Goal: Task Accomplishment & Management: Use online tool/utility

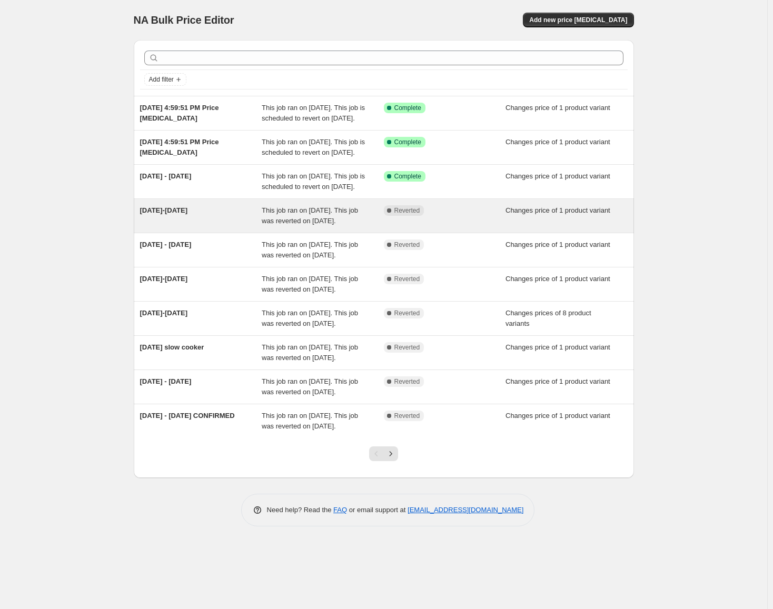
click at [489, 216] on div "Complete Reverted" at bounding box center [437, 210] width 106 height 11
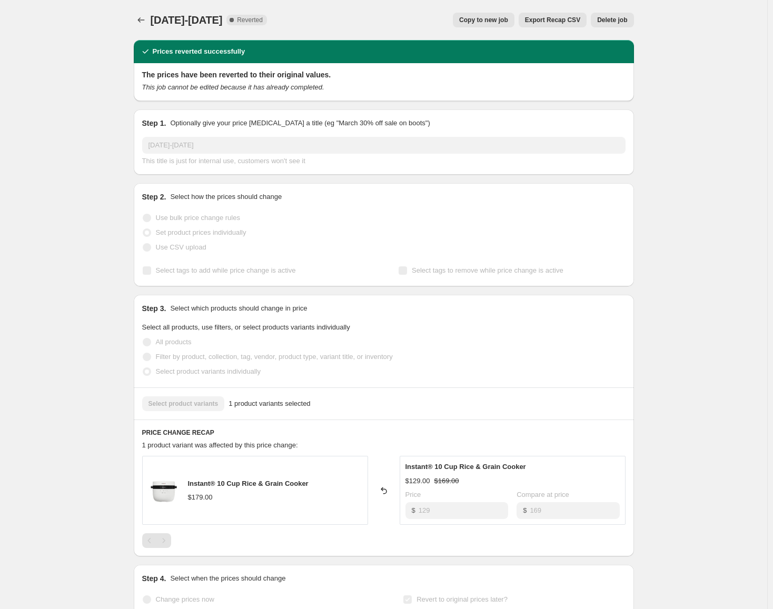
click at [609, 23] on span "Delete job" at bounding box center [612, 20] width 30 height 8
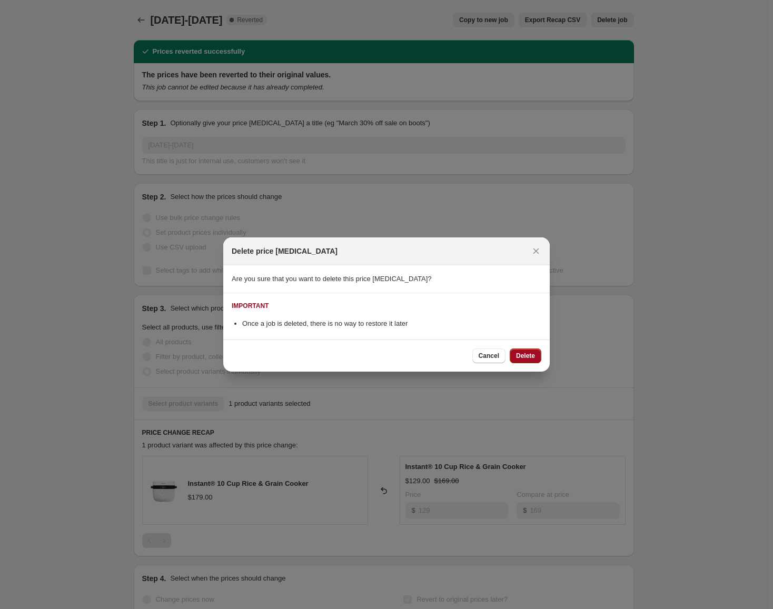
click at [526, 356] on span "Delete" at bounding box center [525, 356] width 19 height 8
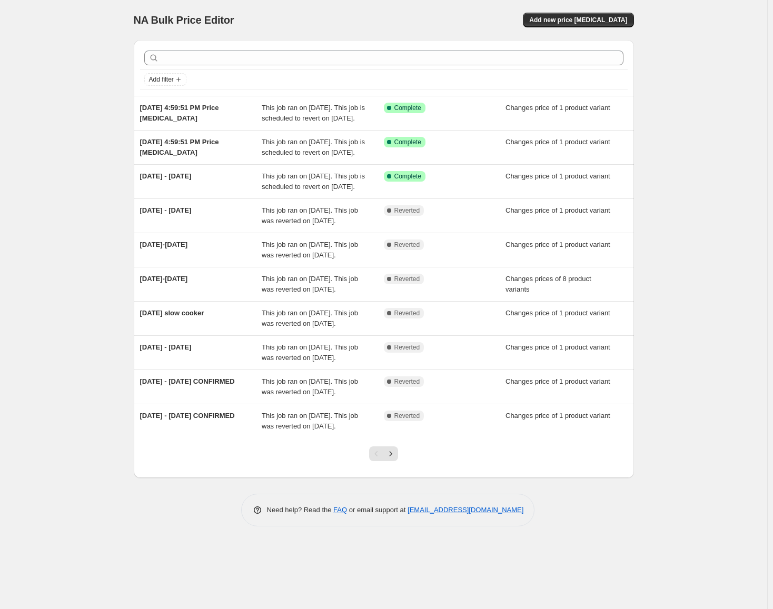
scroll to position [38, 0]
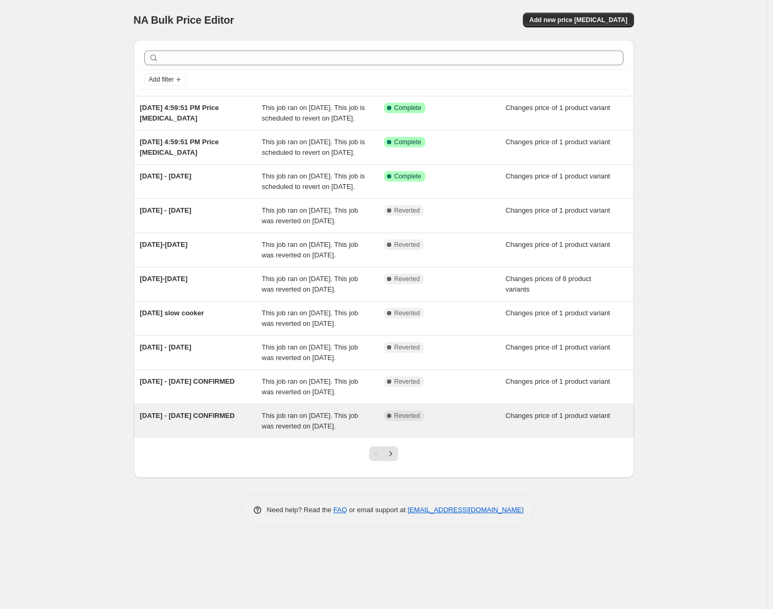
click at [412, 421] on span "Complete Reverted" at bounding box center [404, 416] width 41 height 11
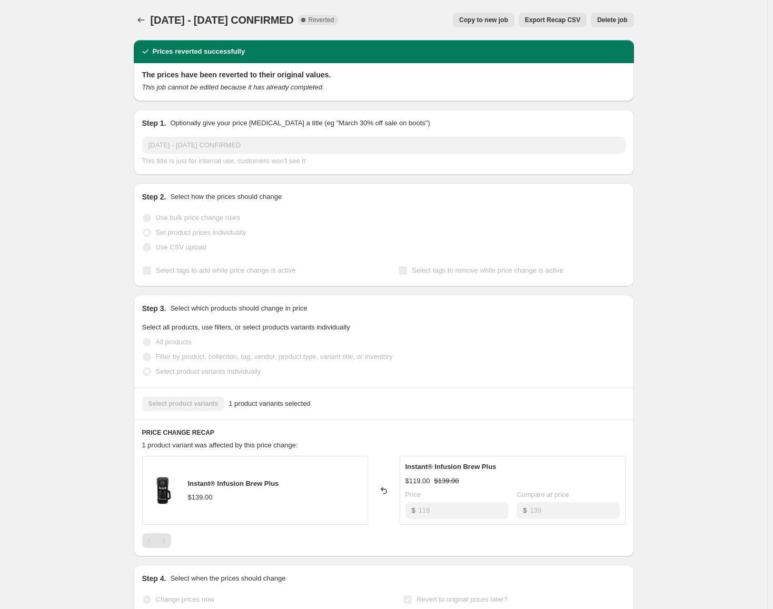
click at [607, 20] on span "Delete job" at bounding box center [612, 20] width 30 height 8
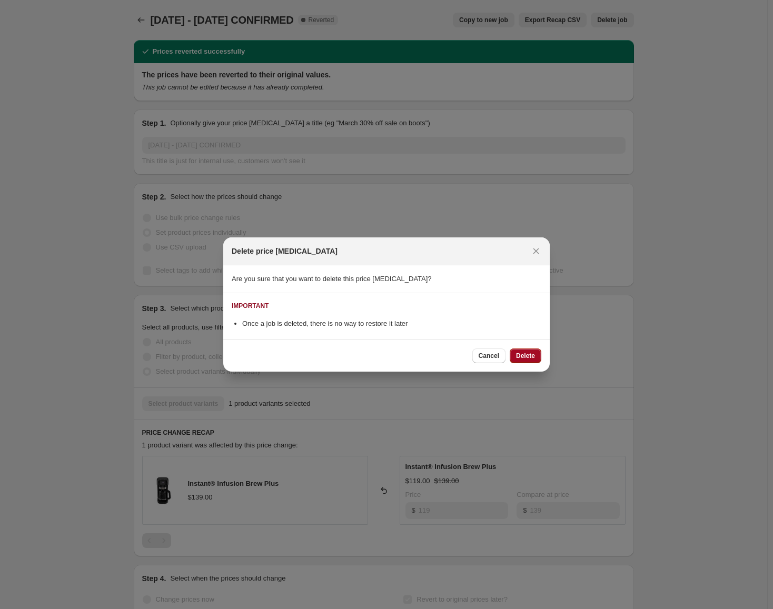
click at [528, 356] on span "Delete" at bounding box center [525, 356] width 19 height 8
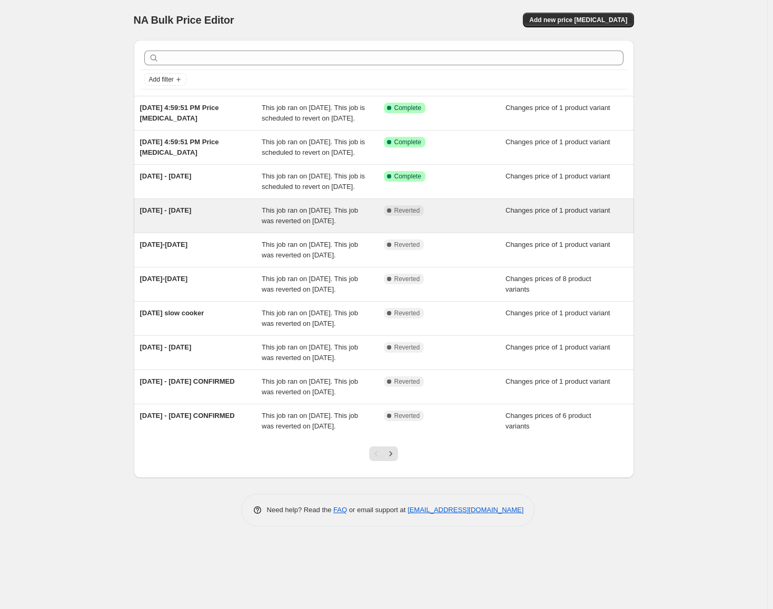
click at [422, 226] on div "Complete Reverted" at bounding box center [445, 215] width 122 height 21
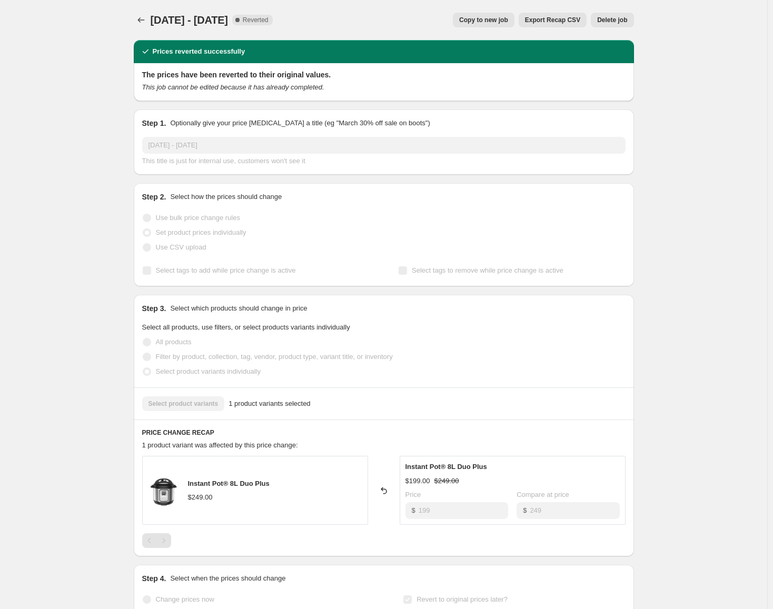
click at [607, 22] on span "Delete job" at bounding box center [612, 20] width 30 height 8
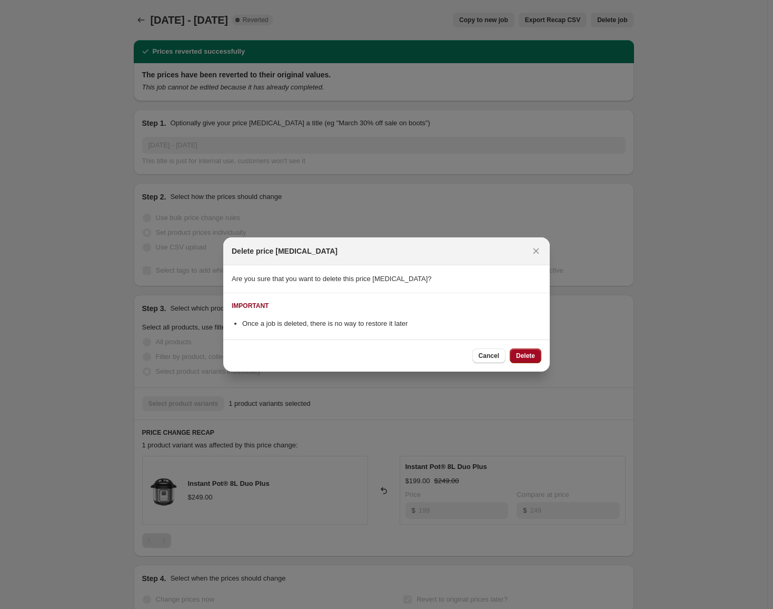
click at [524, 356] on span "Delete" at bounding box center [525, 356] width 19 height 8
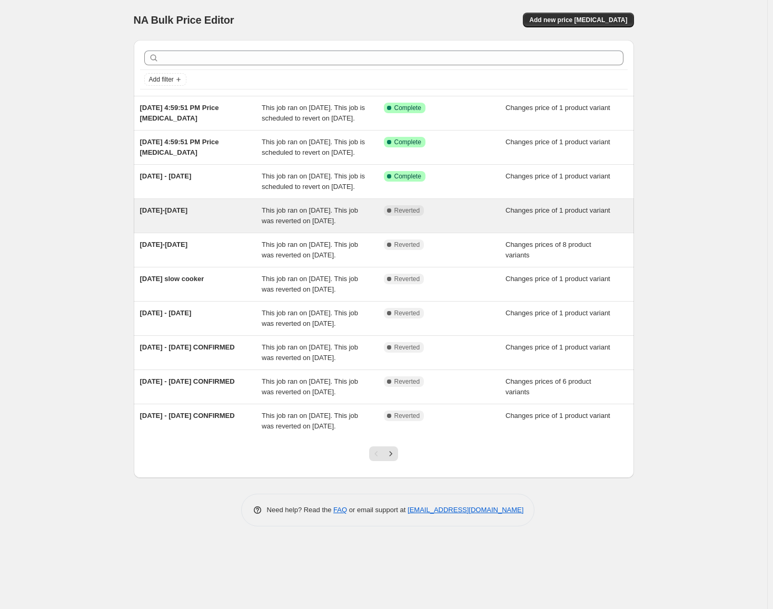
click at [429, 226] on div "Complete Reverted" at bounding box center [445, 215] width 122 height 21
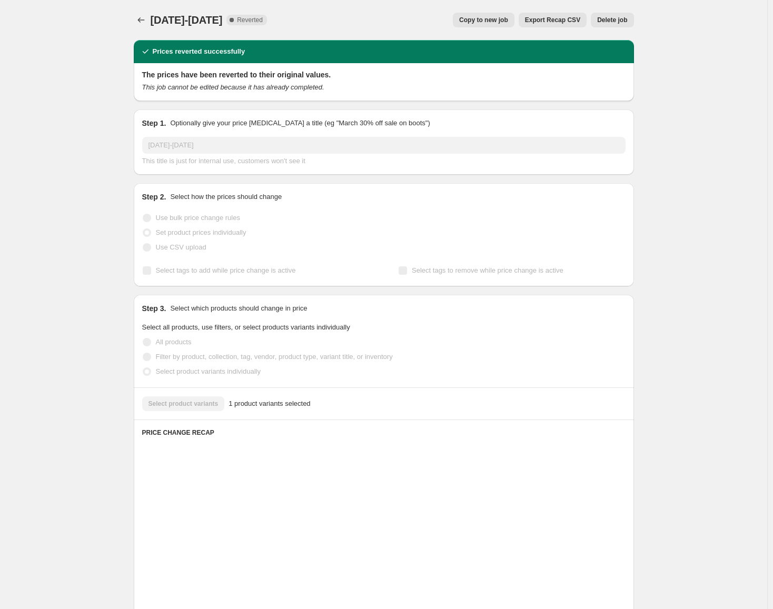
click at [620, 21] on span "Delete job" at bounding box center [612, 20] width 30 height 8
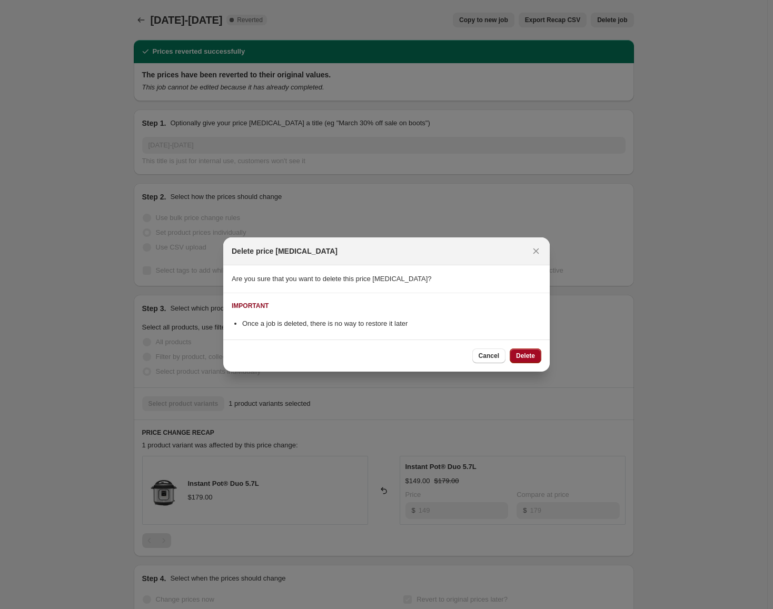
click at [530, 357] on span "Delete" at bounding box center [525, 356] width 19 height 8
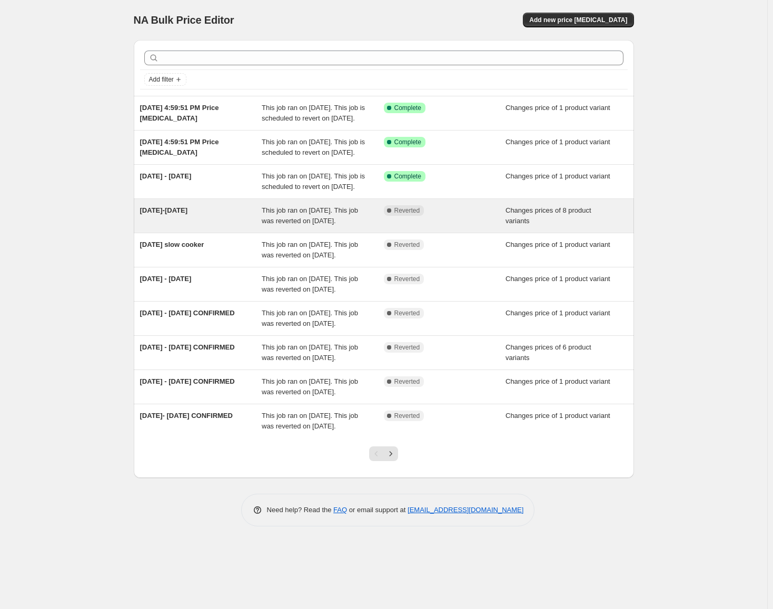
click at [348, 225] on span "This job ran on [DATE]. This job was reverted on [DATE]." at bounding box center [310, 215] width 96 height 18
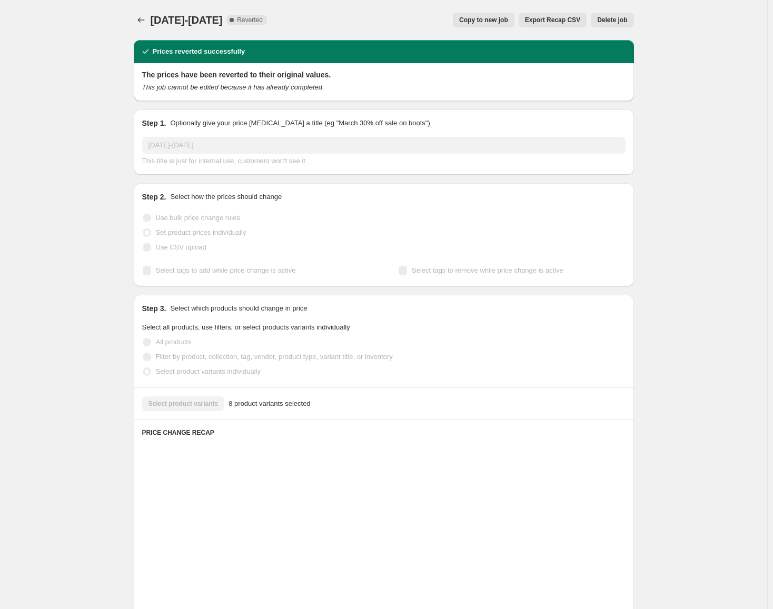
click at [624, 19] on span "Delete job" at bounding box center [612, 20] width 30 height 8
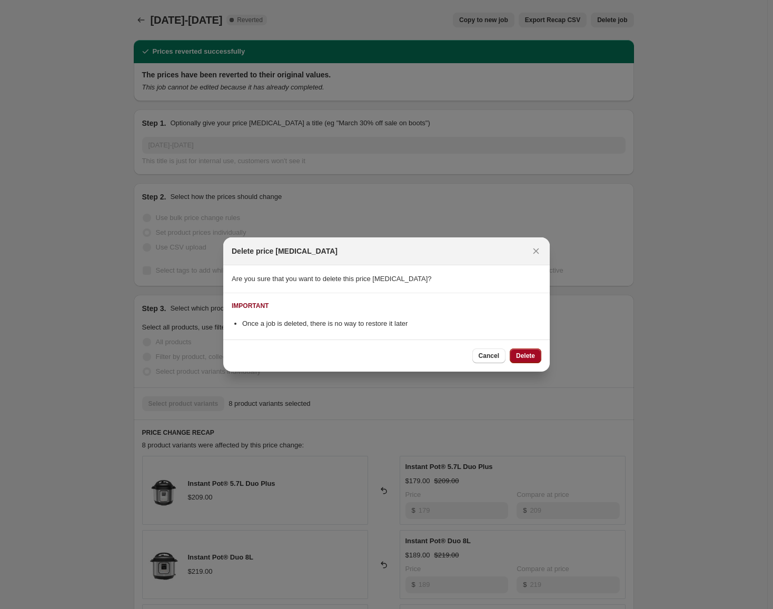
click at [526, 351] on button "Delete" at bounding box center [525, 355] width 32 height 15
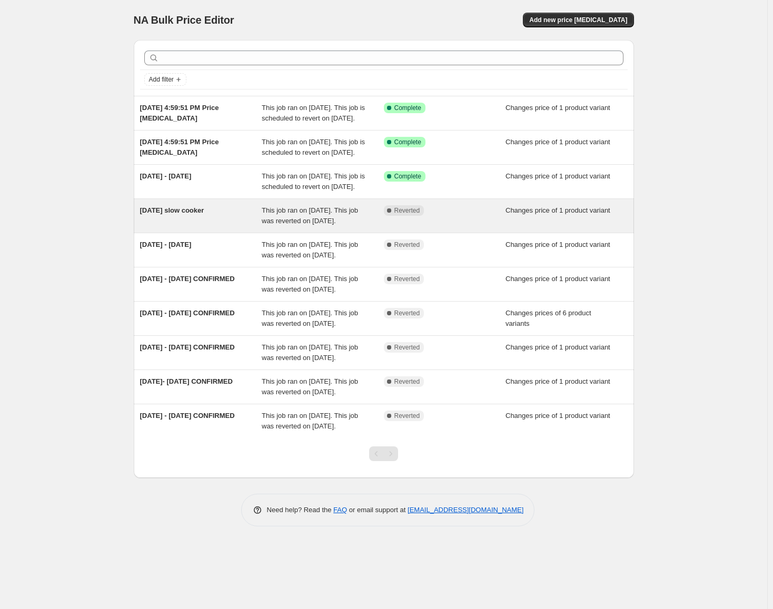
click at [399, 215] on span "Reverted" at bounding box center [407, 210] width 26 height 8
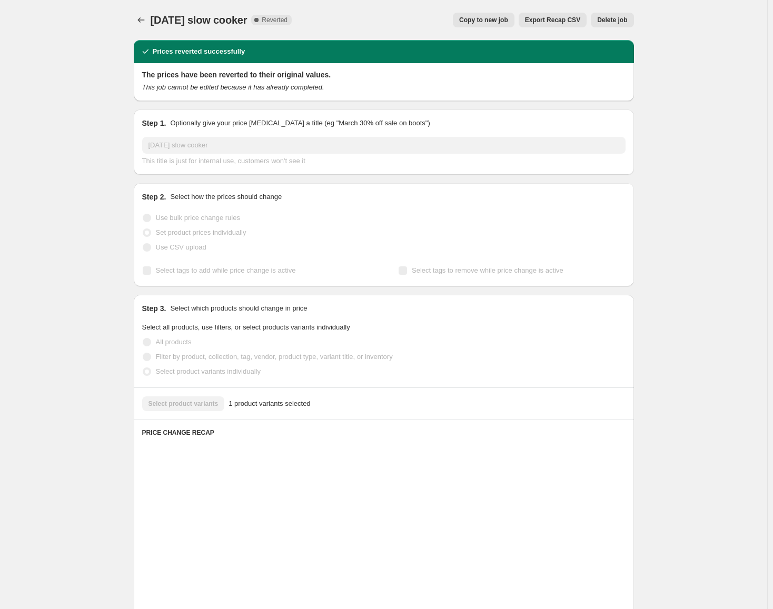
click at [613, 25] on button "Delete job" at bounding box center [612, 20] width 43 height 15
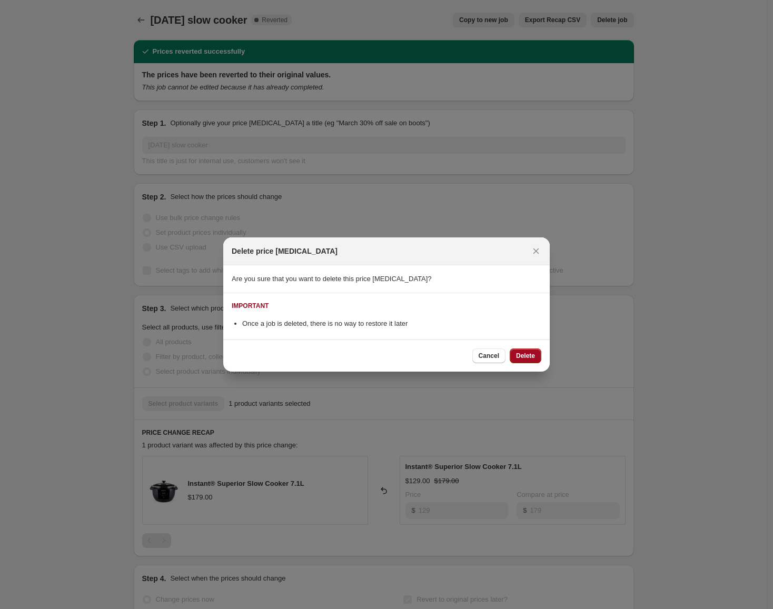
click at [524, 352] on span "Delete" at bounding box center [525, 356] width 19 height 8
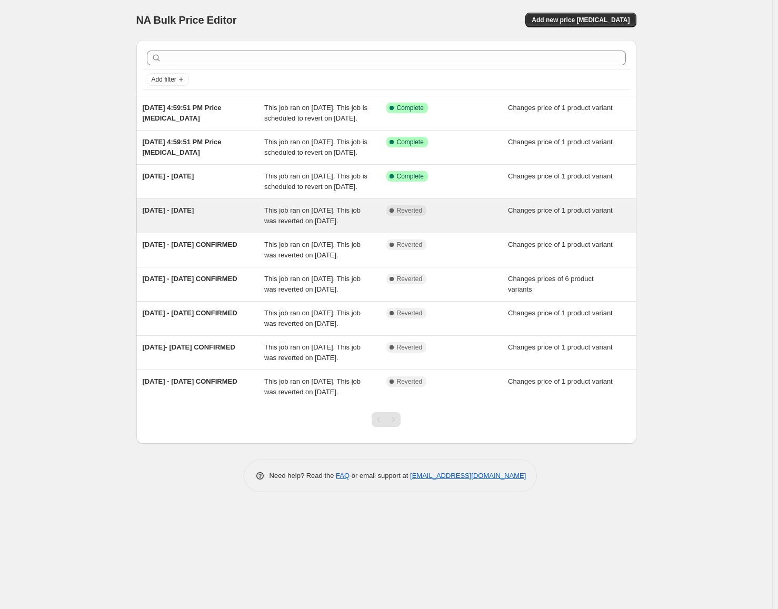
click at [416, 226] on div "Complete Reverted" at bounding box center [447, 215] width 122 height 21
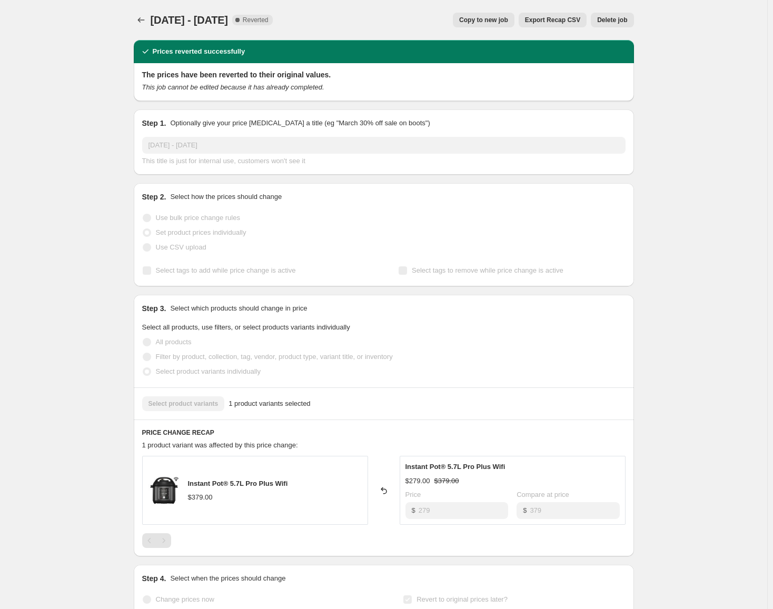
click at [616, 22] on span "Delete job" at bounding box center [612, 20] width 30 height 8
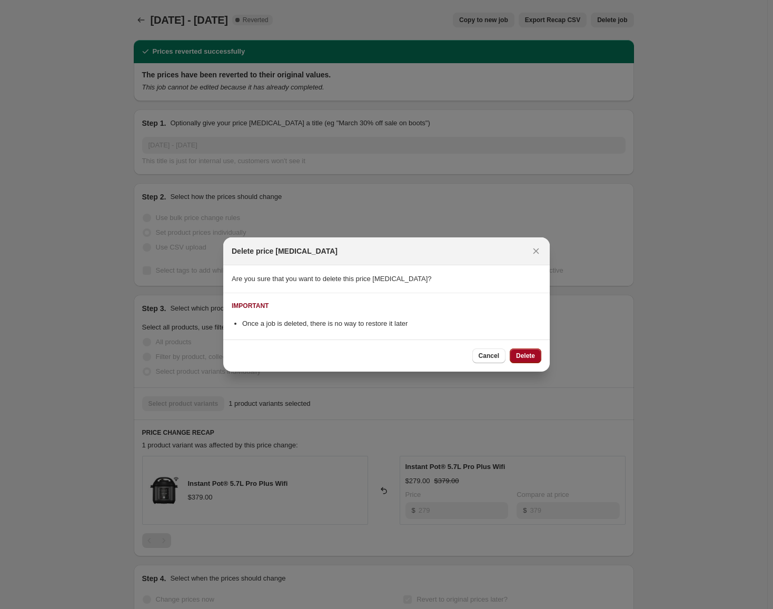
click at [532, 355] on span "Delete" at bounding box center [525, 356] width 19 height 8
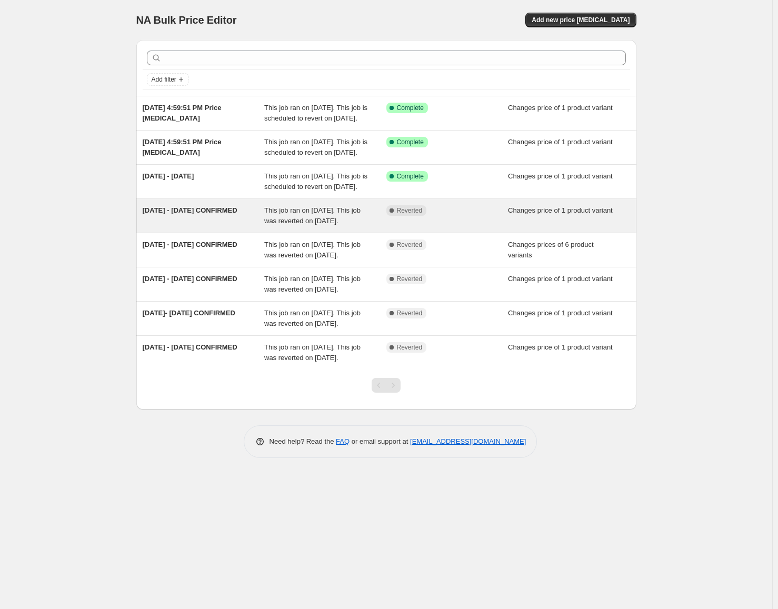
click at [347, 226] on div "This job ran on [DATE]. This job was reverted on [DATE]." at bounding box center [325, 215] width 122 height 21
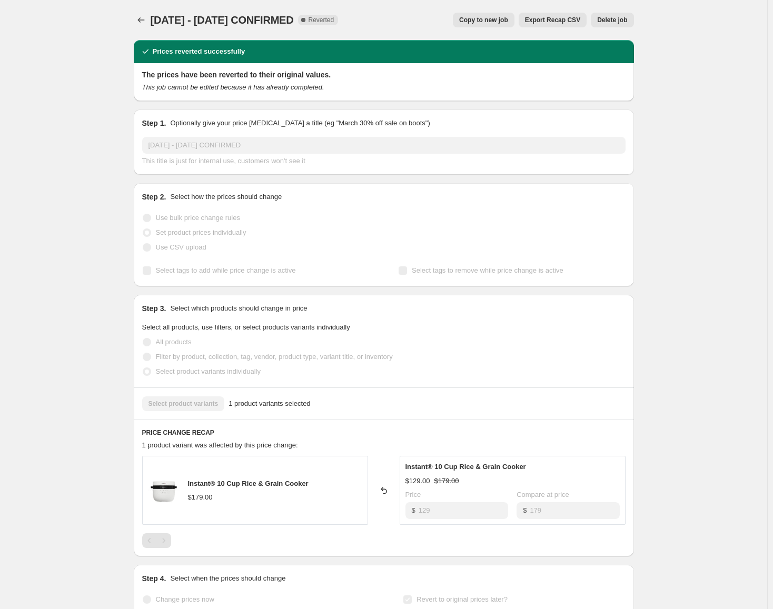
click at [620, 15] on button "Delete job" at bounding box center [612, 20] width 43 height 15
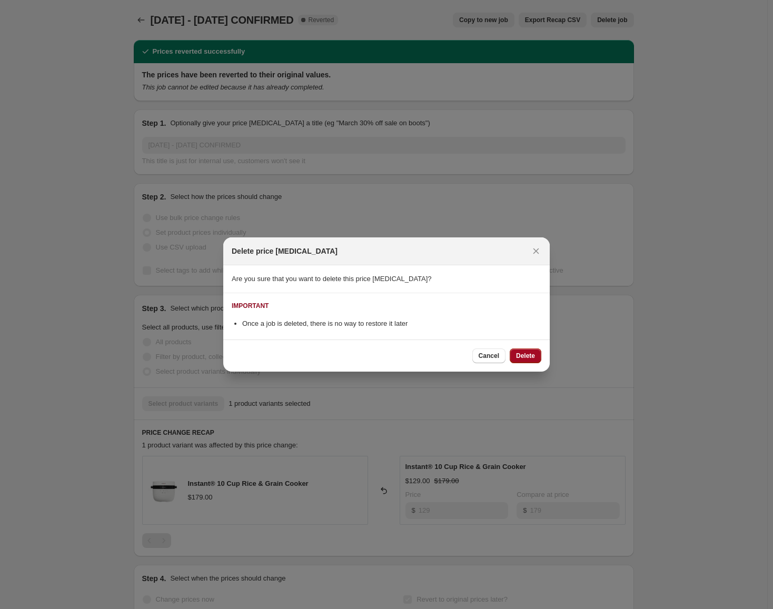
click at [520, 352] on span "Delete" at bounding box center [525, 356] width 19 height 8
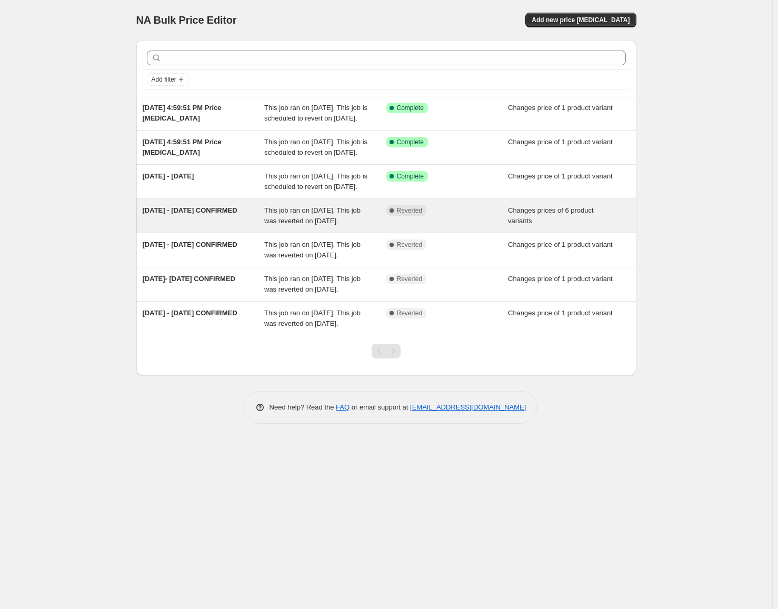
click at [427, 226] on div "Complete Reverted" at bounding box center [447, 215] width 122 height 21
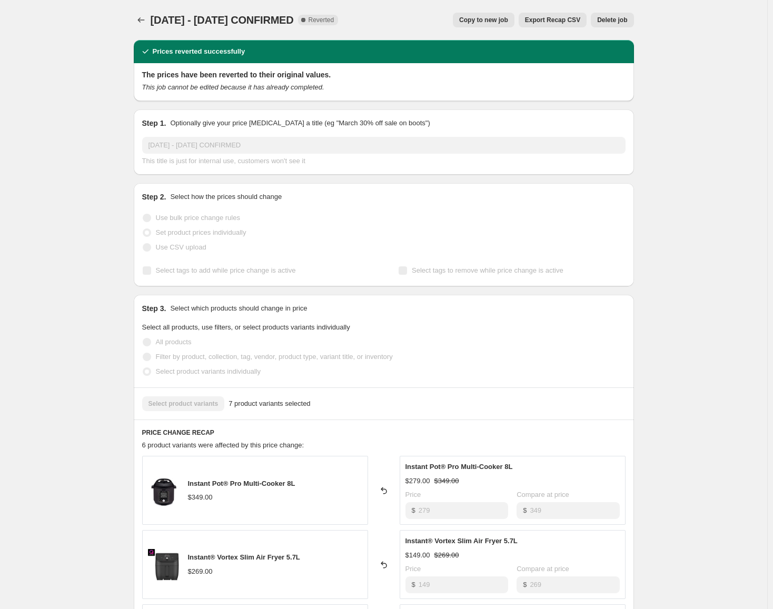
click at [620, 20] on span "Delete job" at bounding box center [612, 20] width 30 height 8
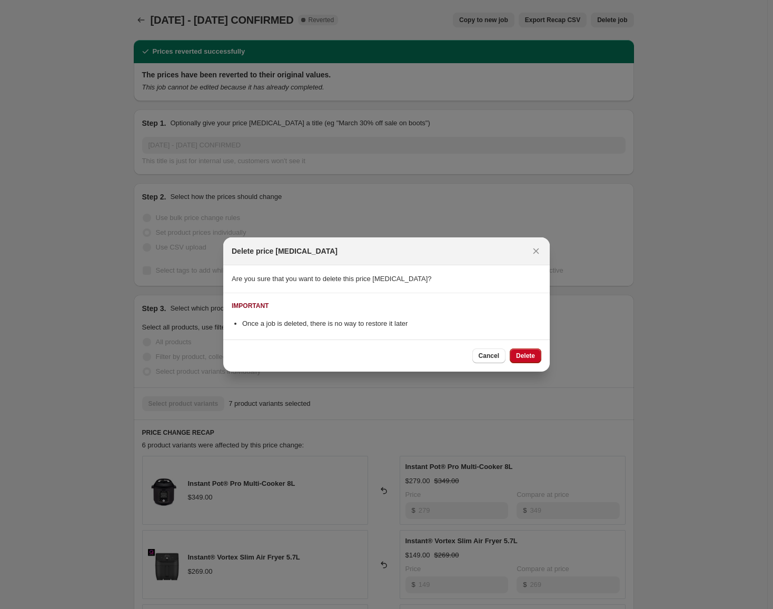
click at [544, 345] on div "Cancel Delete" at bounding box center [386, 355] width 326 height 32
click at [529, 357] on span "Delete" at bounding box center [525, 356] width 19 height 8
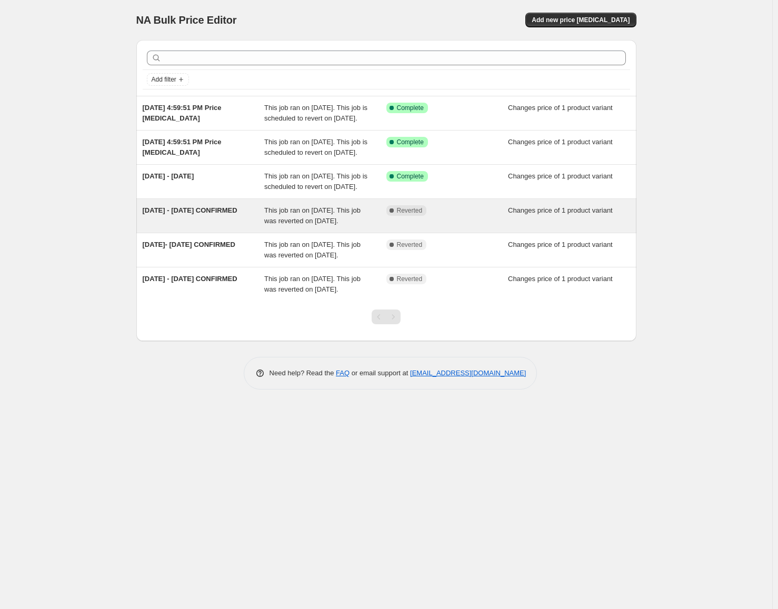
click at [448, 226] on div "Complete Reverted" at bounding box center [447, 215] width 122 height 21
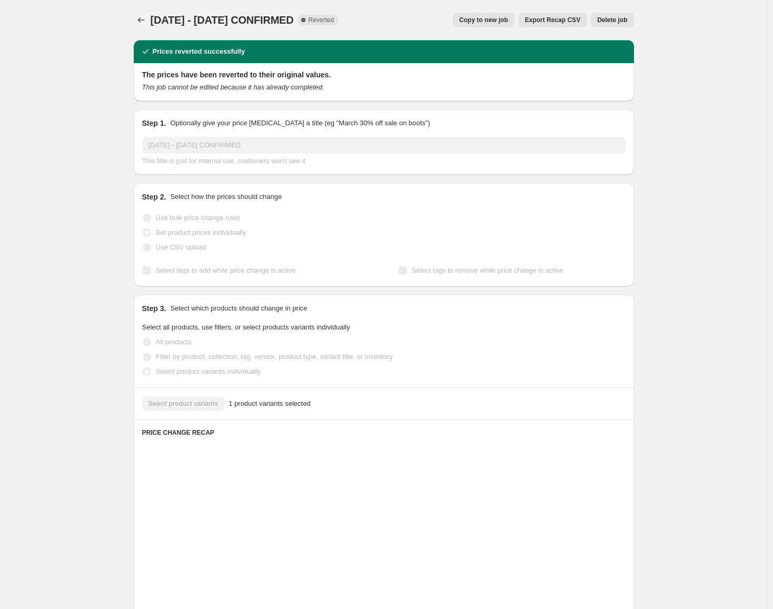
click at [618, 12] on div "[DATE] - [DATE] CONFIRMED. This page is ready [DATE] - [DATE] CONFIRMED Complet…" at bounding box center [384, 20] width 500 height 40
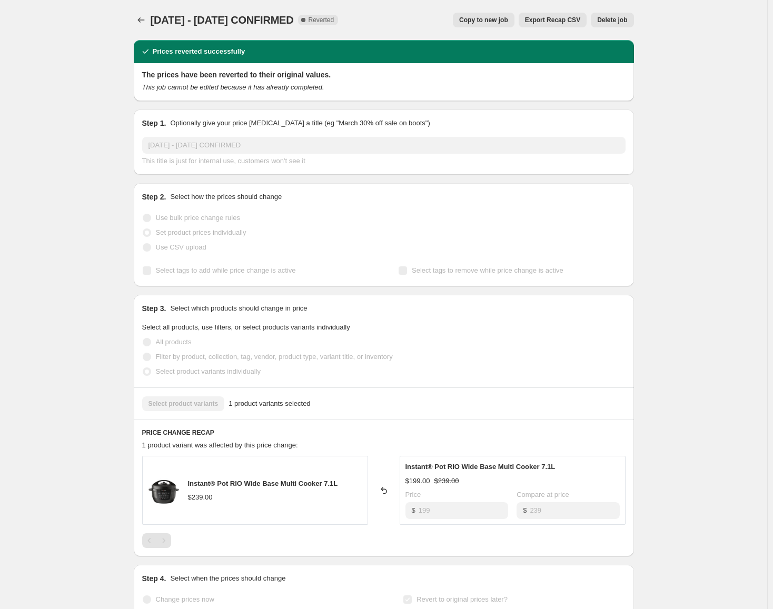
click at [617, 36] on div "[DATE] - [DATE] CONFIRMED. This page is ready [DATE] - [DATE] CONFIRMED Complet…" at bounding box center [384, 20] width 500 height 40
click at [620, 26] on button "Delete job" at bounding box center [612, 20] width 43 height 15
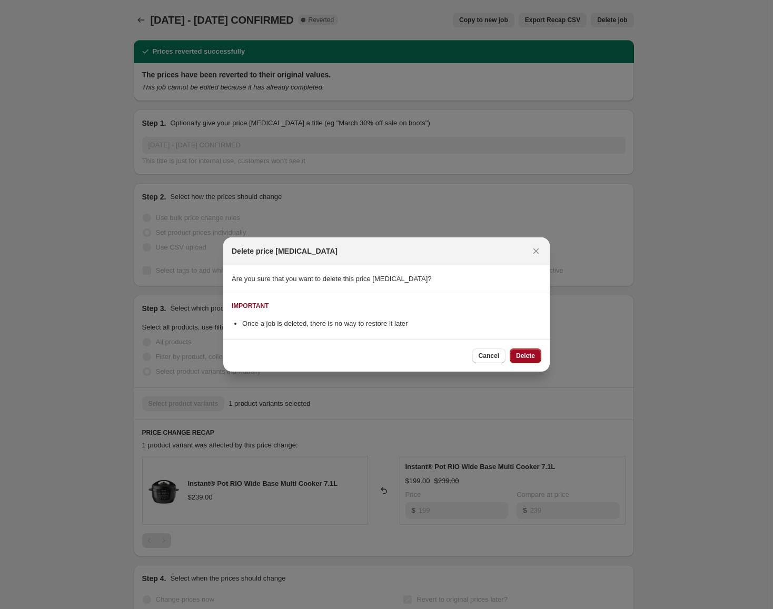
click at [528, 349] on button "Delete" at bounding box center [525, 355] width 32 height 15
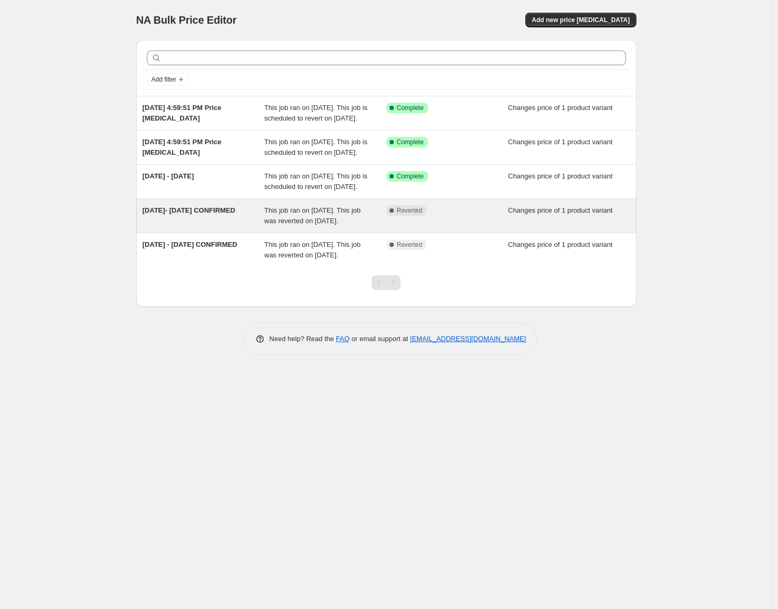
click at [461, 226] on div "Complete Reverted" at bounding box center [447, 215] width 122 height 21
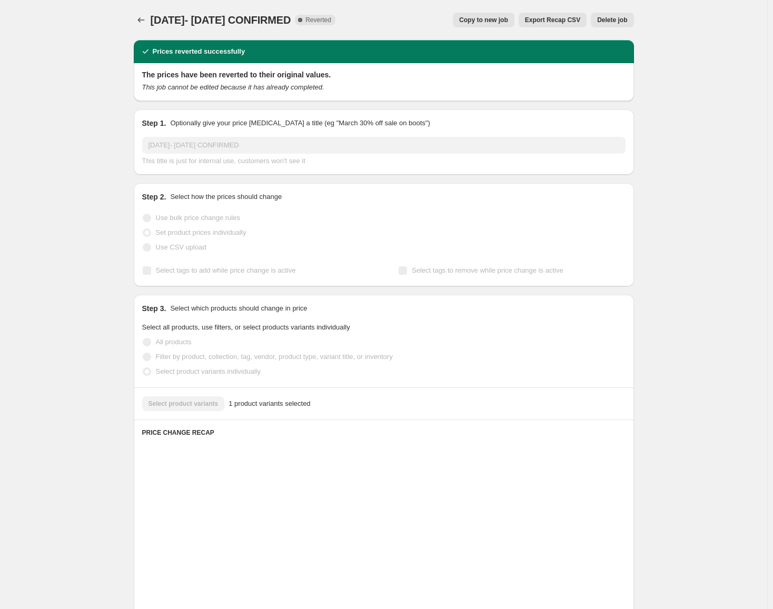
click at [610, 19] on span "Delete job" at bounding box center [612, 20] width 30 height 8
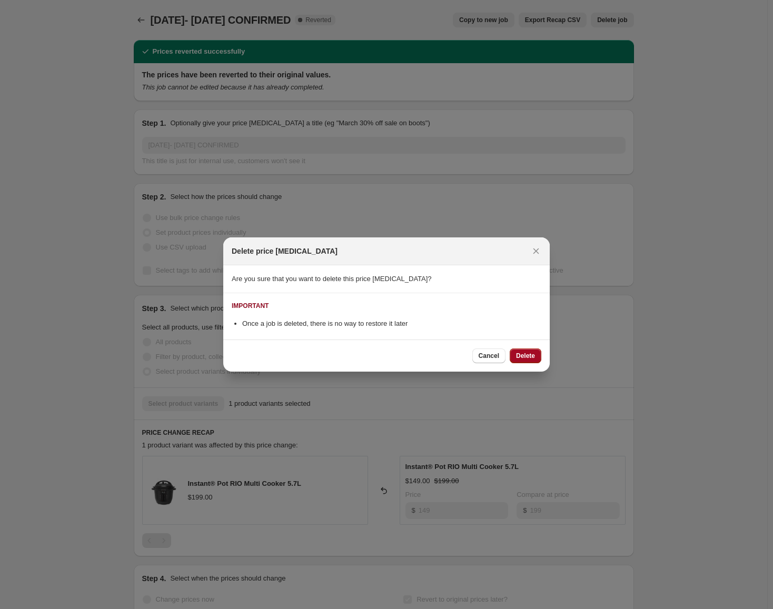
click at [531, 352] on span "Delete" at bounding box center [525, 356] width 19 height 8
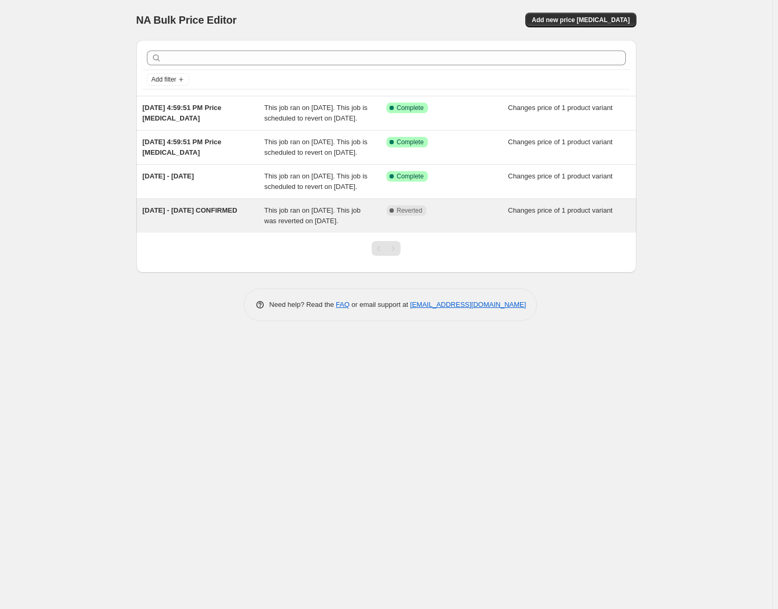
click at [483, 226] on div "Complete Reverted" at bounding box center [447, 215] width 122 height 21
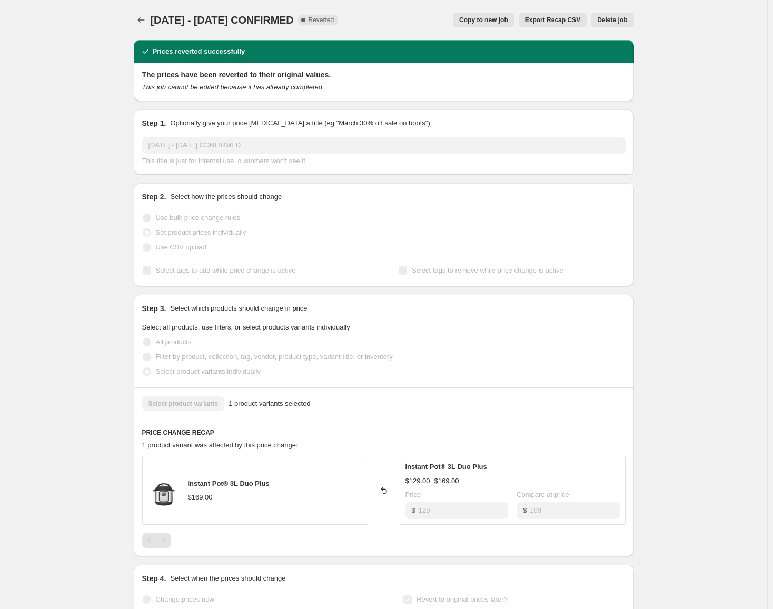
click at [627, 23] on span "Delete job" at bounding box center [612, 20] width 30 height 8
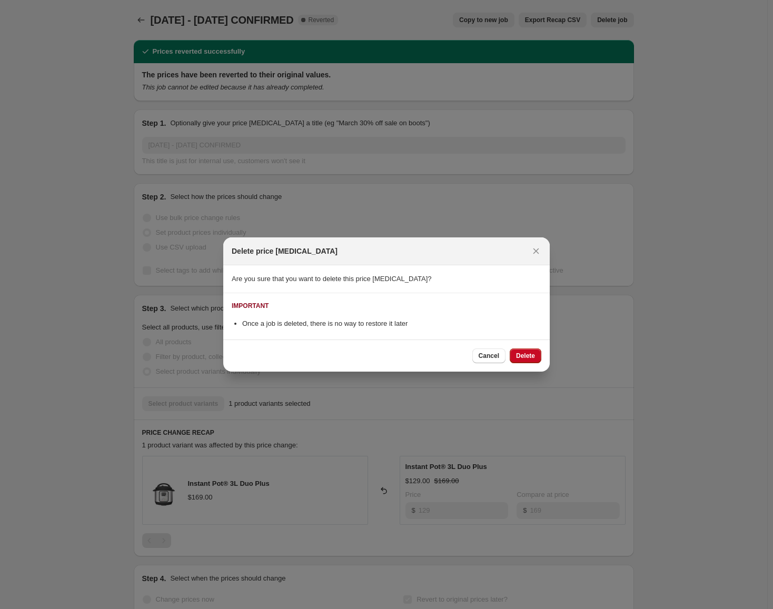
click at [525, 347] on div "Cancel Delete" at bounding box center [386, 355] width 326 height 32
click at [524, 354] on span "Delete" at bounding box center [525, 356] width 19 height 8
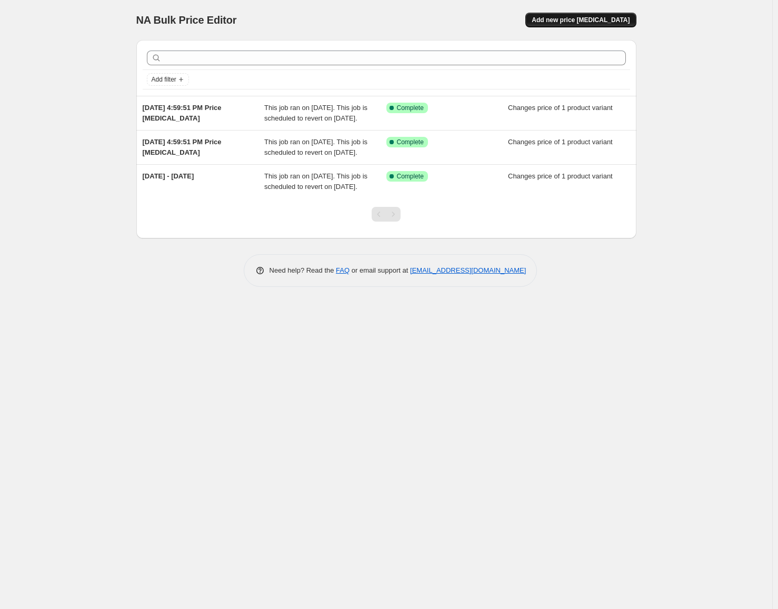
click at [594, 25] on button "Add new price [MEDICAL_DATA]" at bounding box center [580, 20] width 111 height 15
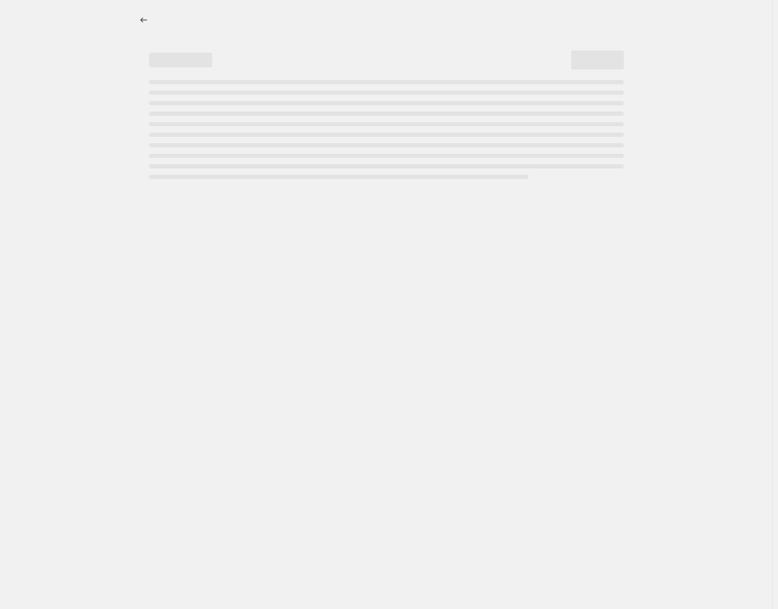
select select "percentage"
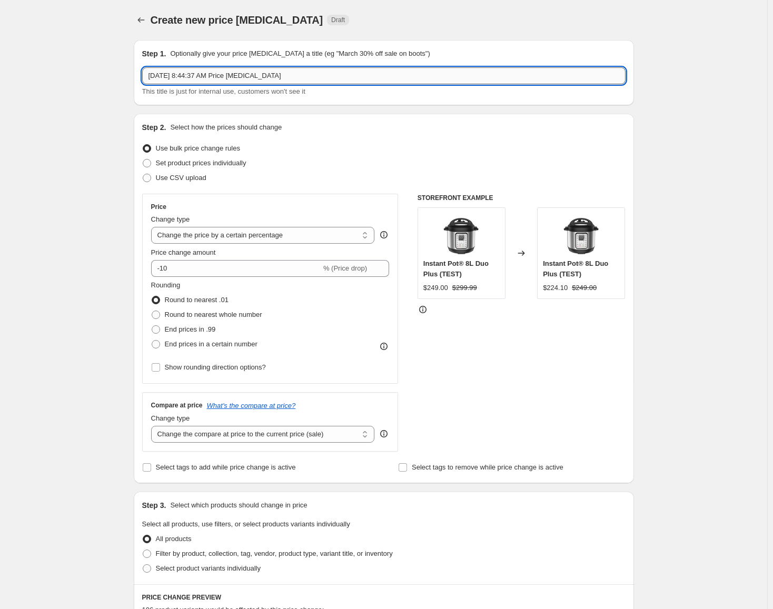
click at [292, 76] on input "[DATE] 8:44:37 AM Price [MEDICAL_DATA]" at bounding box center [383, 75] width 483 height 17
click at [310, 76] on input "[DATE] -" at bounding box center [383, 75] width 483 height 17
type input "[DATE] - [DATE]"
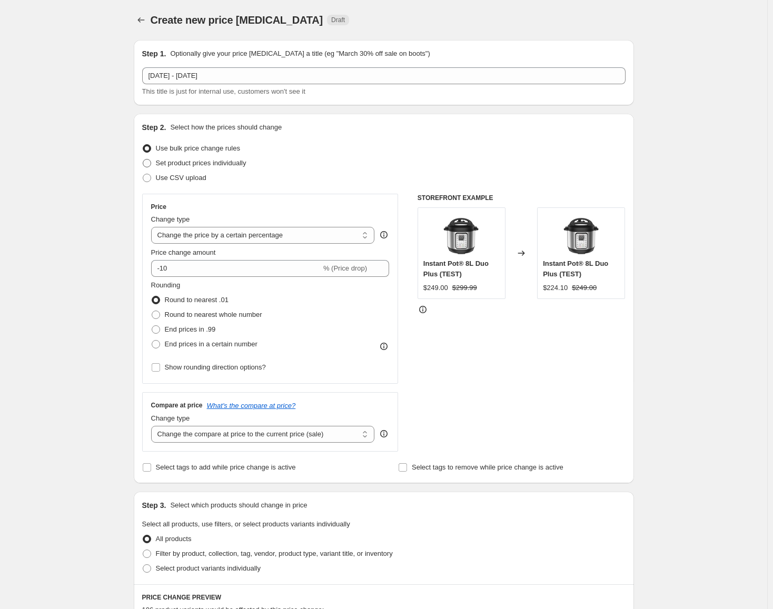
click at [208, 166] on span "Set product prices individually" at bounding box center [201, 163] width 91 height 8
click at [143, 159] on input "Set product prices individually" at bounding box center [143, 159] width 1 height 1
radio input "true"
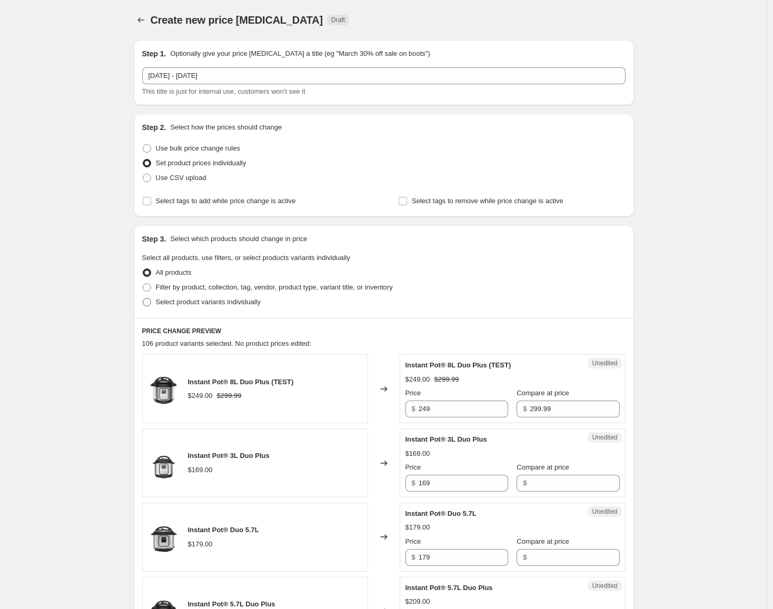
click at [242, 304] on span "Select product variants individually" at bounding box center [208, 302] width 105 height 8
click at [143, 298] on input "Select product variants individually" at bounding box center [143, 298] width 1 height 1
radio input "true"
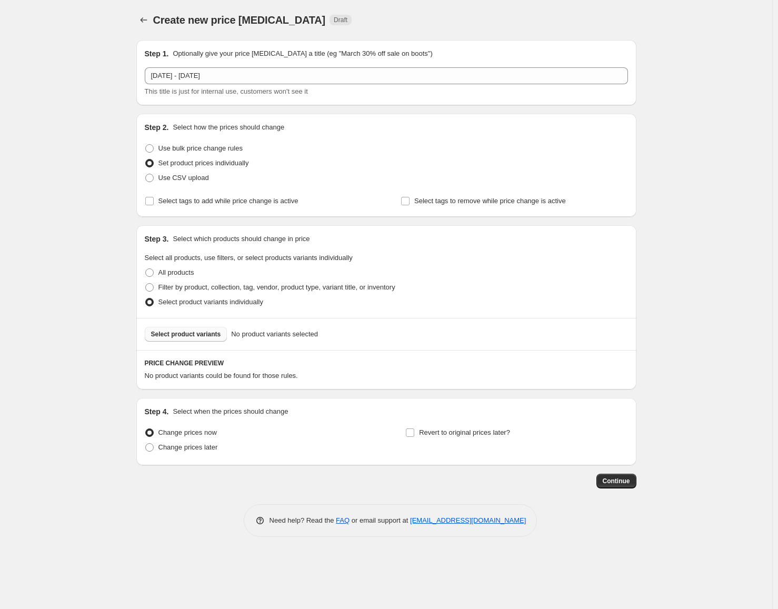
click at [207, 334] on span "Select product variants" at bounding box center [186, 334] width 70 height 8
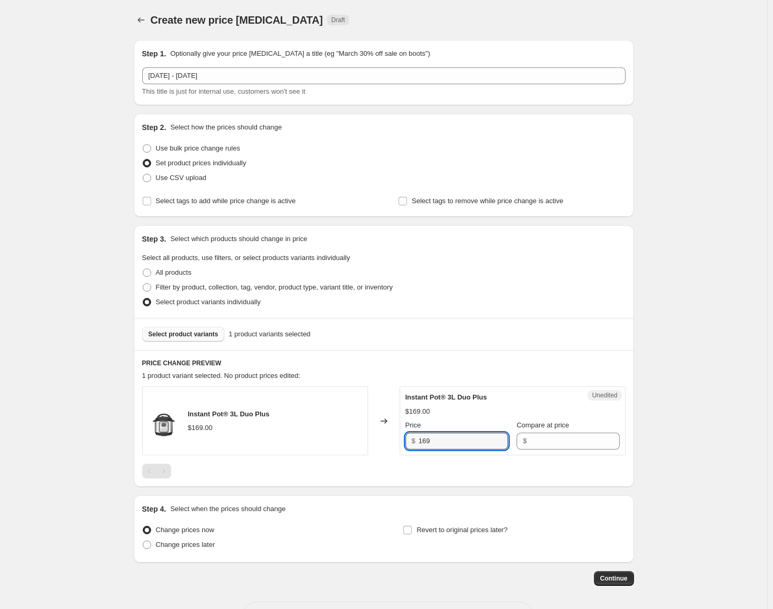
click at [456, 450] on div "Unedited Instant Pot® 3L Duo Plus $169.00 Price $ 169 Compare at price $" at bounding box center [512, 420] width 226 height 69
click at [455, 446] on input "169" at bounding box center [462, 441] width 89 height 17
click at [572, 442] on input "Compare at price" at bounding box center [573, 441] width 89 height 17
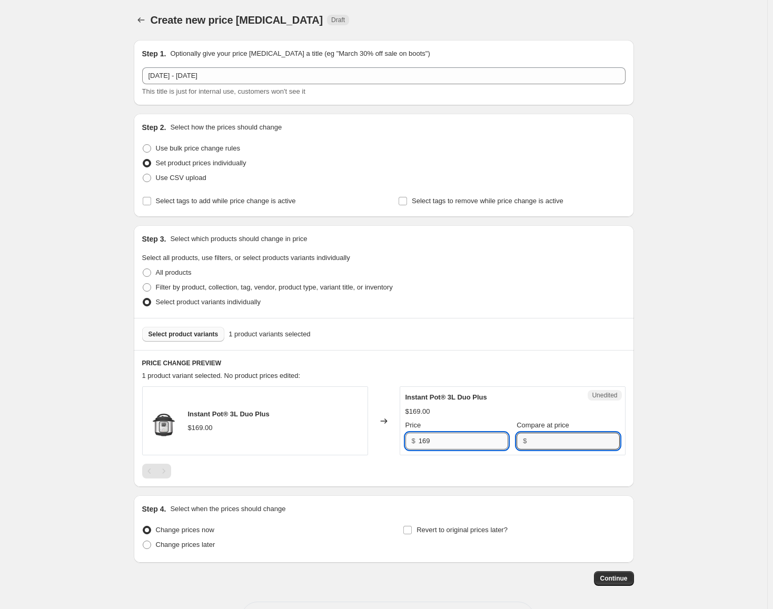
paste input "169"
type input "169"
click at [450, 438] on input "169" at bounding box center [462, 441] width 89 height 17
type input "129"
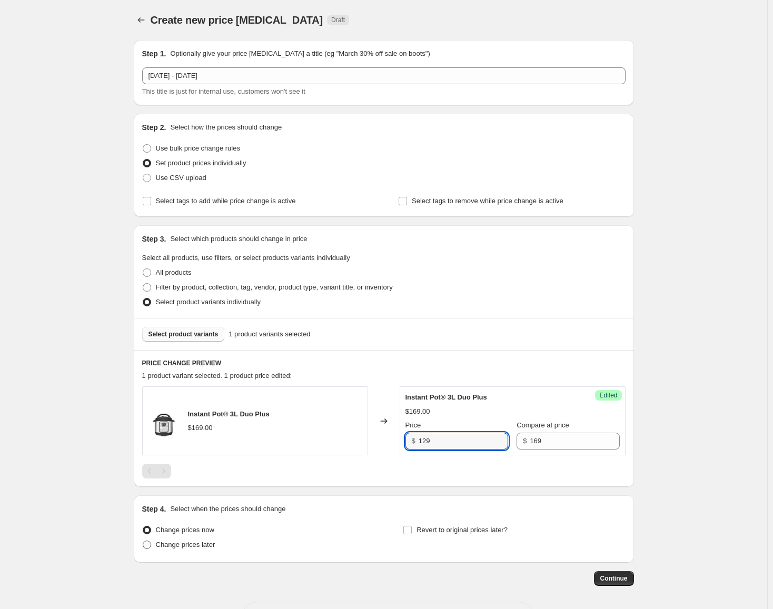
click at [201, 548] on span "Change prices later" at bounding box center [185, 545] width 59 height 8
click at [143, 541] on input "Change prices later" at bounding box center [143, 541] width 1 height 1
radio input "true"
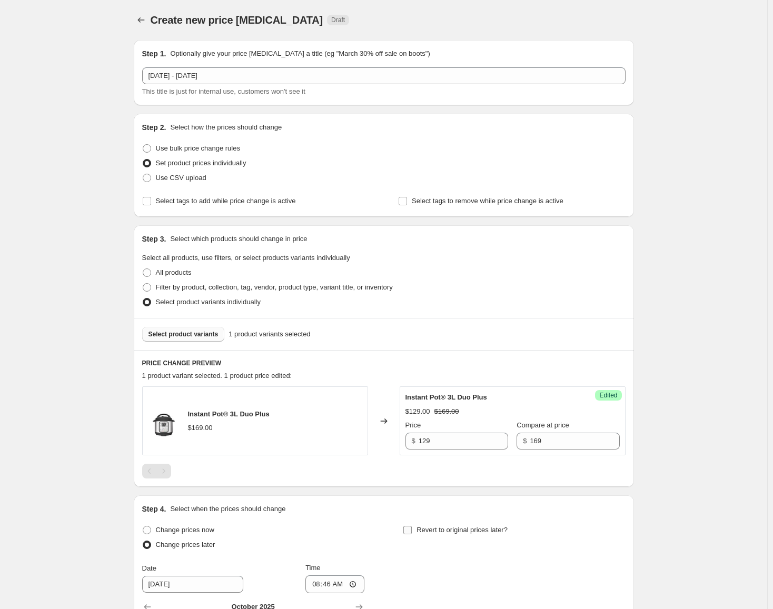
click at [422, 529] on span "Revert to original prices later?" at bounding box center [461, 530] width 91 height 8
click at [412, 529] on input "Revert to original prices later?" at bounding box center [407, 530] width 8 height 8
checkbox input "true"
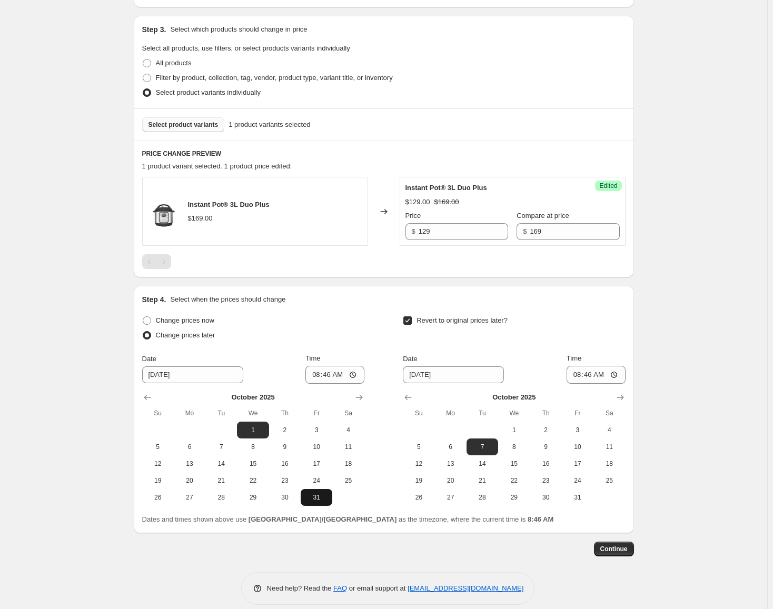
scroll to position [221, 0]
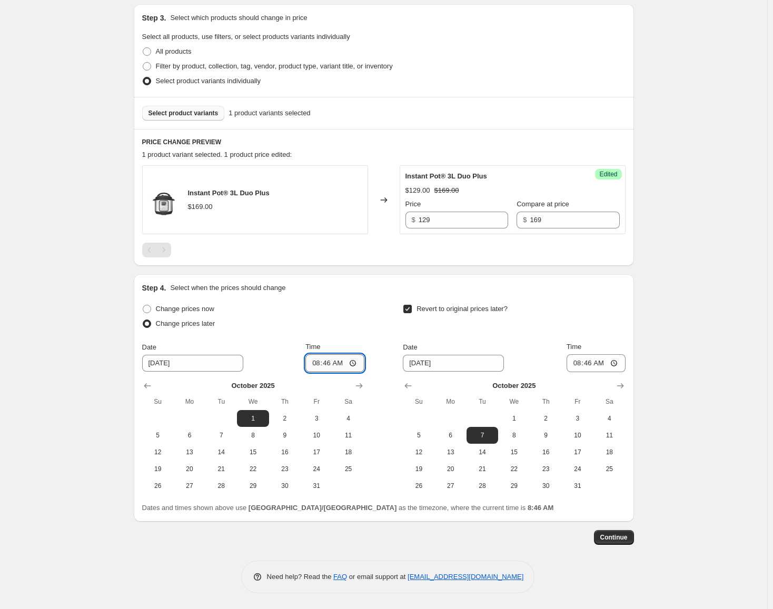
click at [315, 362] on input "08:46" at bounding box center [334, 363] width 59 height 18
type input "00:00"
click at [622, 386] on icon "Show next month, November 2025" at bounding box center [620, 386] width 11 height 11
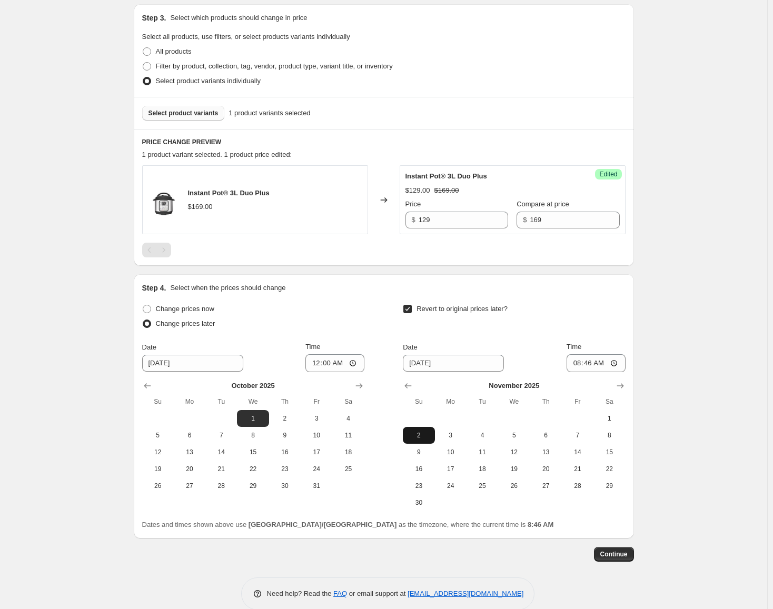
click at [426, 437] on span "2" at bounding box center [418, 435] width 23 height 8
type input "[DATE]"
click at [574, 362] on input "08:46" at bounding box center [595, 363] width 59 height 18
type input "23:59"
click at [657, 473] on div "Create new price [MEDICAL_DATA]. This page is ready Create new price [MEDICAL_D…" at bounding box center [383, 202] width 767 height 847
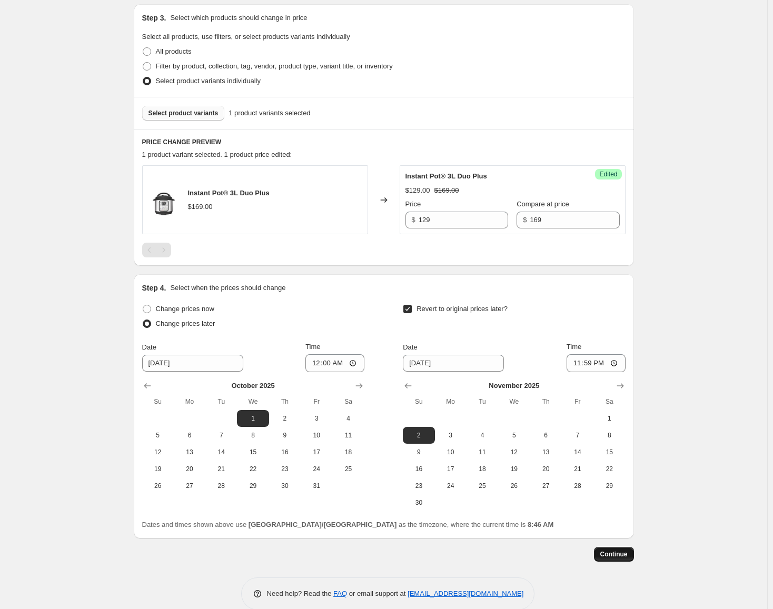
click at [620, 554] on span "Continue" at bounding box center [613, 554] width 27 height 8
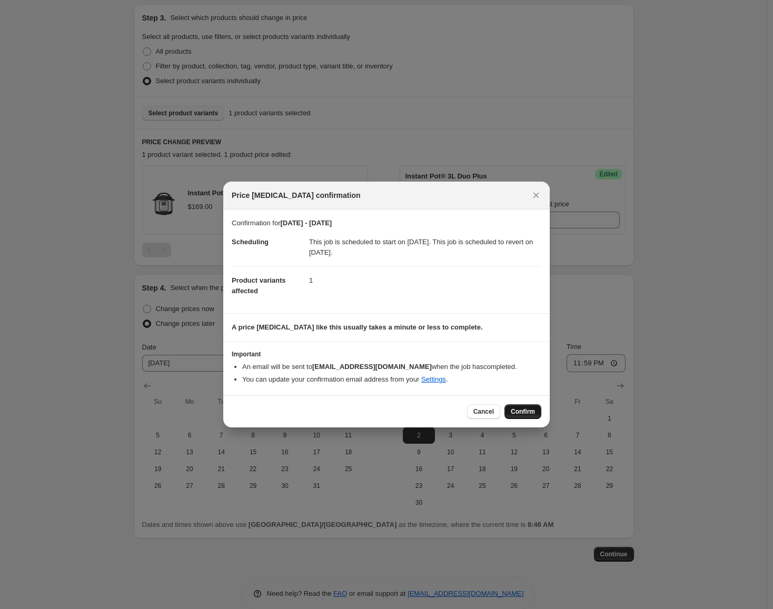
click at [528, 414] on span "Confirm" at bounding box center [523, 411] width 24 height 8
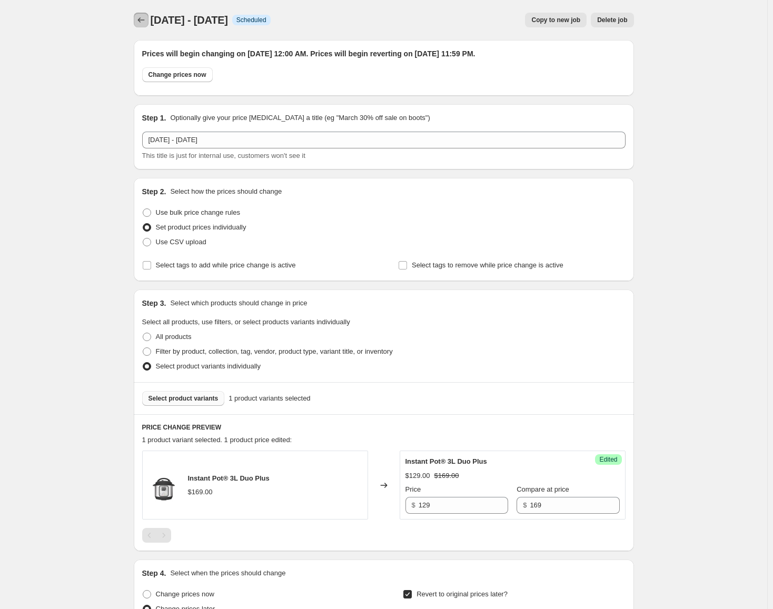
click at [146, 22] on icon "Price change jobs" at bounding box center [141, 20] width 11 height 11
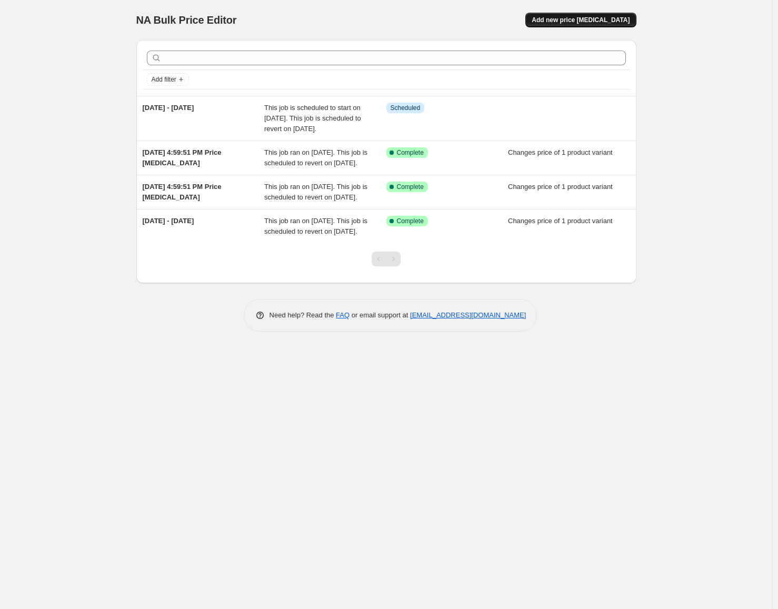
click at [586, 22] on span "Add new price [MEDICAL_DATA]" at bounding box center [581, 20] width 98 height 8
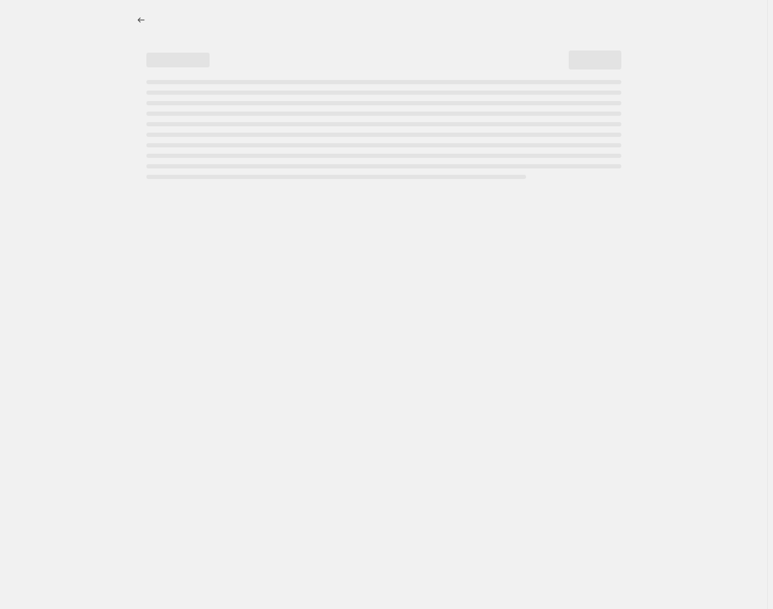
select select "percentage"
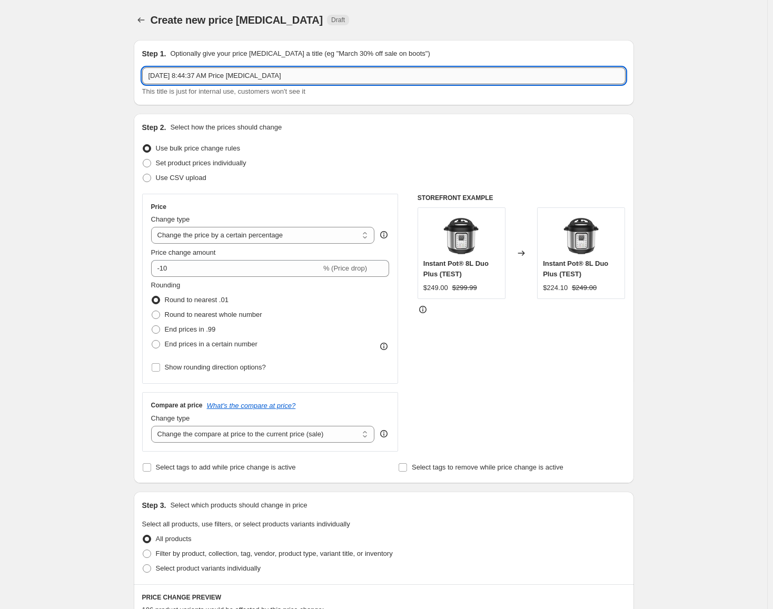
click at [221, 80] on input "[DATE] 8:44:37 AM Price [MEDICAL_DATA]" at bounding box center [383, 75] width 483 height 17
type input "[DATE] - [DATE]"
click at [226, 158] on span "Set product prices individually" at bounding box center [201, 163] width 91 height 11
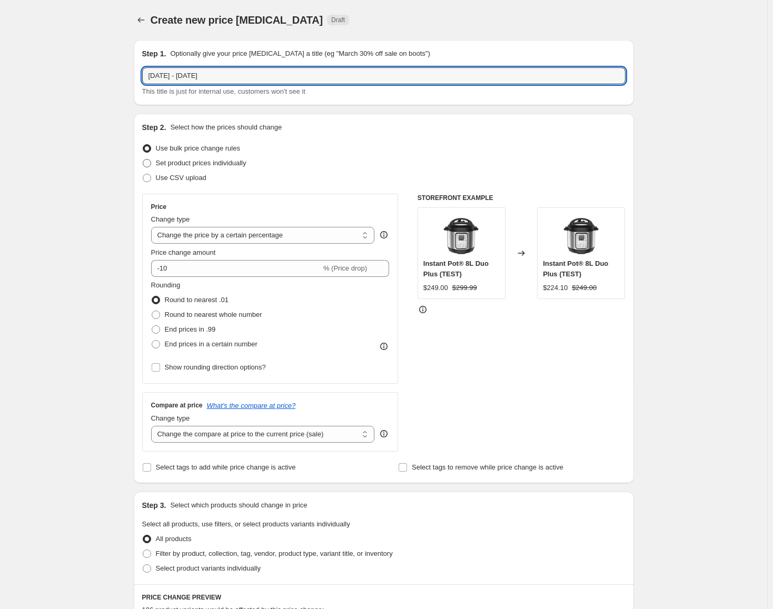
click at [143, 159] on input "Set product prices individually" at bounding box center [143, 159] width 1 height 1
radio input "true"
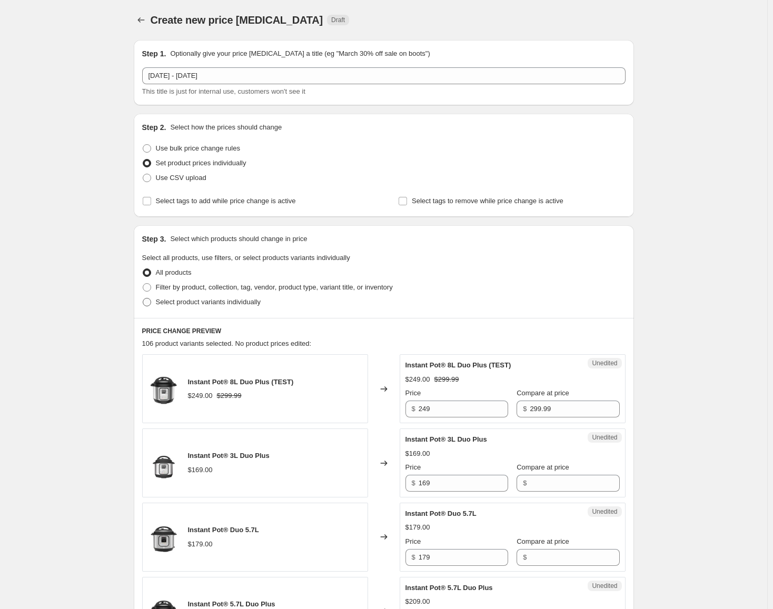
click at [243, 309] on label "Select product variants individually" at bounding box center [201, 302] width 118 height 15
click at [143, 298] on input "Select product variants individually" at bounding box center [143, 298] width 1 height 1
radio input "true"
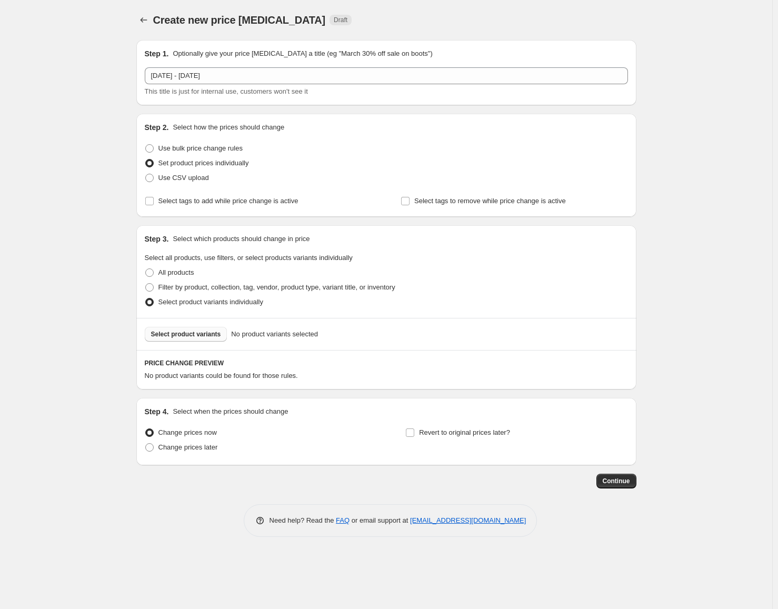
click at [191, 339] on button "Select product variants" at bounding box center [186, 334] width 83 height 15
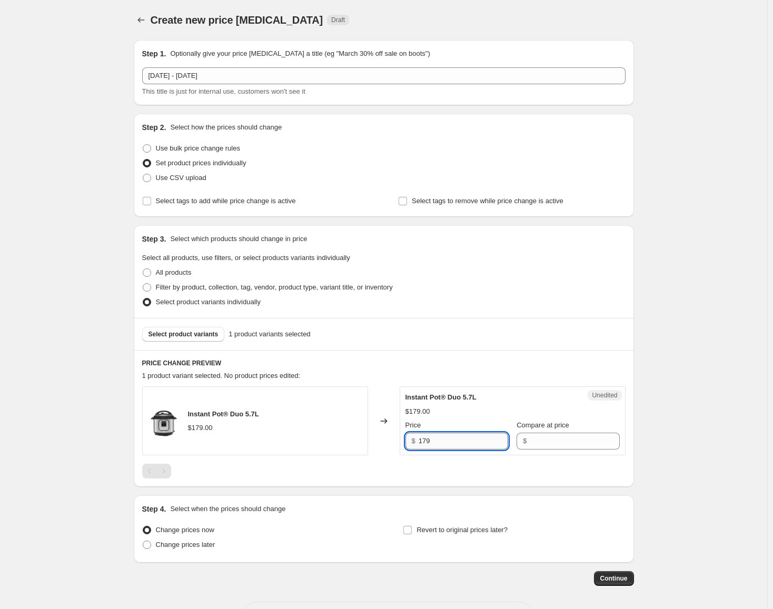
click at [501, 445] on input "179" at bounding box center [462, 441] width 89 height 17
click at [606, 439] on div "Unedited Instant Pot® Duo 5.7L $179.00 Price $ 179 Compare at price $" at bounding box center [512, 420] width 226 height 69
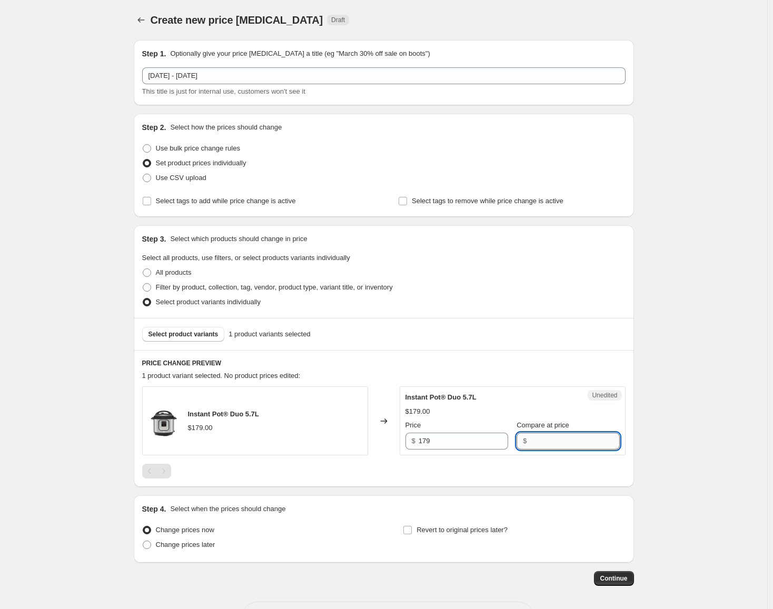
click at [589, 443] on input "Compare at price" at bounding box center [573, 441] width 89 height 17
paste input "179"
type input "179"
click at [488, 446] on input "179" at bounding box center [462, 441] width 89 height 17
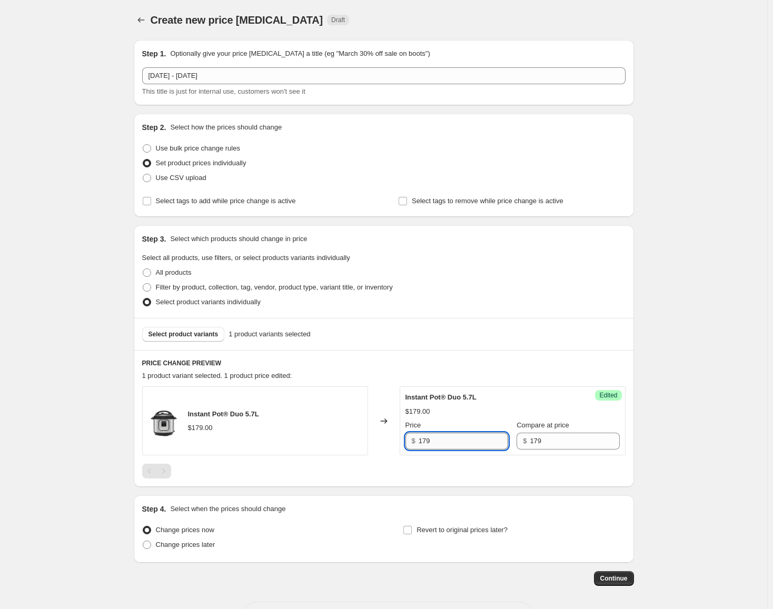
click at [488, 446] on input "179" at bounding box center [462, 441] width 89 height 17
type input "149"
click at [190, 545] on span "Change prices later" at bounding box center [185, 545] width 59 height 8
click at [143, 541] on input "Change prices later" at bounding box center [143, 541] width 1 height 1
radio input "true"
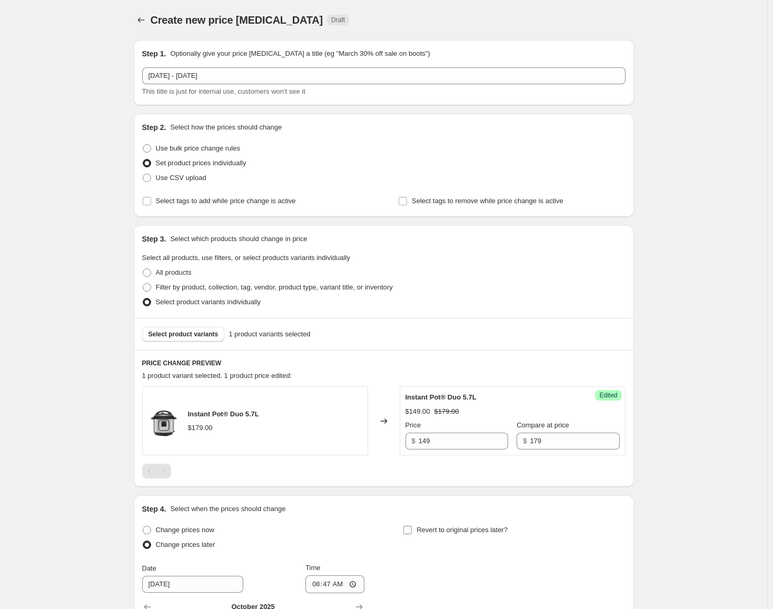
click at [436, 526] on span "Revert to original prices later?" at bounding box center [461, 530] width 91 height 8
click at [412, 526] on input "Revert to original prices later?" at bounding box center [407, 530] width 8 height 8
checkbox input "true"
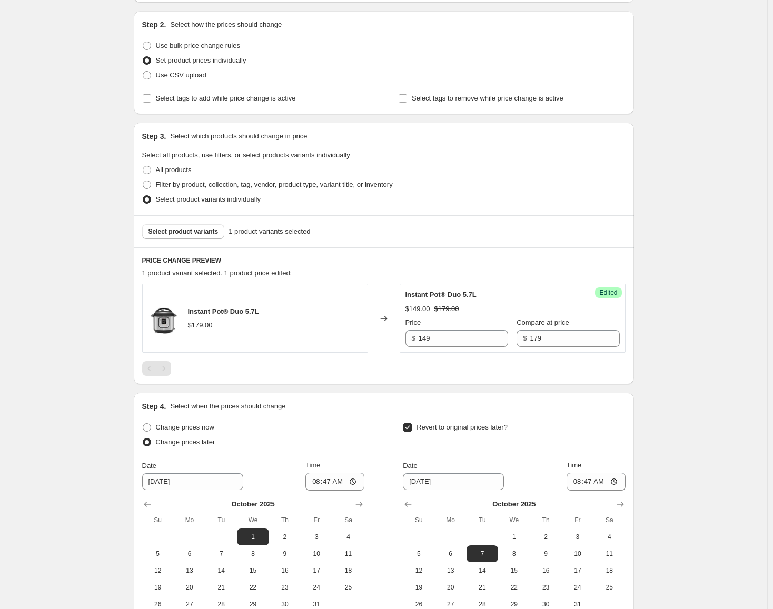
scroll to position [211, 0]
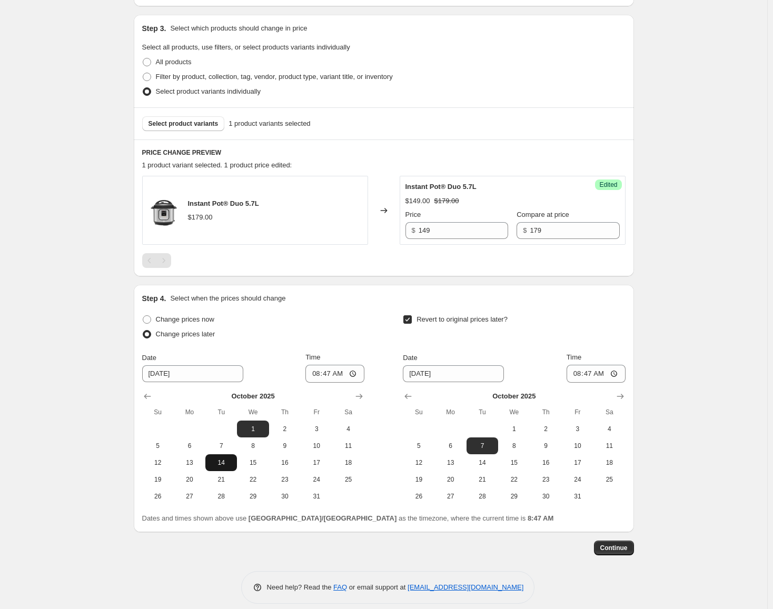
click at [229, 462] on span "14" at bounding box center [220, 462] width 23 height 8
type input "[DATE]"
click at [622, 393] on icon "Show next month, November 2025" at bounding box center [620, 396] width 11 height 11
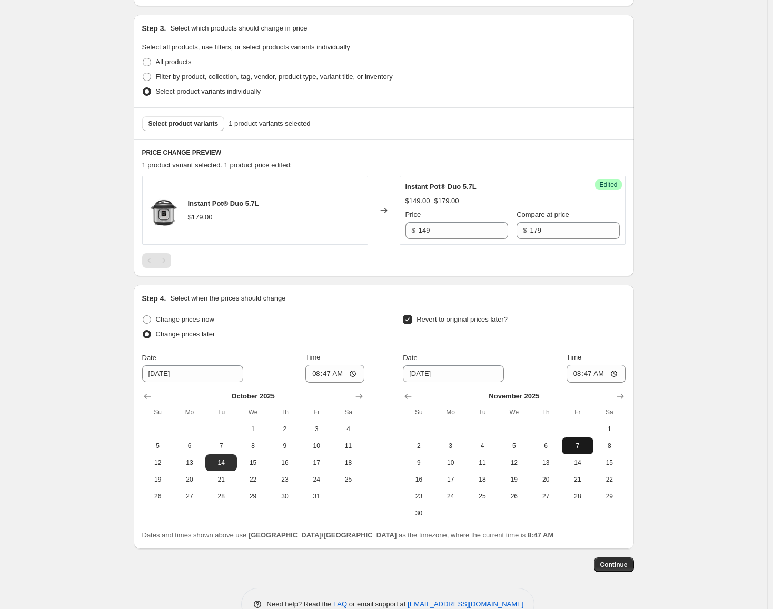
click at [580, 445] on span "7" at bounding box center [577, 446] width 23 height 8
type input "[DATE]"
click at [319, 375] on input "08:47" at bounding box center [334, 374] width 59 height 18
type input "00:00"
click at [575, 375] on input "08:47" at bounding box center [595, 374] width 59 height 18
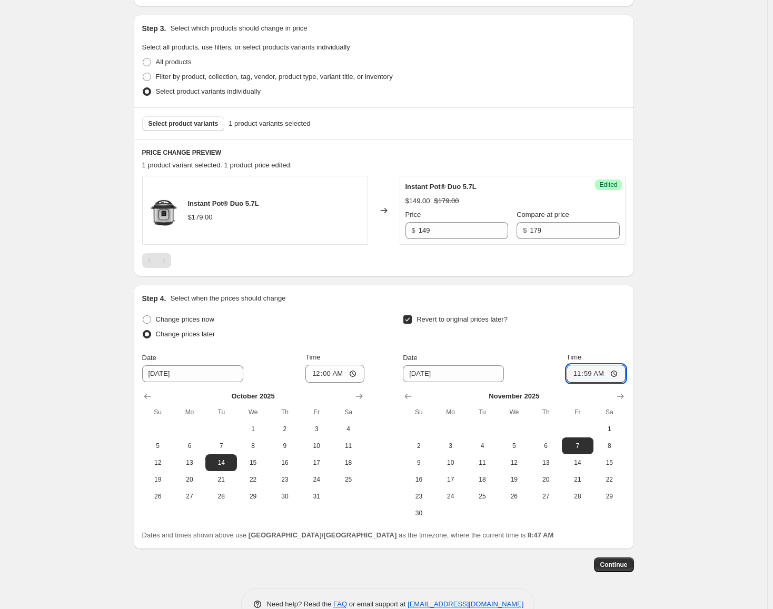
type input "23:59"
click at [627, 565] on span "Continue" at bounding box center [613, 565] width 27 height 8
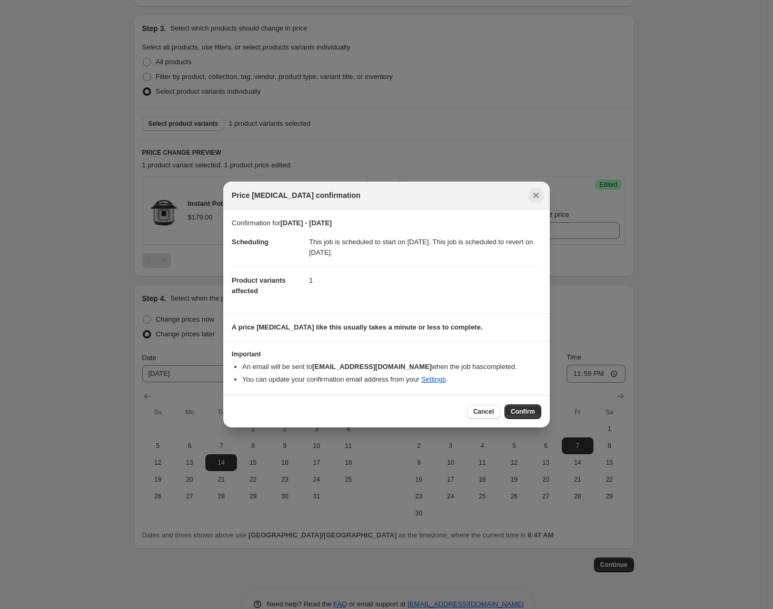
click at [532, 195] on icon "Close" at bounding box center [536, 195] width 11 height 11
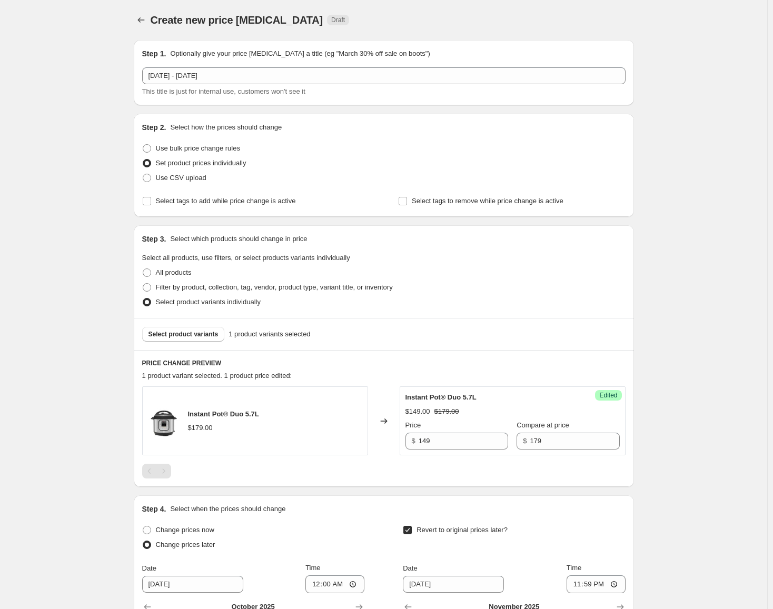
scroll to position [211, 0]
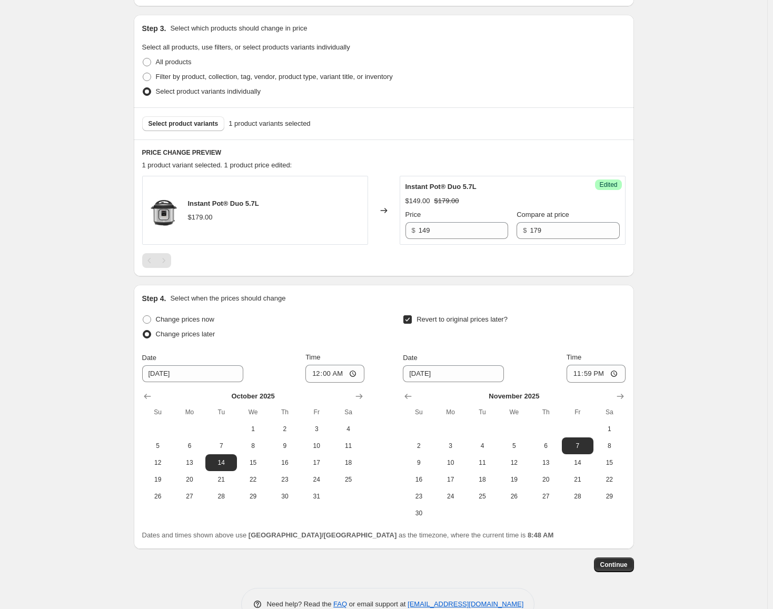
drag, startPoint x: 617, startPoint y: 566, endPoint x: 663, endPoint y: 562, distance: 46.0
click at [663, 562] on div "Create new price [MEDICAL_DATA]. This page is ready Create new price [MEDICAL_D…" at bounding box center [383, 212] width 767 height 847
click at [619, 566] on span "Continue" at bounding box center [613, 565] width 27 height 8
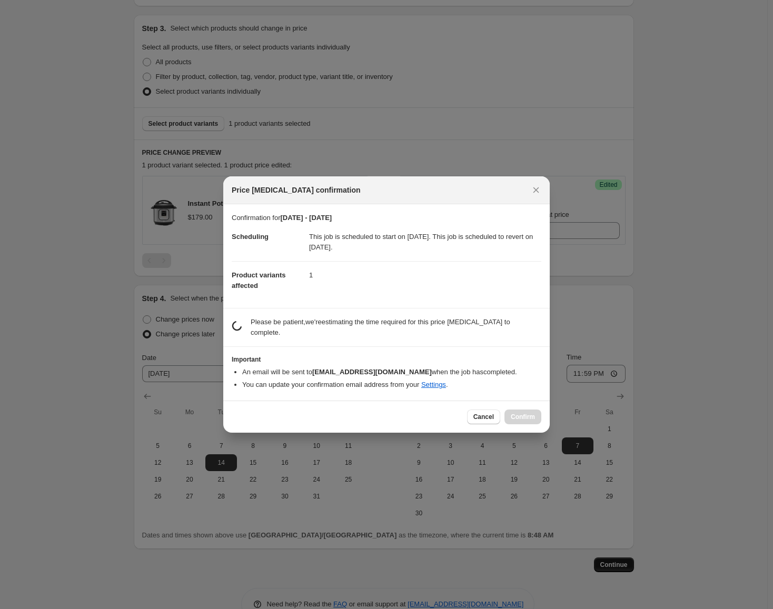
scroll to position [0, 0]
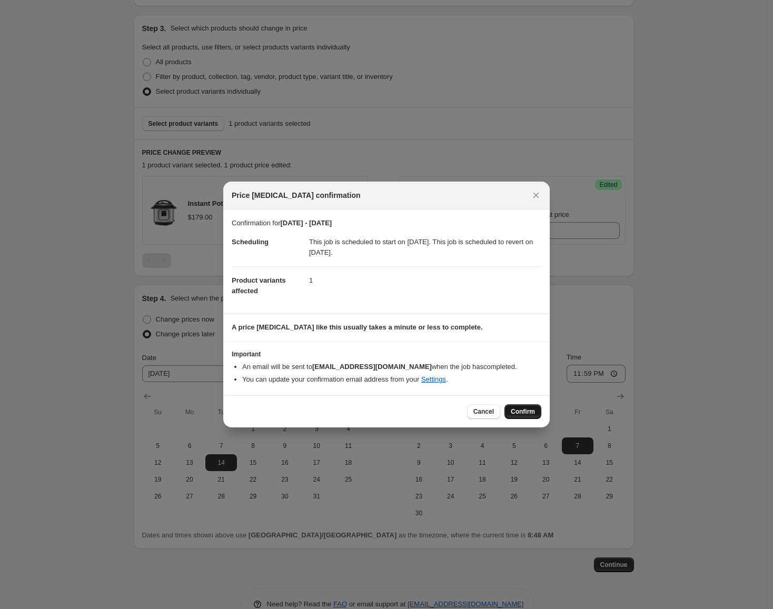
click at [524, 412] on span "Confirm" at bounding box center [523, 411] width 24 height 8
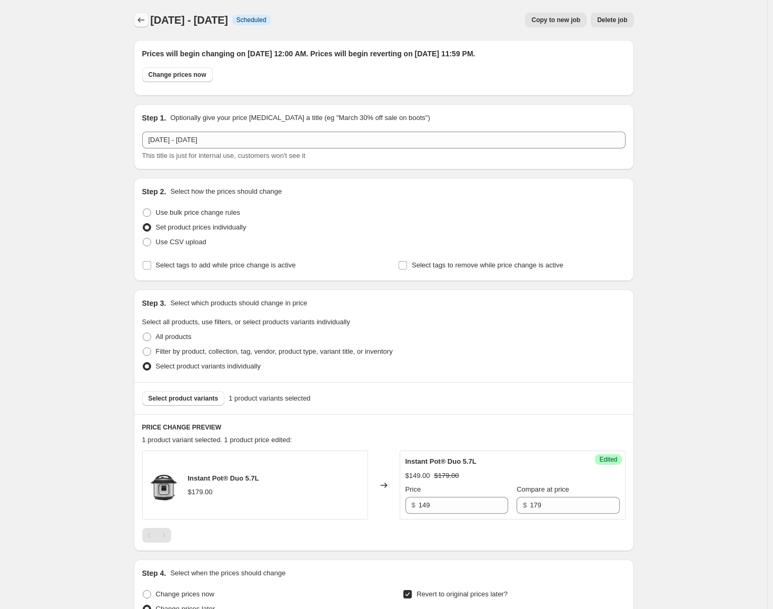
click at [146, 25] on icon "Price change jobs" at bounding box center [141, 20] width 11 height 11
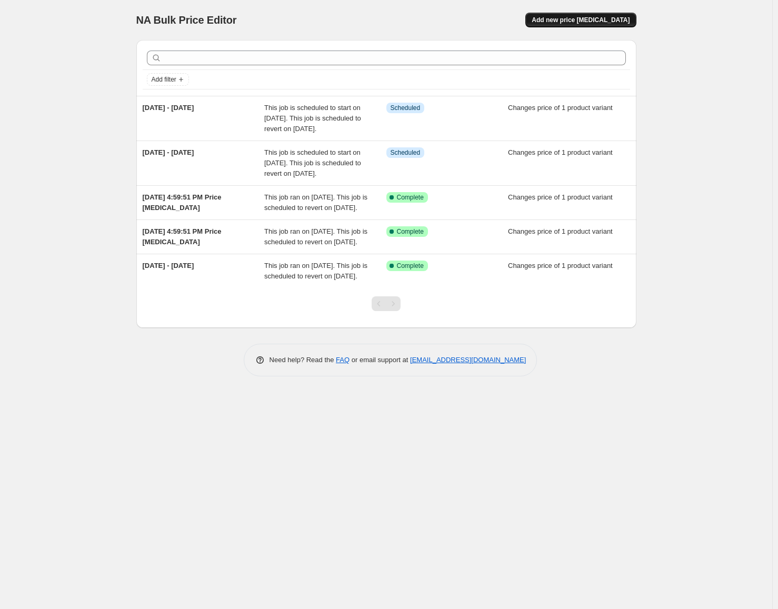
click at [579, 19] on span "Add new price [MEDICAL_DATA]" at bounding box center [581, 20] width 98 height 8
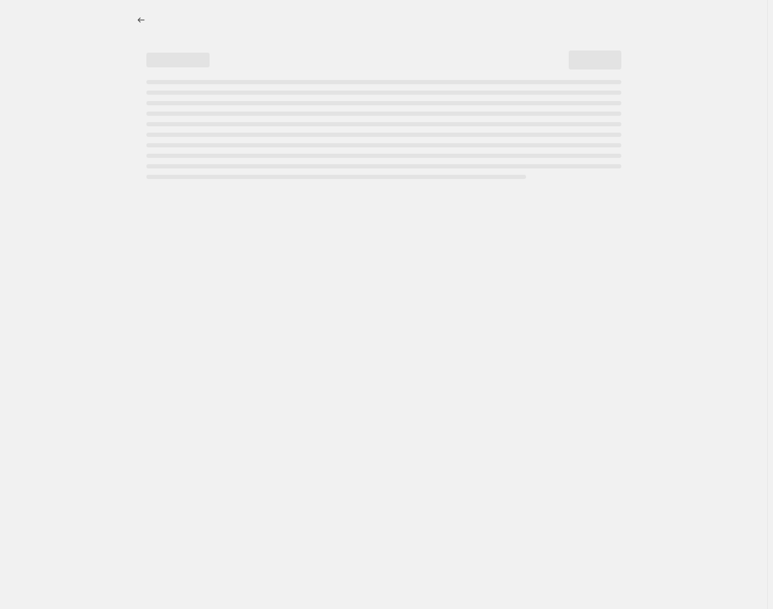
select select "percentage"
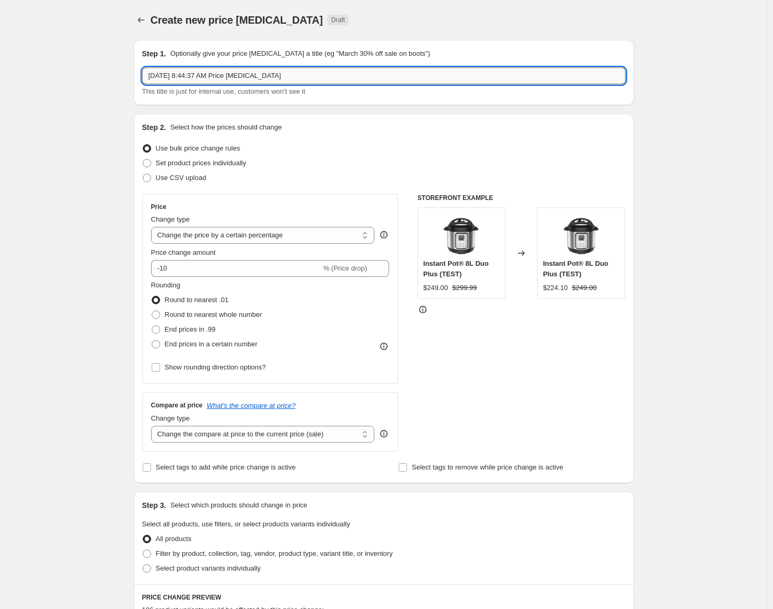
click at [266, 77] on input "[DATE] 8:44:37 AM Price [MEDICAL_DATA]" at bounding box center [383, 75] width 483 height 17
type input "[DATE] - [DATE]"
click at [219, 164] on span "Set product prices individually" at bounding box center [201, 163] width 91 height 8
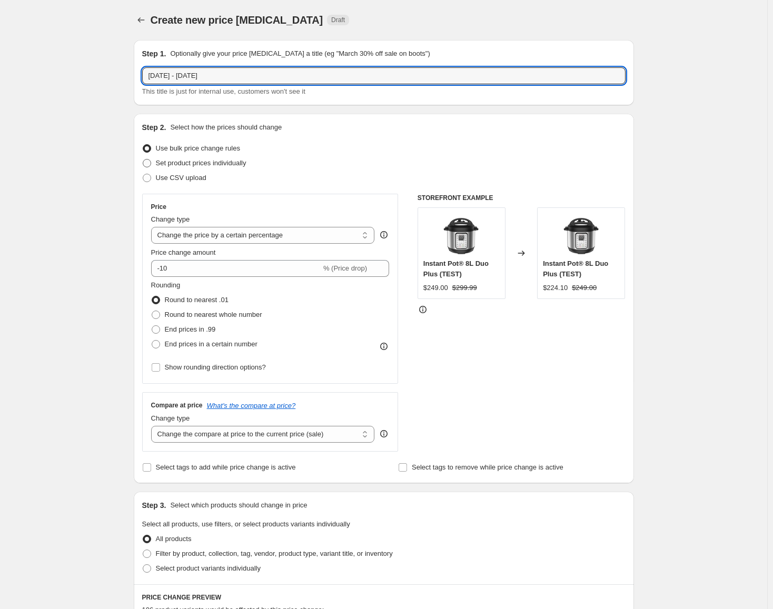
click at [143, 159] on input "Set product prices individually" at bounding box center [143, 159] width 1 height 1
radio input "true"
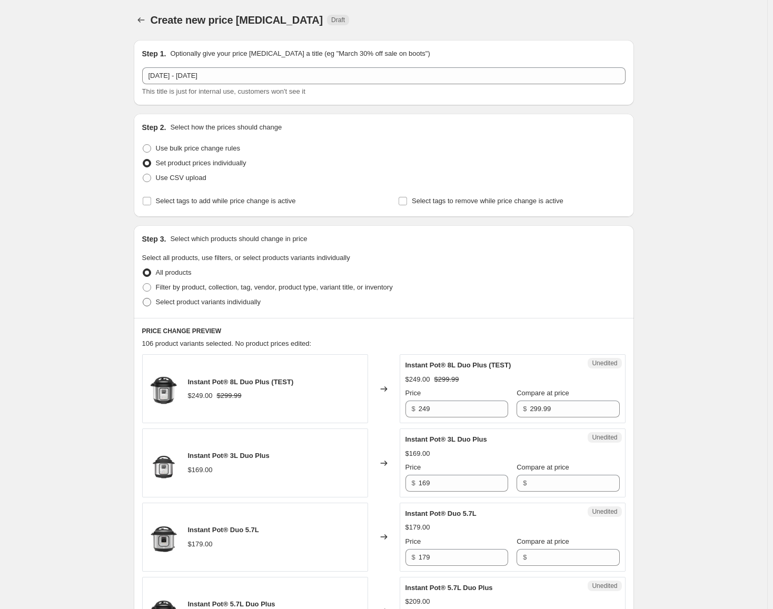
click at [221, 306] on span "Select product variants individually" at bounding box center [208, 302] width 105 height 11
click at [143, 298] on input "Select product variants individually" at bounding box center [143, 298] width 1 height 1
radio input "true"
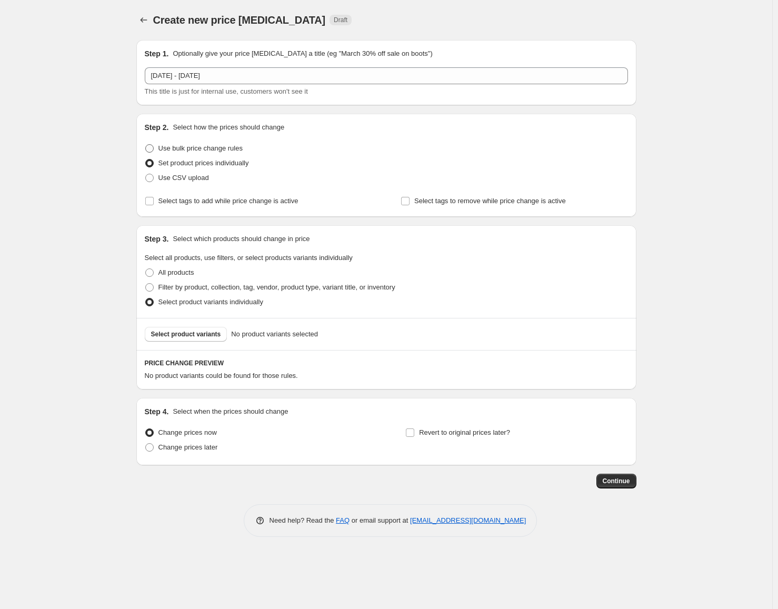
click at [195, 147] on span "Use bulk price change rules" at bounding box center [200, 148] width 84 height 8
click at [146, 145] on input "Use bulk price change rules" at bounding box center [145, 144] width 1 height 1
radio input "true"
select select "percentage"
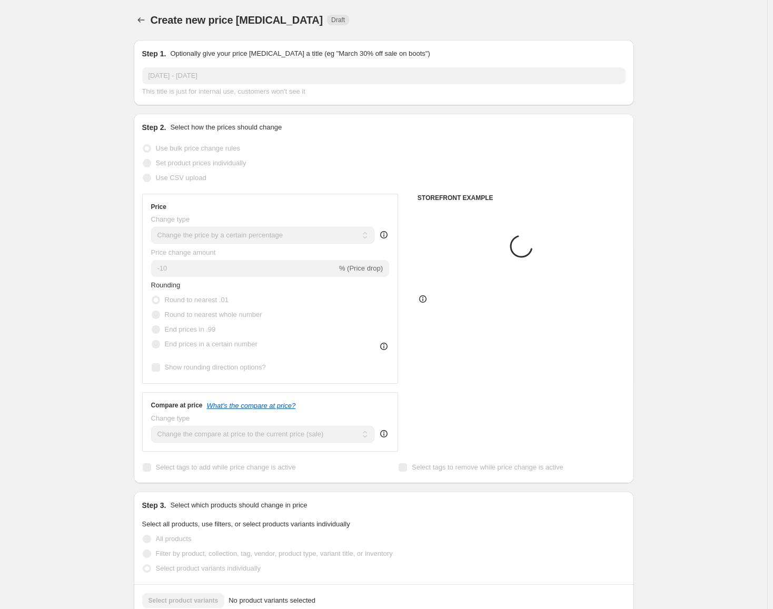
click at [196, 164] on span "Set product prices individually" at bounding box center [201, 163] width 91 height 8
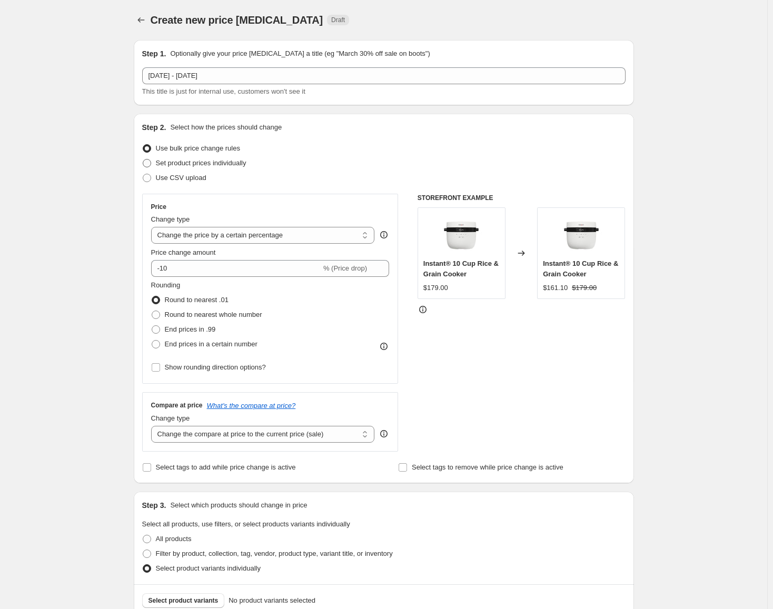
click at [188, 165] on span "Set product prices individually" at bounding box center [201, 163] width 91 height 8
click at [143, 159] on input "Set product prices individually" at bounding box center [143, 159] width 1 height 1
radio input "true"
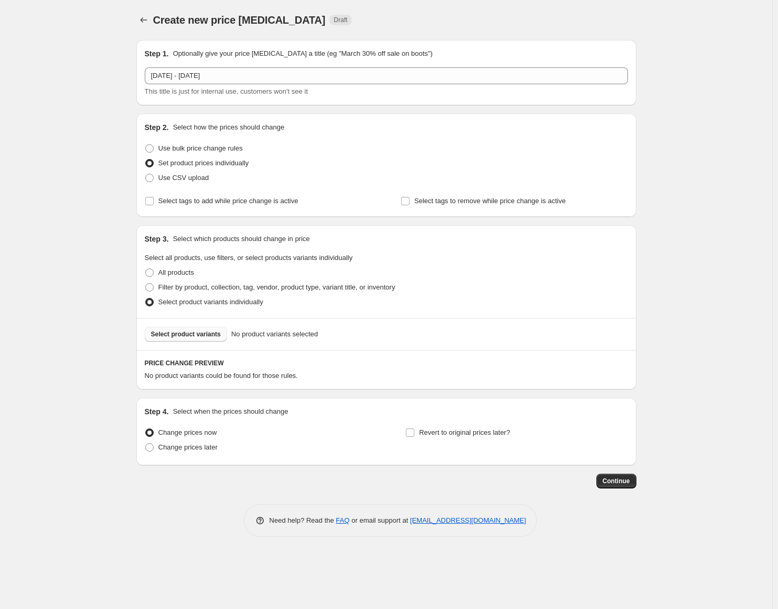
click at [202, 337] on span "Select product variants" at bounding box center [186, 334] width 70 height 8
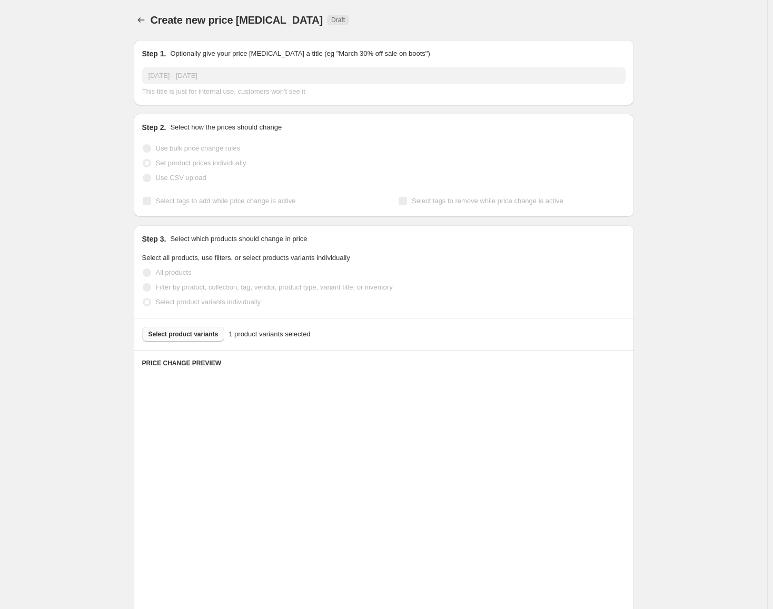
scroll to position [41, 0]
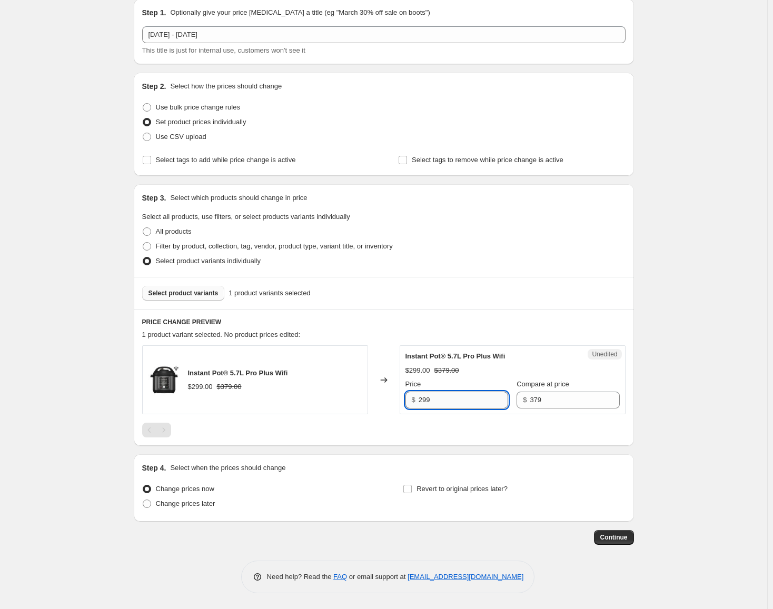
click at [442, 393] on input "299" at bounding box center [462, 400] width 89 height 17
click at [194, 505] on span "Change prices later" at bounding box center [185, 503] width 59 height 8
click at [143, 500] on input "Change prices later" at bounding box center [143, 499] width 1 height 1
radio input "true"
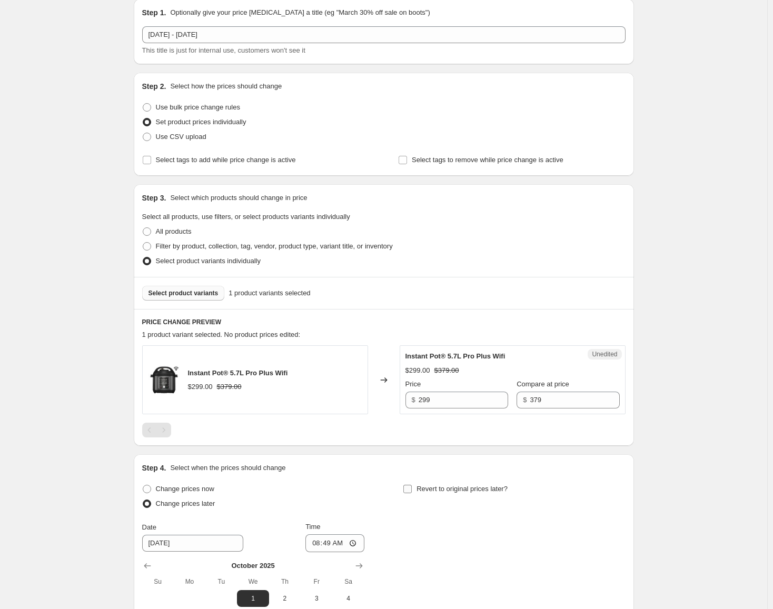
click at [470, 484] on span "Revert to original prices later?" at bounding box center [461, 489] width 91 height 11
click at [412, 485] on input "Revert to original prices later?" at bounding box center [407, 489] width 8 height 8
checkbox input "true"
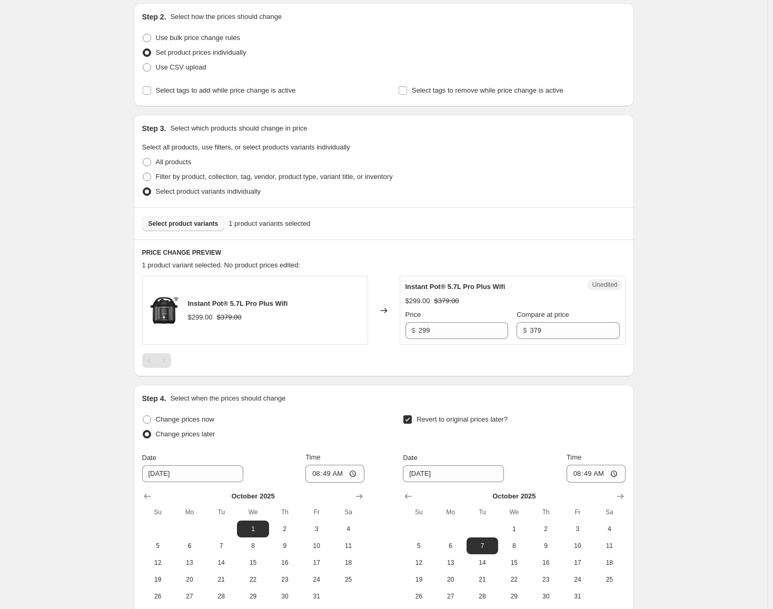
scroll to position [221, 0]
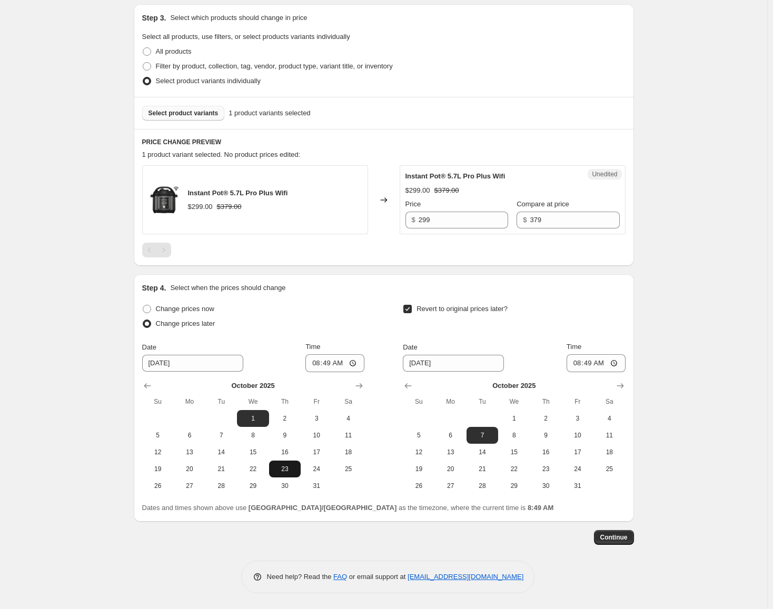
click at [283, 467] on span "23" at bounding box center [284, 469] width 23 height 8
type input "[DATE]"
click at [314, 366] on input "08:49" at bounding box center [334, 363] width 59 height 18
type input "00:00"
click at [619, 386] on icon "Show next month, November 2025" at bounding box center [620, 386] width 11 height 11
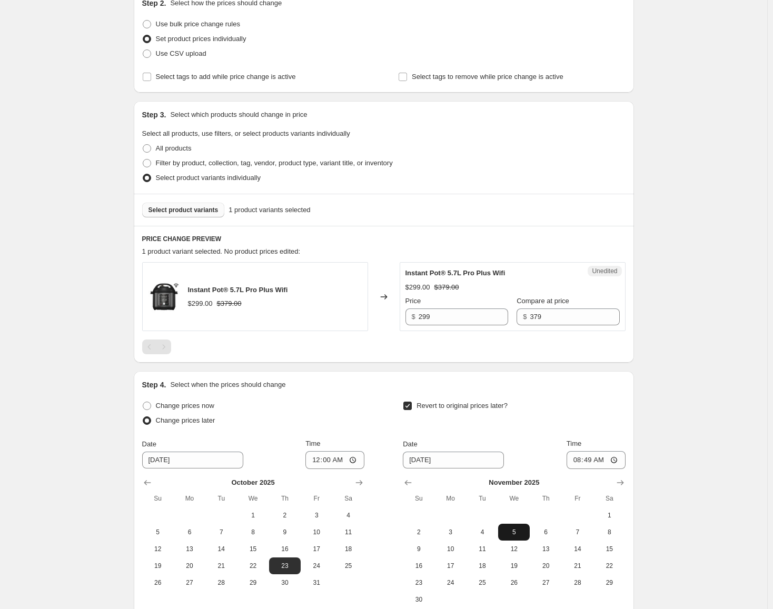
scroll to position [238, 0]
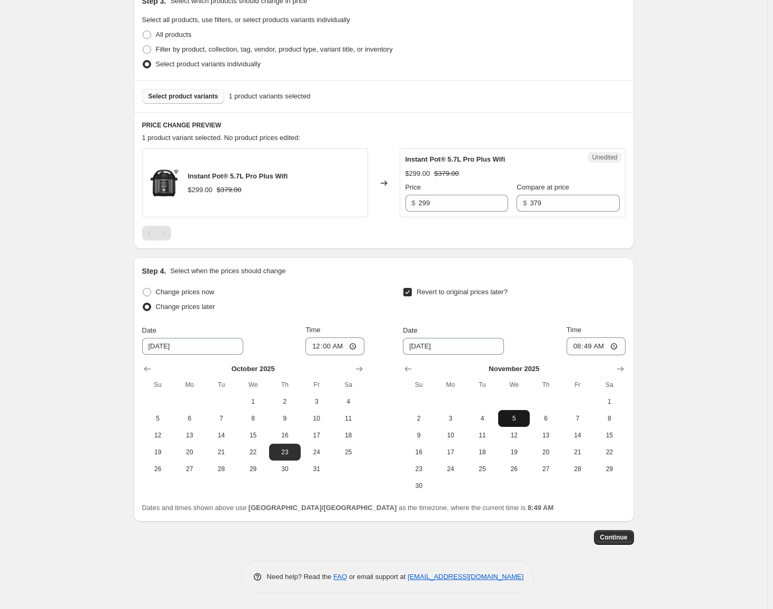
click at [516, 414] on span "5" at bounding box center [513, 418] width 23 height 8
type input "[DATE]"
click at [581, 348] on input "08:49" at bounding box center [595, 346] width 59 height 18
type input "23:59"
click at [617, 540] on span "Continue" at bounding box center [613, 537] width 27 height 8
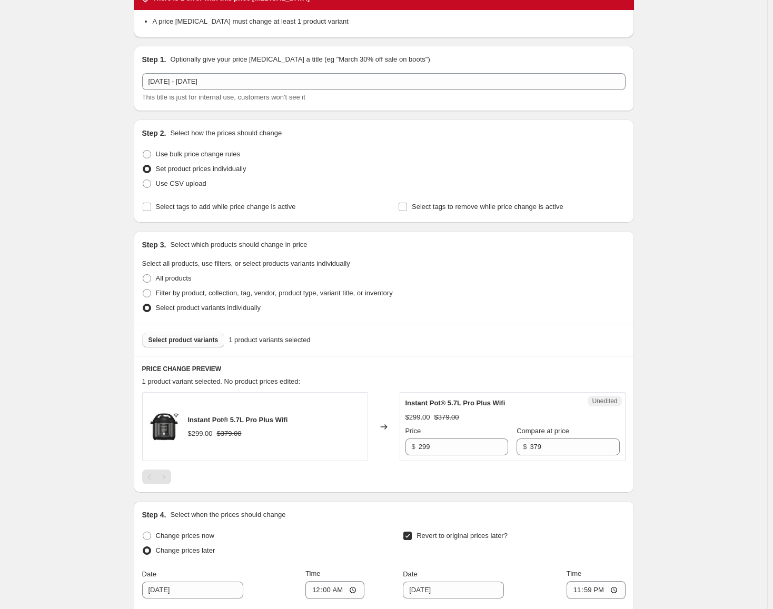
scroll to position [0, 0]
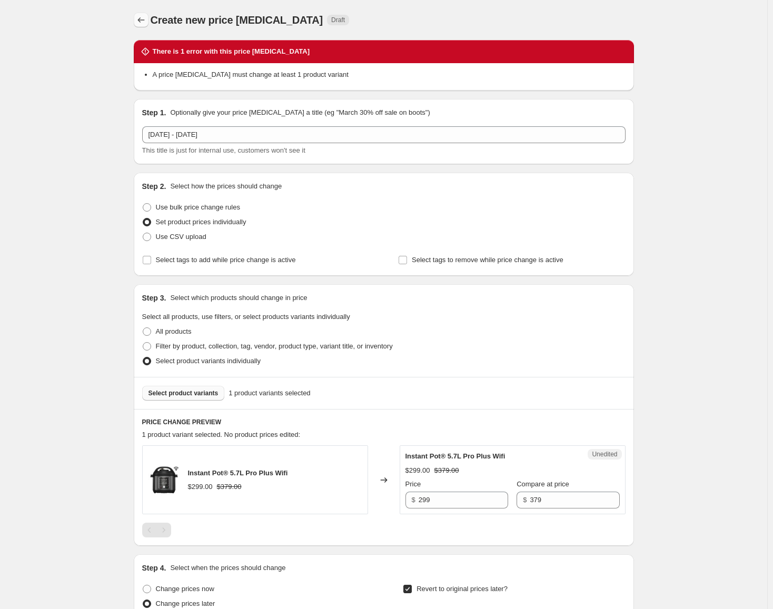
click at [146, 18] on icon "Price change jobs" at bounding box center [141, 20] width 11 height 11
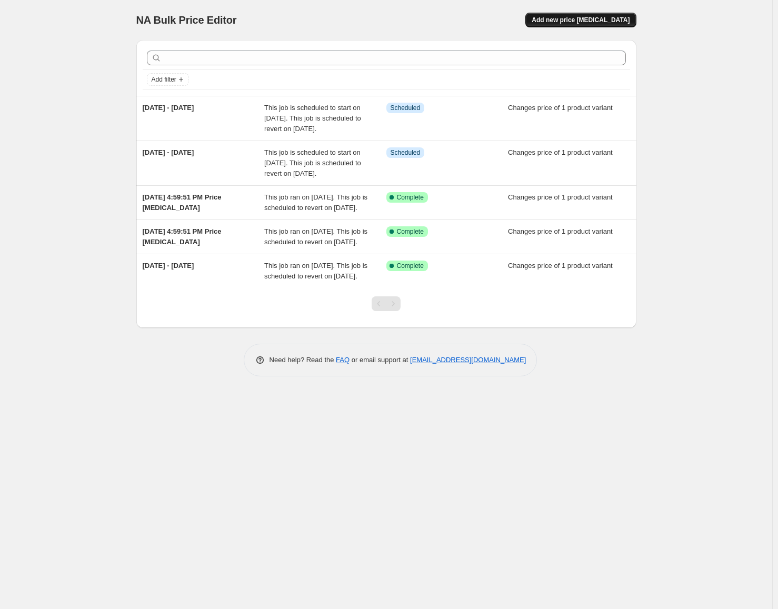
click at [561, 25] on button "Add new price [MEDICAL_DATA]" at bounding box center [580, 20] width 111 height 15
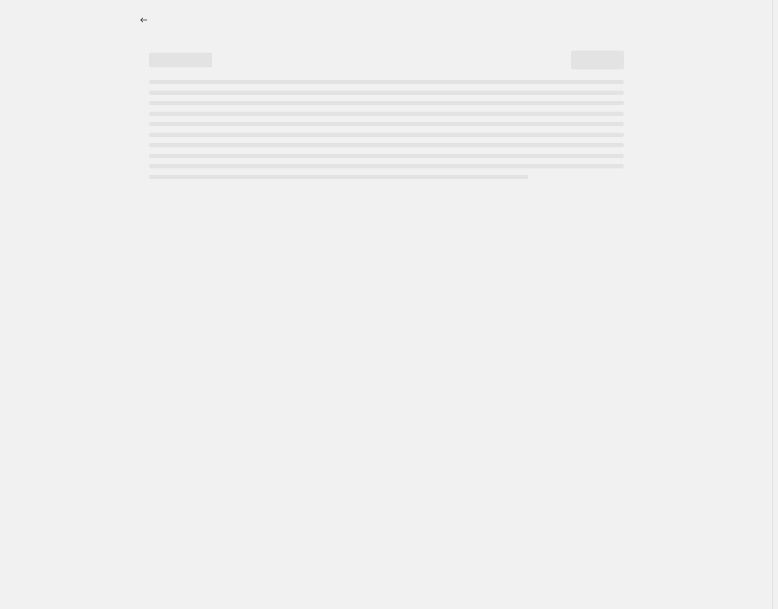
select select "percentage"
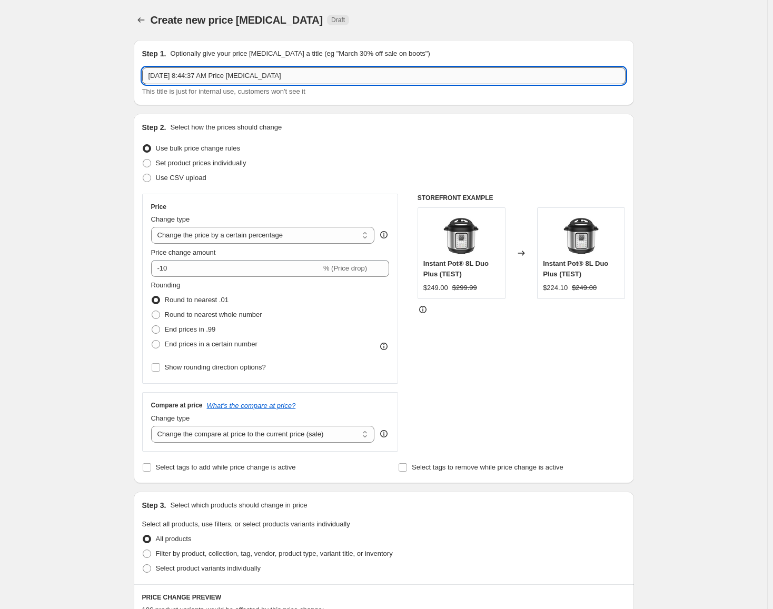
click at [438, 70] on input "[DATE] 8:44:37 AM Price [MEDICAL_DATA]" at bounding box center [383, 75] width 483 height 17
click at [437, 71] on input "[DATE] 8:44:37 AM Price [MEDICAL_DATA]" at bounding box center [383, 75] width 483 height 17
type input "[DATE] - [DATE]"
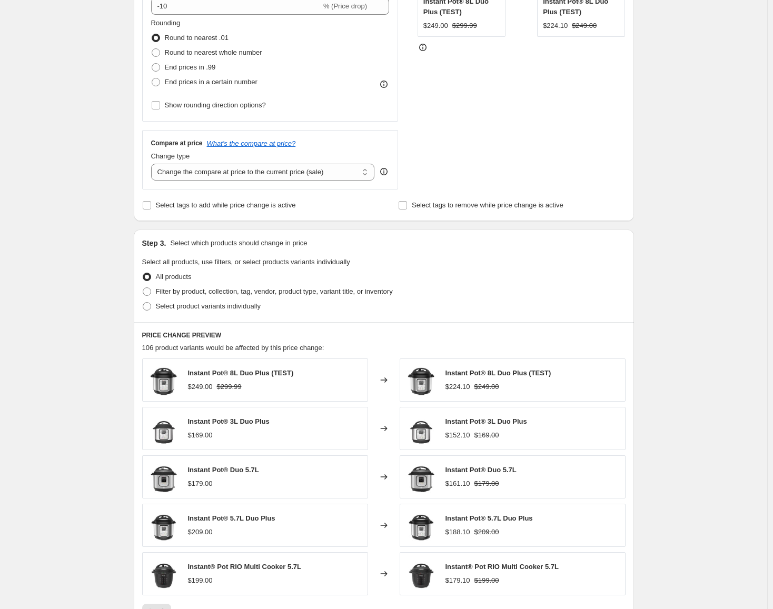
scroll to position [105, 0]
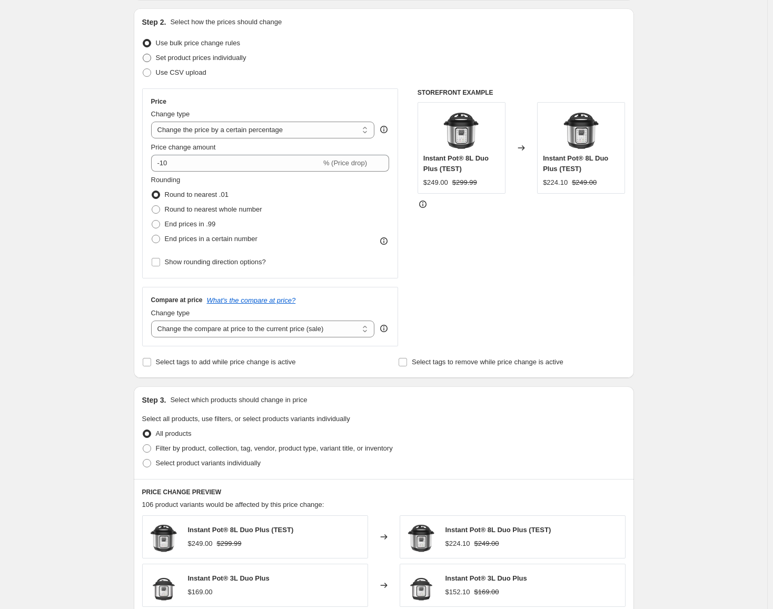
click at [212, 59] on span "Set product prices individually" at bounding box center [201, 58] width 91 height 8
click at [143, 54] on input "Set product prices individually" at bounding box center [143, 54] width 1 height 1
radio input "true"
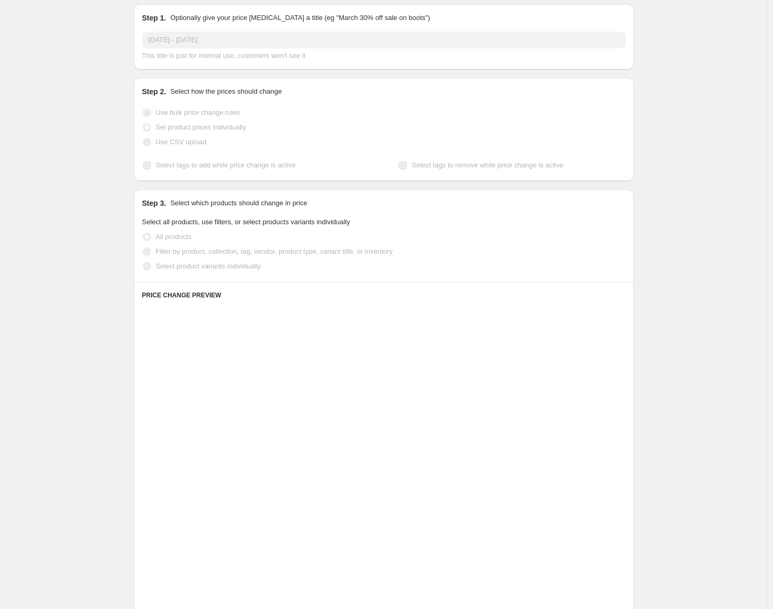
scroll to position [0, 0]
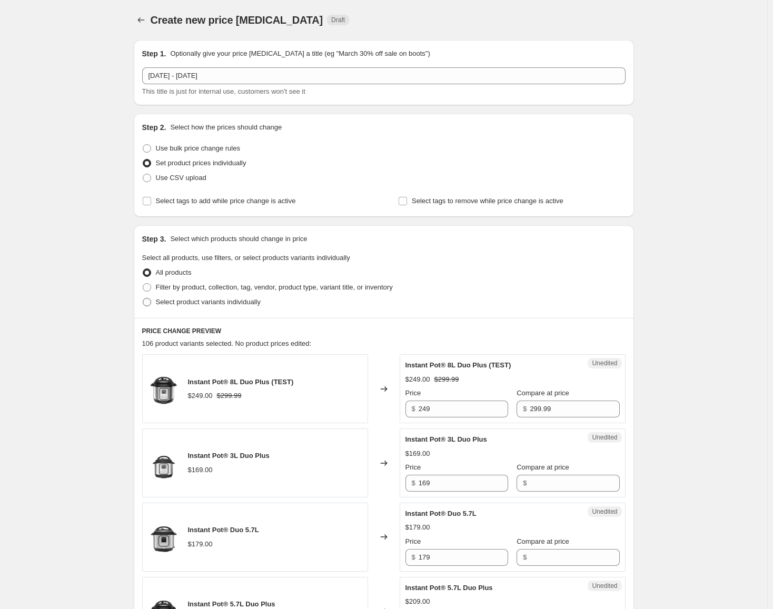
click at [228, 303] on span "Select product variants individually" at bounding box center [208, 302] width 105 height 8
click at [143, 298] on input "Select product variants individually" at bounding box center [143, 298] width 1 height 1
radio input "true"
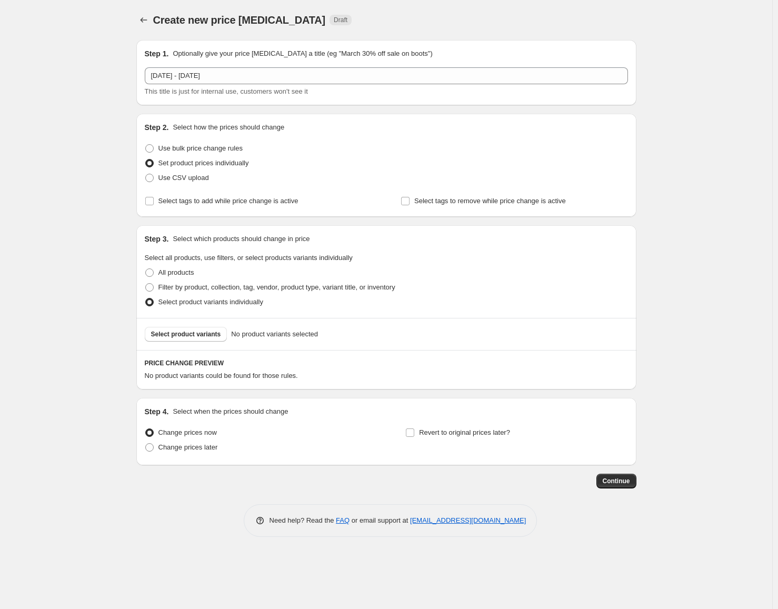
click at [728, 285] on div "Create new price [MEDICAL_DATA]. This page is ready Create new price [MEDICAL_D…" at bounding box center [386, 304] width 772 height 609
click at [198, 342] on div "Select product variants No product variants selected" at bounding box center [386, 334] width 500 height 32
click at [199, 337] on span "Select product variants" at bounding box center [186, 334] width 70 height 8
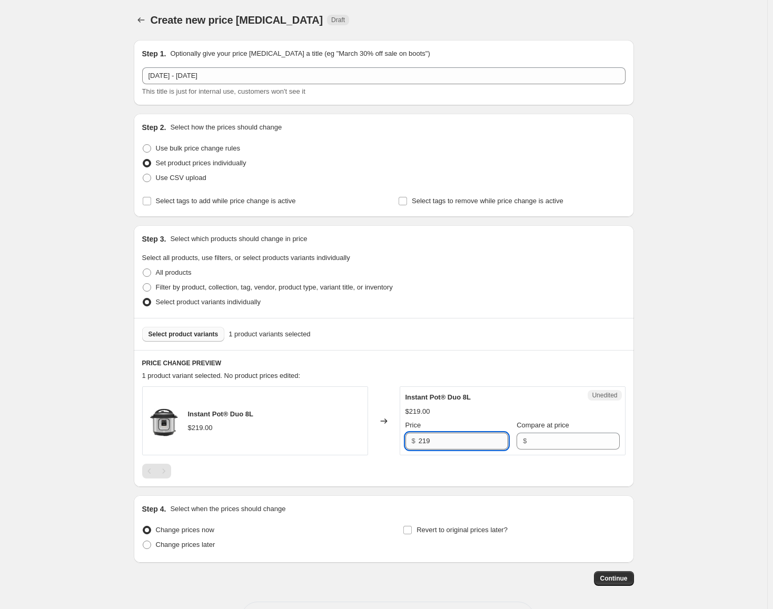
click at [472, 444] on input "219" at bounding box center [462, 441] width 89 height 17
click at [546, 441] on input "Compare at price" at bounding box center [573, 441] width 89 height 17
paste input "219"
type input "219"
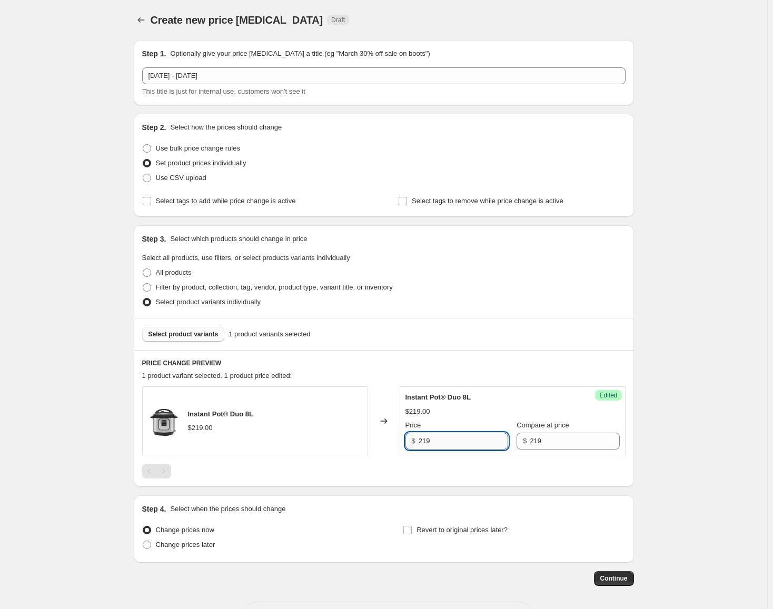
click at [459, 442] on input "219" at bounding box center [462, 441] width 89 height 17
type input "179"
click at [197, 551] on label "Change prices later" at bounding box center [178, 544] width 73 height 15
click at [143, 541] on input "Change prices later" at bounding box center [143, 541] width 1 height 1
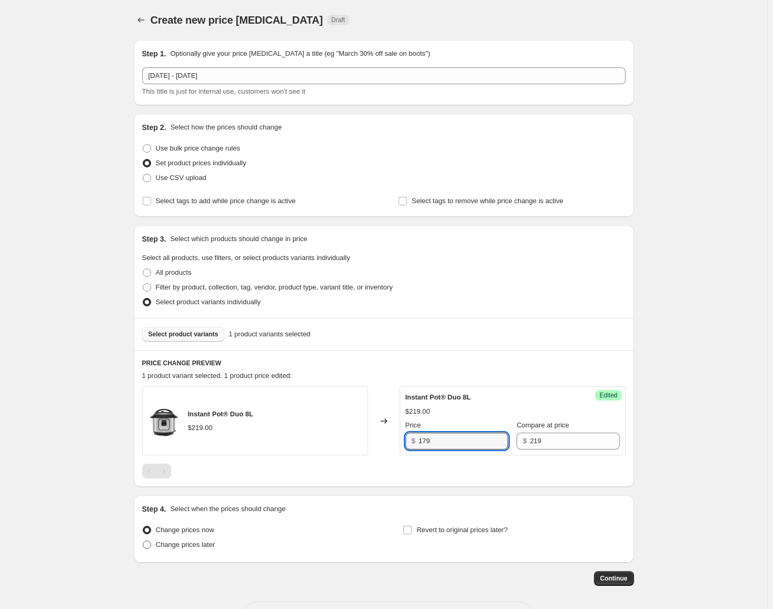
radio input "true"
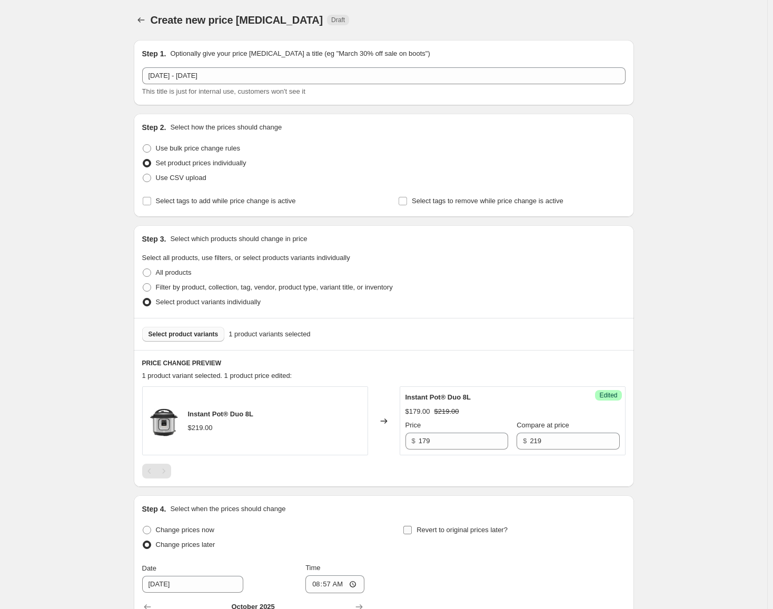
click at [477, 530] on span "Revert to original prices later?" at bounding box center [461, 530] width 91 height 8
click at [412, 530] on input "Revert to original prices later?" at bounding box center [407, 530] width 8 height 8
checkbox input "true"
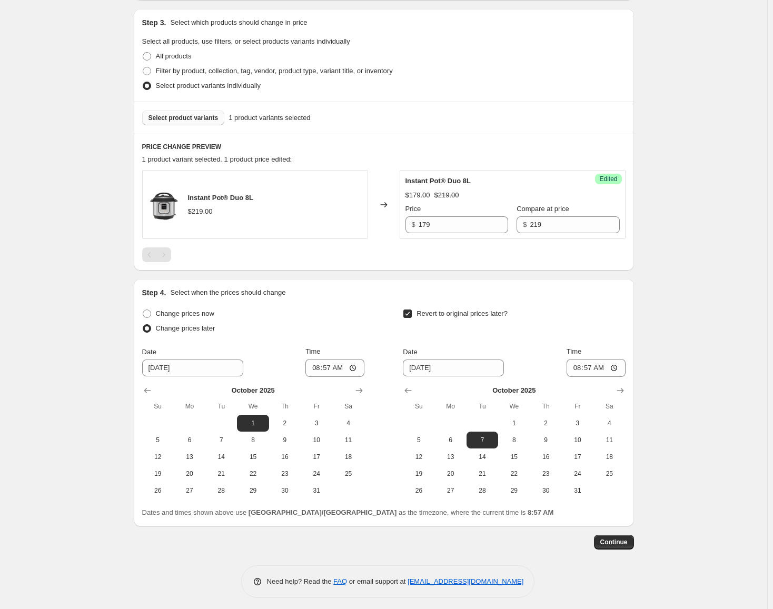
scroll to position [221, 0]
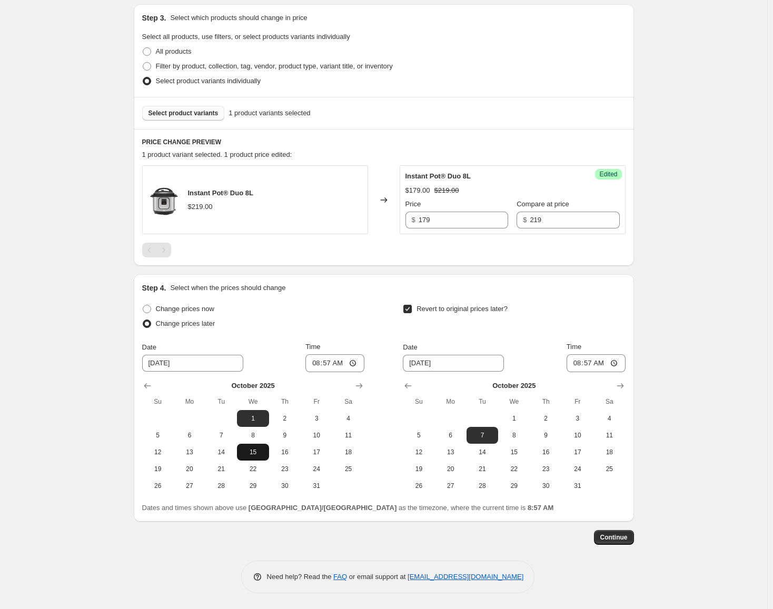
click at [262, 456] on span "15" at bounding box center [252, 452] width 23 height 8
type input "[DATE]"
click at [618, 382] on icon "Show next month, November 2025" at bounding box center [620, 386] width 11 height 11
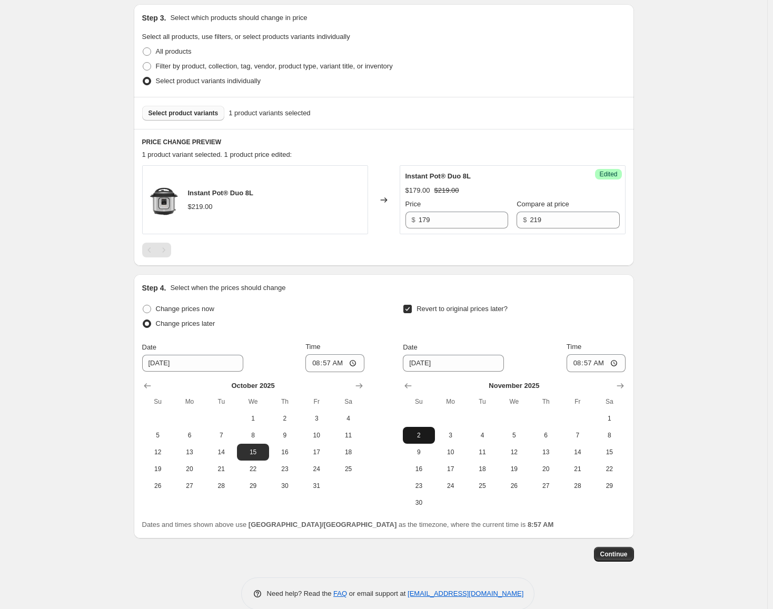
click at [428, 435] on span "2" at bounding box center [418, 435] width 23 height 8
type input "[DATE]"
click at [315, 362] on input "08:57" at bounding box center [334, 363] width 59 height 18
type input "00:00"
click at [576, 366] on input "08:57" at bounding box center [595, 363] width 59 height 18
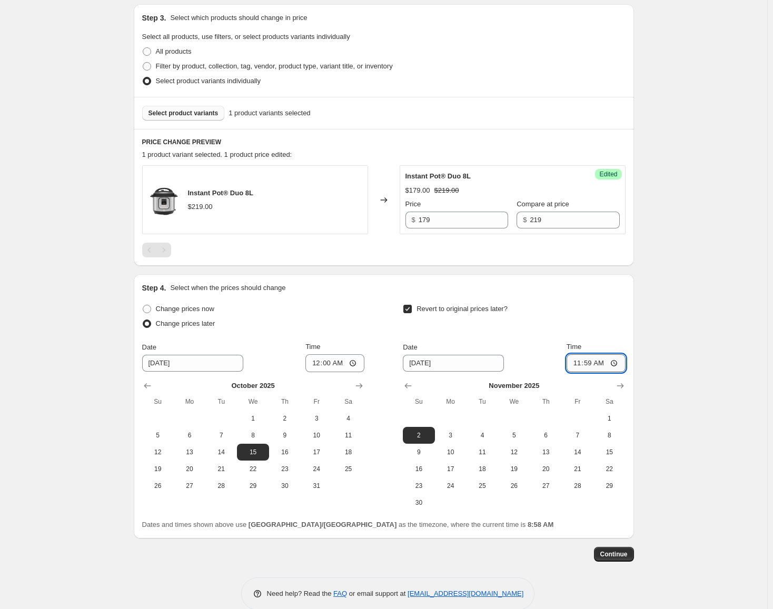
type input "23:59"
click at [619, 553] on span "Continue" at bounding box center [613, 554] width 27 height 8
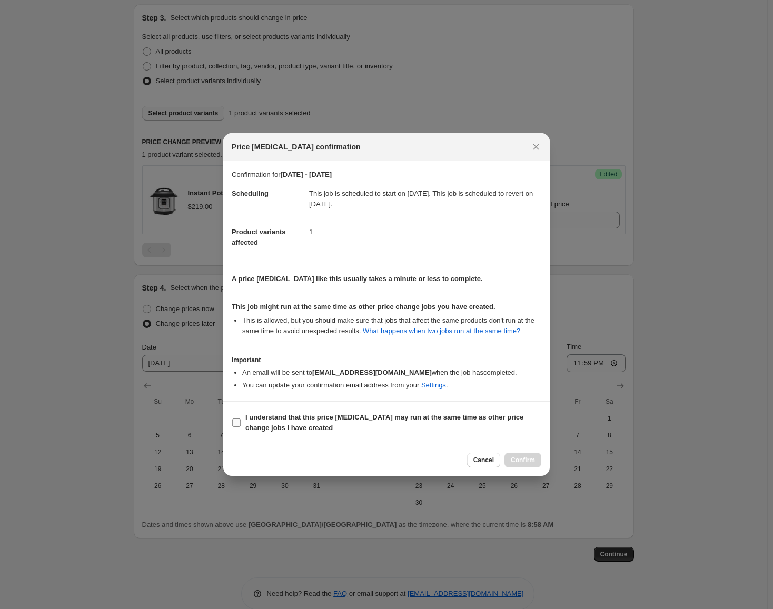
click at [325, 419] on b "I understand that this price [MEDICAL_DATA] may run at the same time as other p…" at bounding box center [384, 422] width 278 height 18
click at [241, 419] on input "I understand that this price [MEDICAL_DATA] may run at the same time as other p…" at bounding box center [236, 422] width 8 height 8
checkbox input "true"
click at [523, 455] on button "Confirm" at bounding box center [522, 460] width 37 height 15
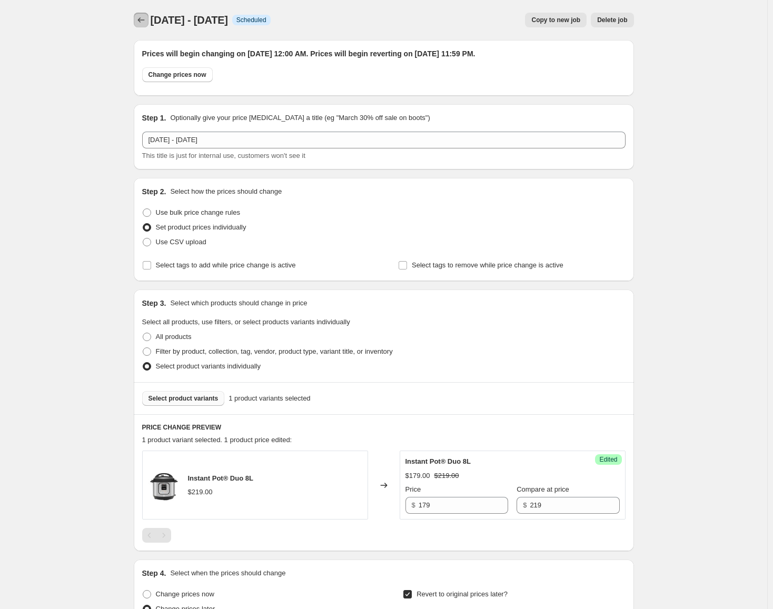
click at [148, 23] on button "Price change jobs" at bounding box center [141, 20] width 15 height 15
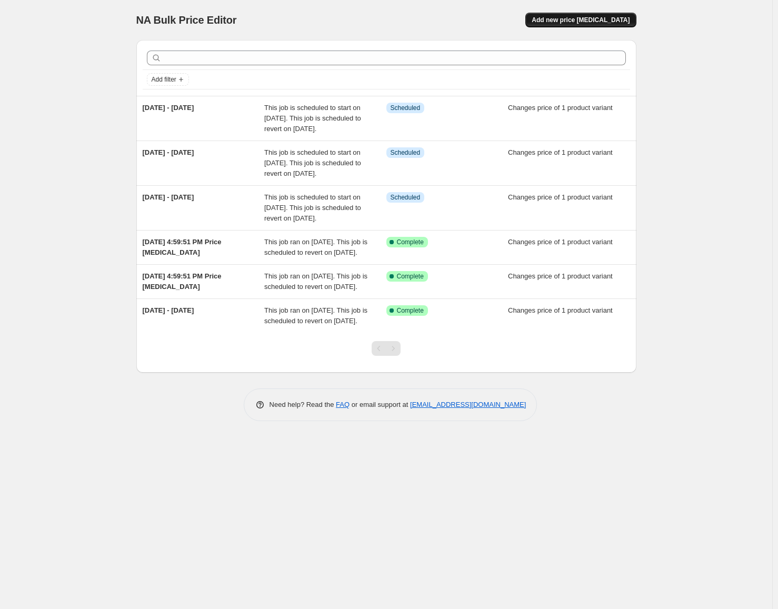
click at [588, 22] on span "Add new price [MEDICAL_DATA]" at bounding box center [581, 20] width 98 height 8
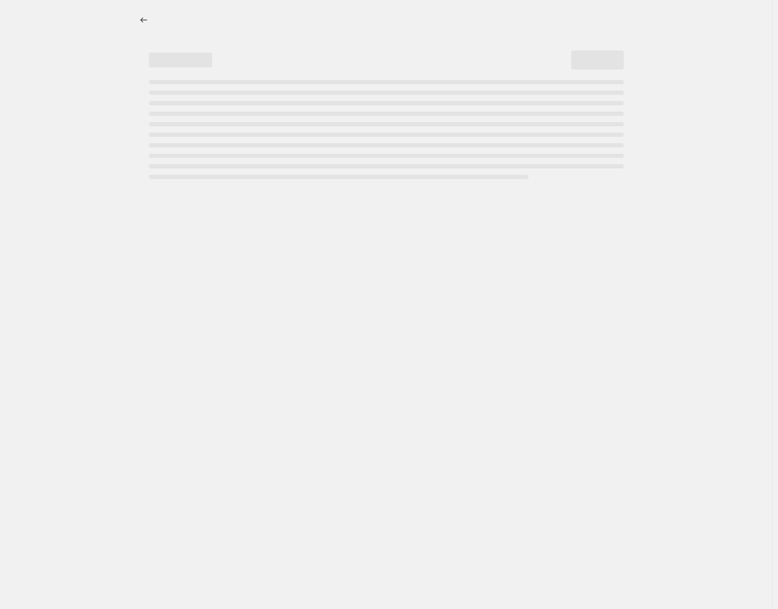
select select "percentage"
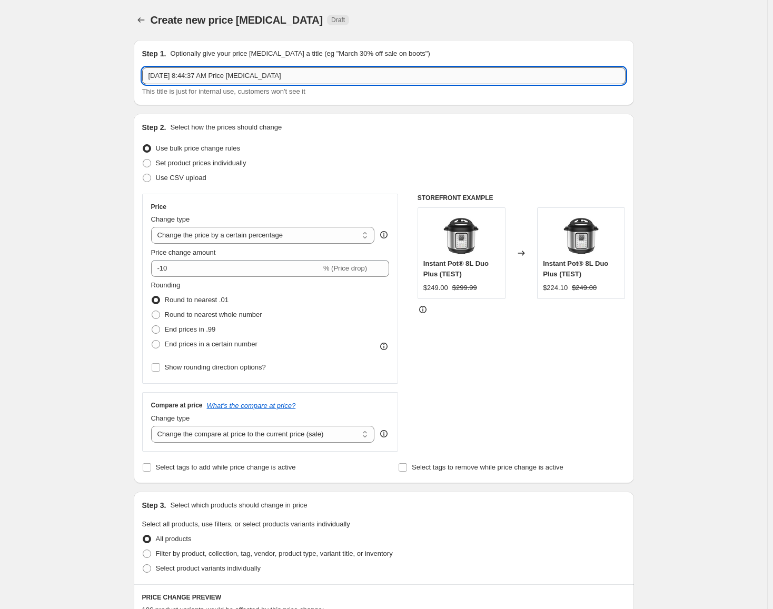
click at [269, 77] on input "[DATE] 8:44:37 AM Price [MEDICAL_DATA]" at bounding box center [383, 75] width 483 height 17
click at [313, 79] on input "[DATE] -" at bounding box center [383, 75] width 483 height 17
type input "[DATE] - [DATE]"
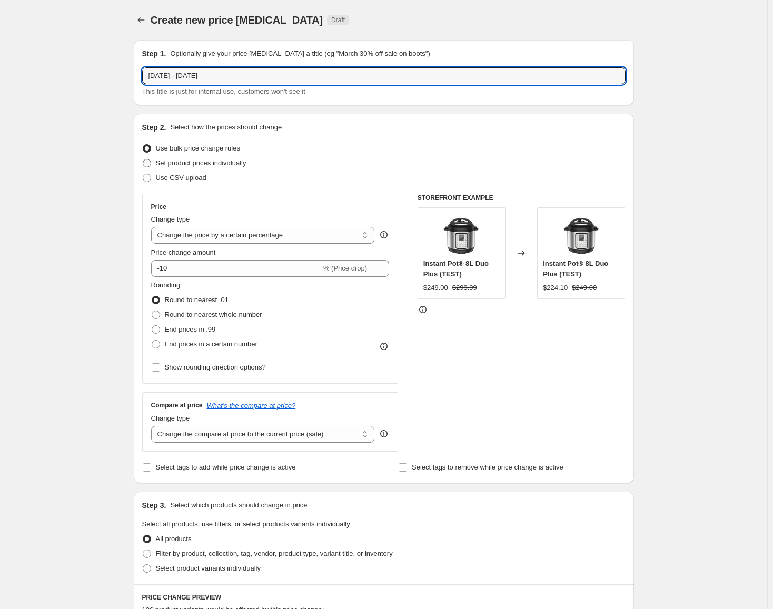
click at [213, 166] on span "Set product prices individually" at bounding box center [201, 163] width 91 height 8
click at [143, 159] on input "Set product prices individually" at bounding box center [143, 159] width 1 height 1
radio input "true"
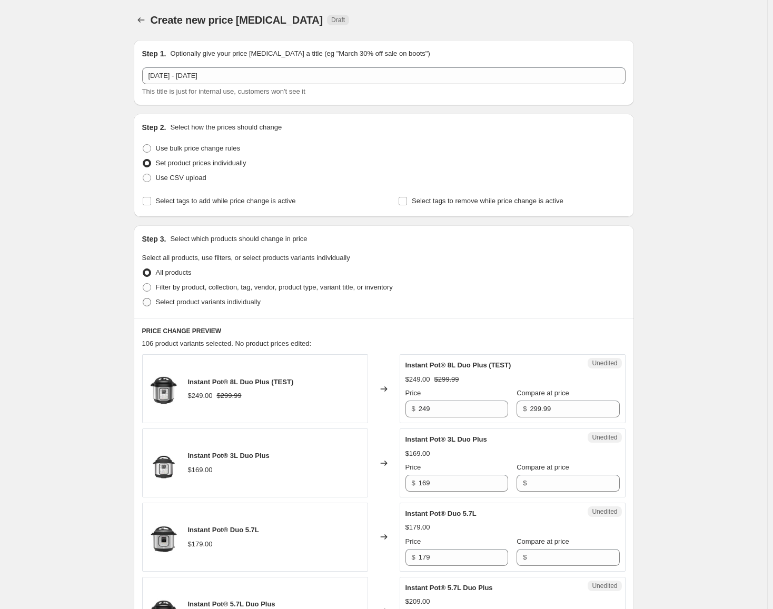
click at [225, 299] on span "Select product variants individually" at bounding box center [208, 302] width 105 height 8
click at [143, 298] on input "Select product variants individually" at bounding box center [143, 298] width 1 height 1
radio input "true"
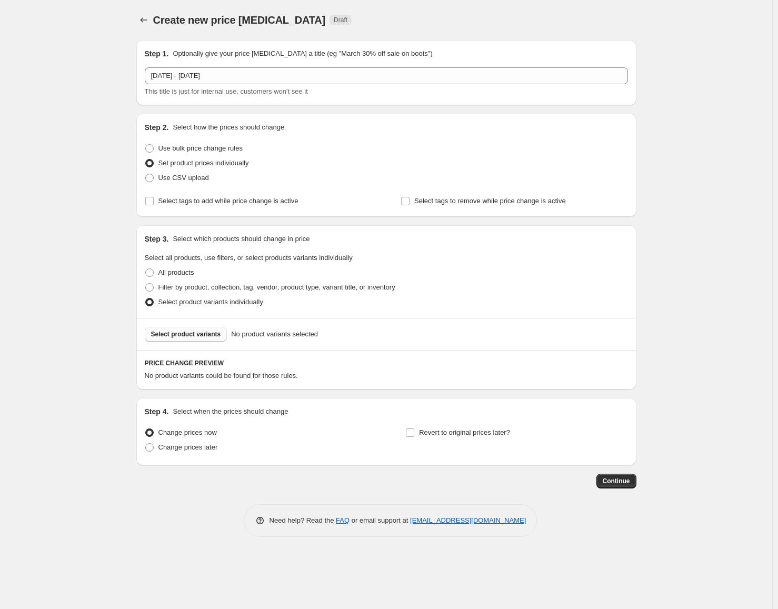
click at [200, 331] on span "Select product variants" at bounding box center [186, 334] width 70 height 8
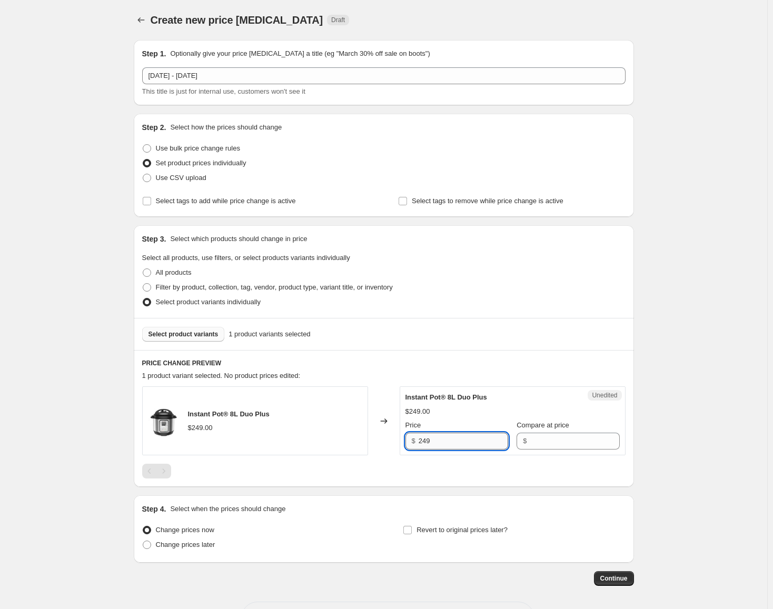
click at [465, 439] on input "249" at bounding box center [462, 441] width 89 height 17
click at [551, 431] on label "Compare at price" at bounding box center [542, 425] width 53 height 11
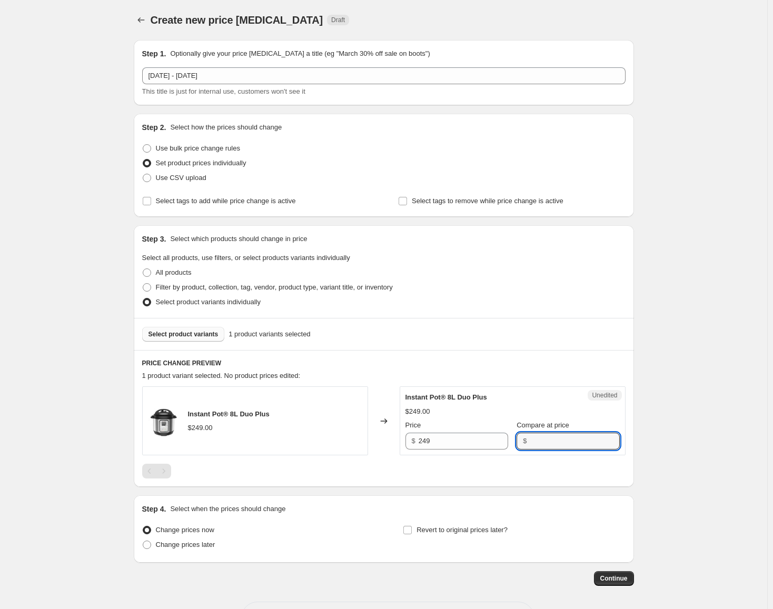
click at [551, 433] on input "Compare at price" at bounding box center [573, 441] width 89 height 17
click at [551, 435] on input "Compare at price" at bounding box center [573, 441] width 89 height 17
paste input "249"
type input "249"
click at [463, 439] on input "249" at bounding box center [462, 441] width 89 height 17
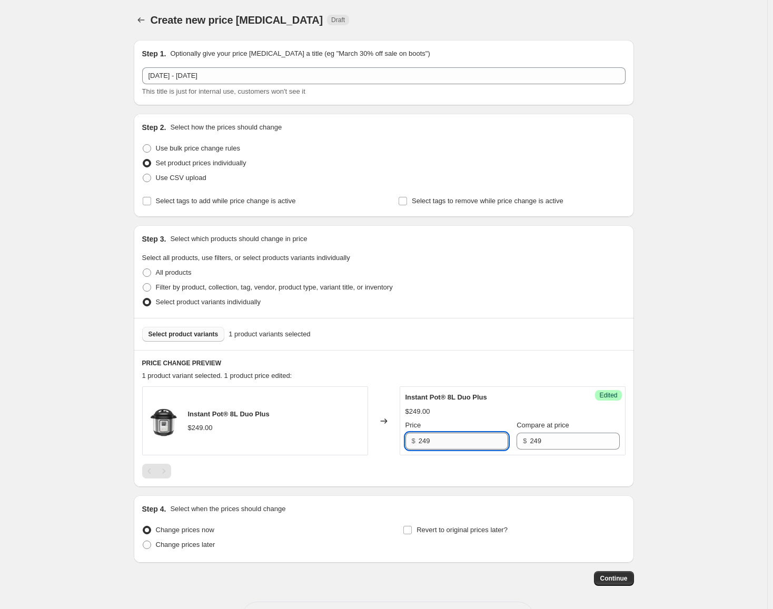
click at [463, 439] on input "249" at bounding box center [462, 441] width 89 height 17
type input "199"
click at [174, 548] on span "Change prices later" at bounding box center [185, 545] width 59 height 8
click at [143, 541] on input "Change prices later" at bounding box center [143, 541] width 1 height 1
radio input "true"
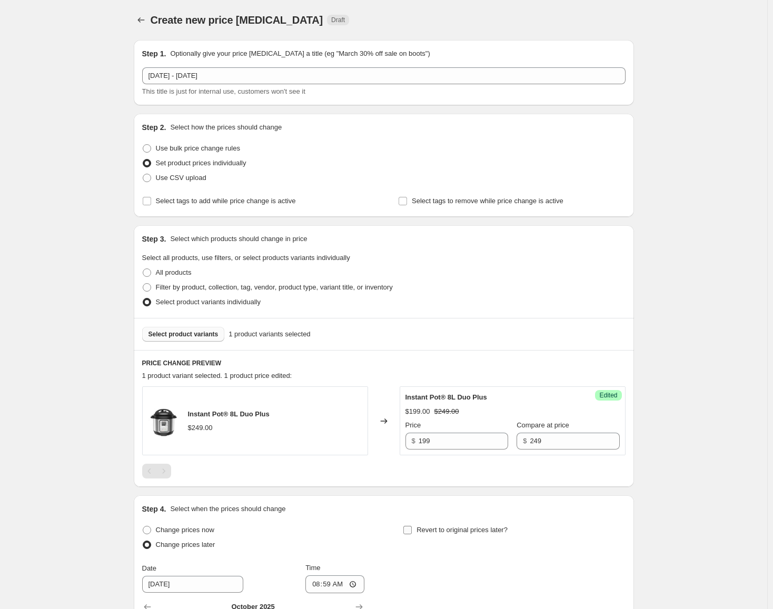
click at [450, 531] on span "Revert to original prices later?" at bounding box center [461, 530] width 91 height 8
click at [412, 531] on input "Revert to original prices later?" at bounding box center [407, 530] width 8 height 8
checkbox input "true"
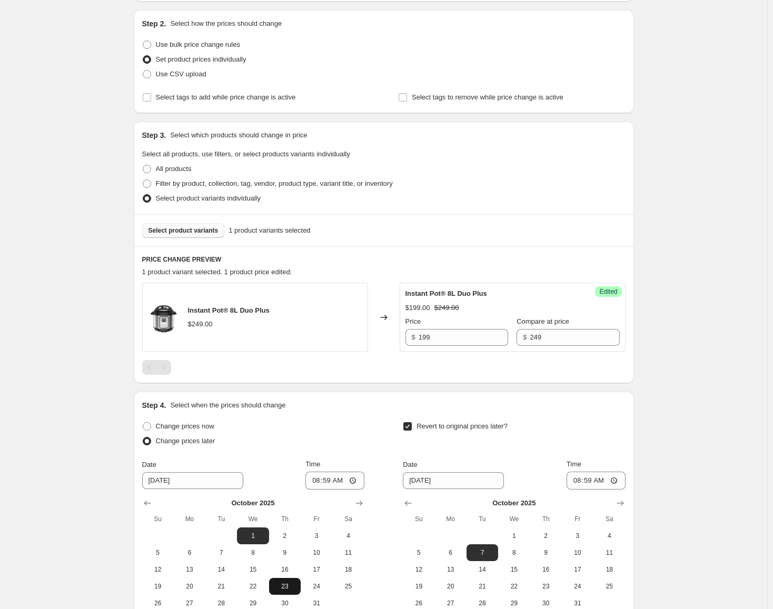
scroll to position [211, 0]
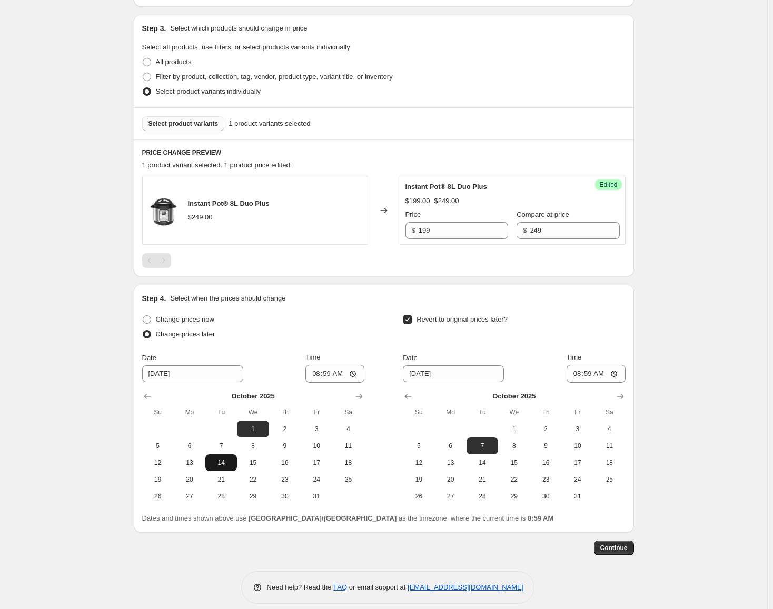
click at [217, 459] on span "14" at bounding box center [220, 462] width 23 height 8
type input "[DATE]"
click at [319, 377] on input "08:59" at bounding box center [334, 374] width 59 height 18
type input "00:00"
click at [619, 396] on icon "Show next month, November 2025" at bounding box center [619, 396] width 7 height 5
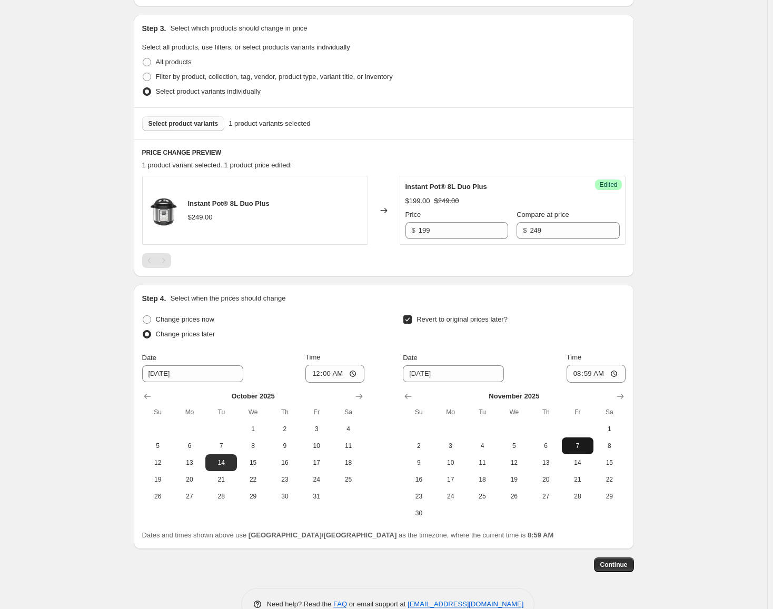
click at [588, 447] on span "7" at bounding box center [577, 446] width 23 height 8
type input "[DATE]"
click at [583, 377] on input "08:59" at bounding box center [595, 374] width 59 height 18
type input "23:59"
click at [620, 566] on span "Continue" at bounding box center [613, 565] width 27 height 8
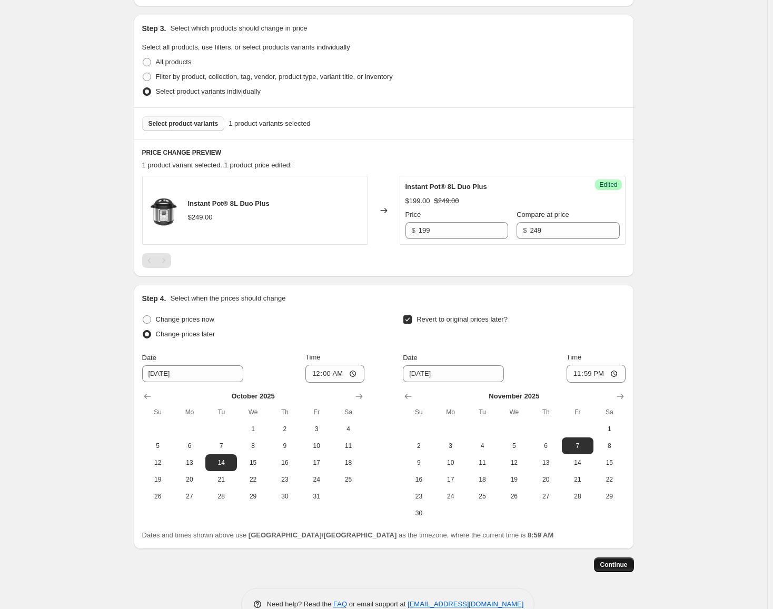
scroll to position [0, 0]
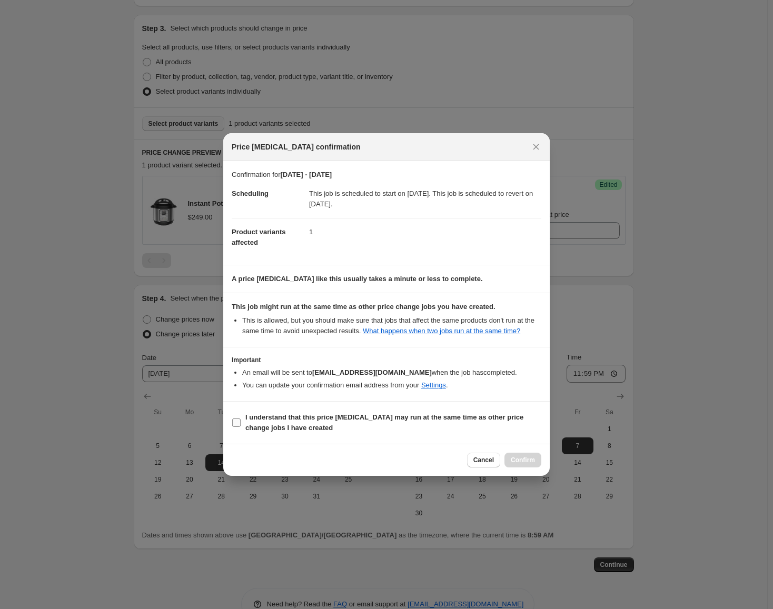
click at [482, 423] on span "I understand that this price [MEDICAL_DATA] may run at the same time as other p…" at bounding box center [393, 422] width 296 height 21
click at [241, 423] on input "I understand that this price [MEDICAL_DATA] may run at the same time as other p…" at bounding box center [236, 422] width 8 height 8
checkbox input "true"
click at [527, 456] on button "Confirm" at bounding box center [522, 460] width 37 height 15
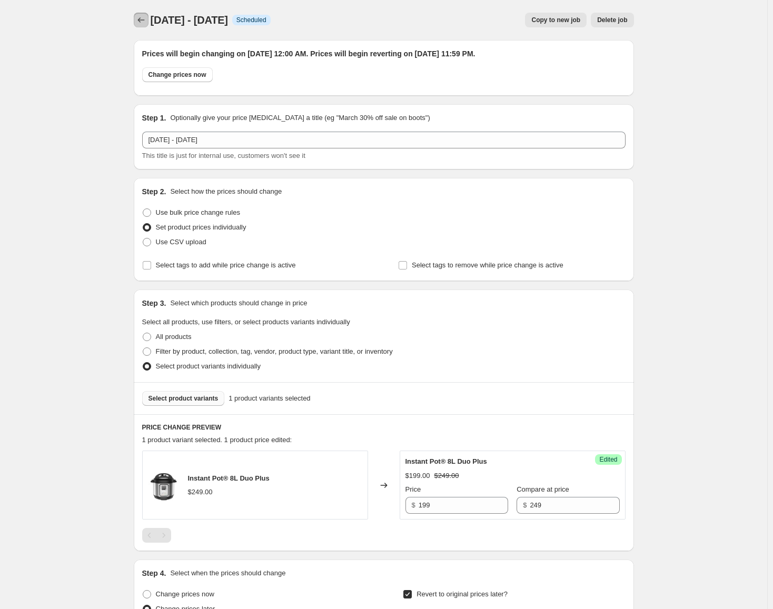
click at [143, 22] on icon "Price change jobs" at bounding box center [141, 20] width 11 height 11
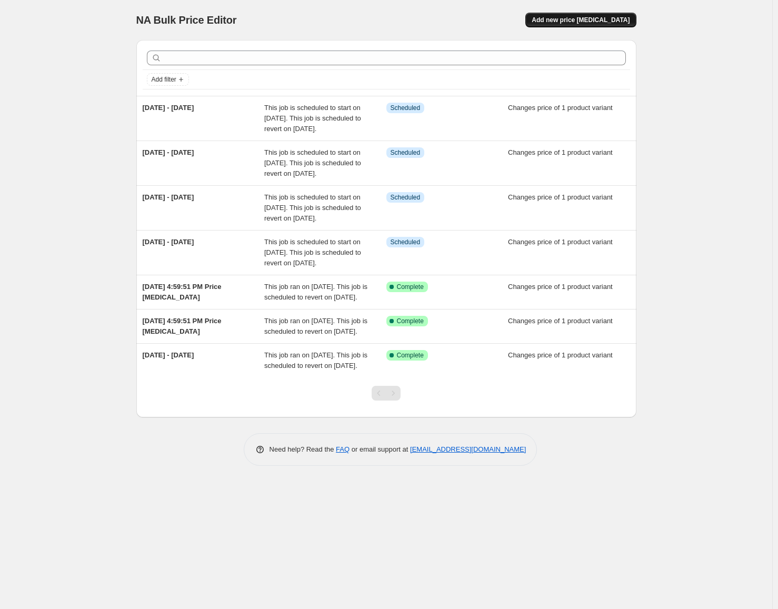
click at [618, 19] on span "Add new price [MEDICAL_DATA]" at bounding box center [581, 20] width 98 height 8
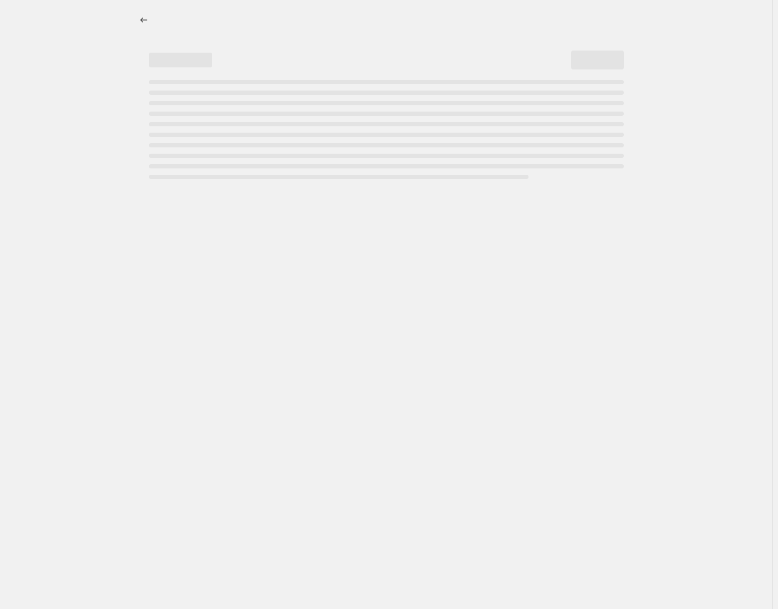
select select "percentage"
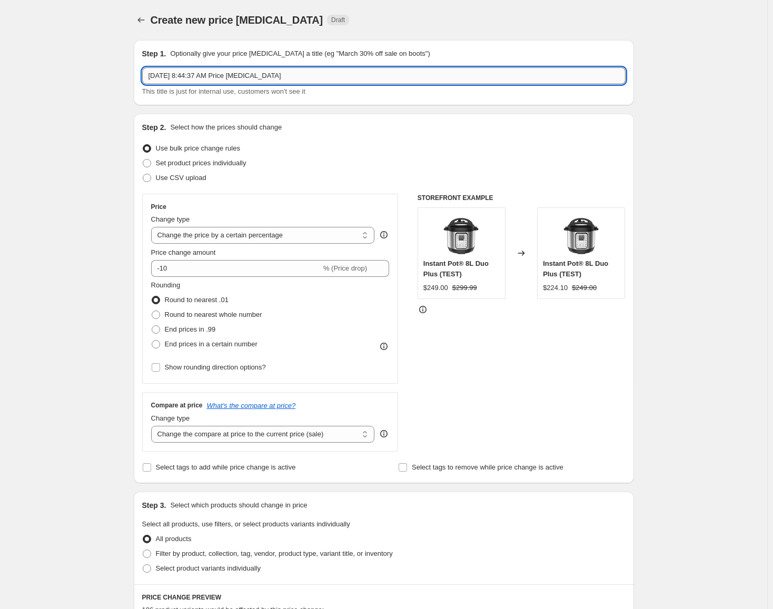
click at [368, 76] on input "[DATE] 8:44:37 AM Price [MEDICAL_DATA]" at bounding box center [383, 75] width 483 height 17
click at [260, 75] on input "[DATE] -" at bounding box center [383, 75] width 483 height 17
type input "[DATE] - [DATE]"
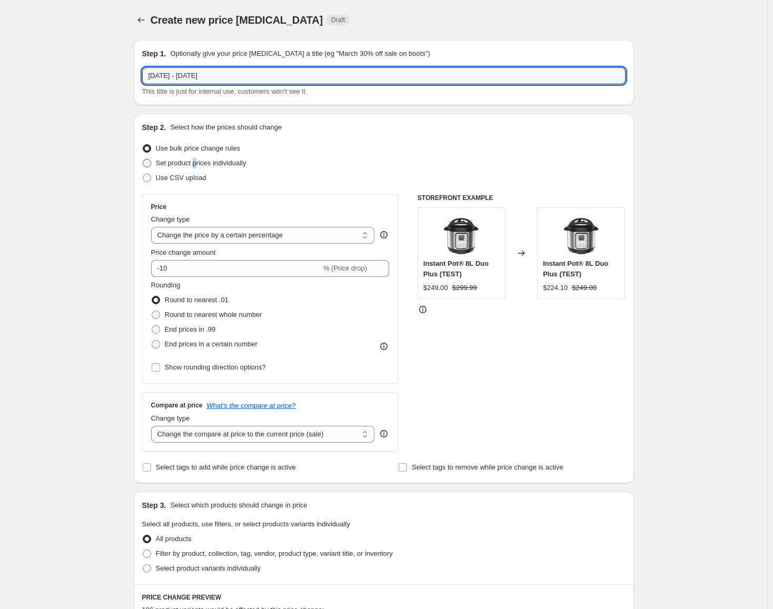
click at [197, 160] on span "Set product prices individually" at bounding box center [201, 163] width 91 height 8
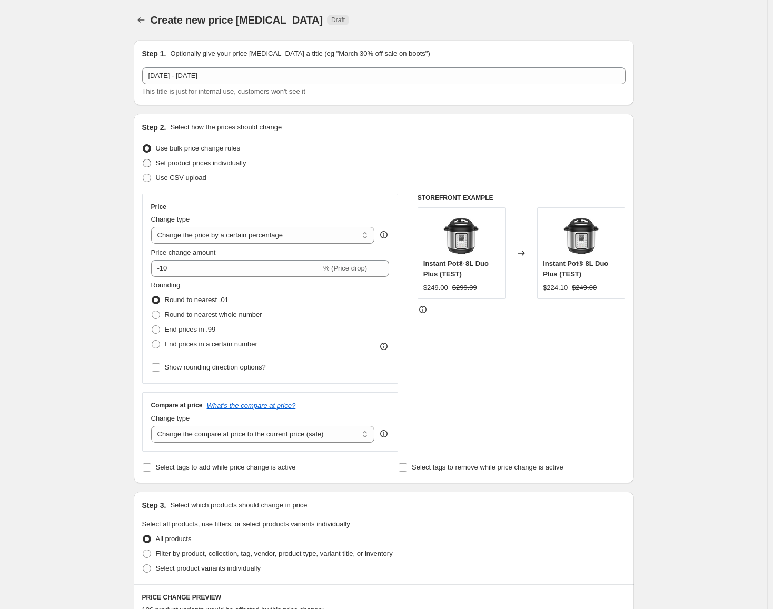
click at [194, 162] on span "Set product prices individually" at bounding box center [201, 163] width 91 height 8
click at [143, 159] on input "Set product prices individually" at bounding box center [143, 159] width 1 height 1
radio input "true"
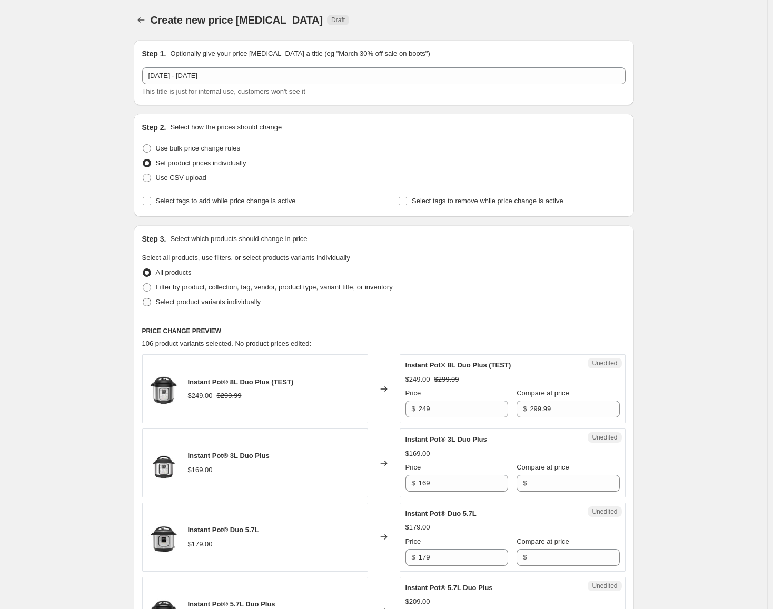
click at [225, 306] on span "Select product variants individually" at bounding box center [208, 302] width 105 height 11
click at [143, 298] on input "Select product variants individually" at bounding box center [143, 298] width 1 height 1
radio input "true"
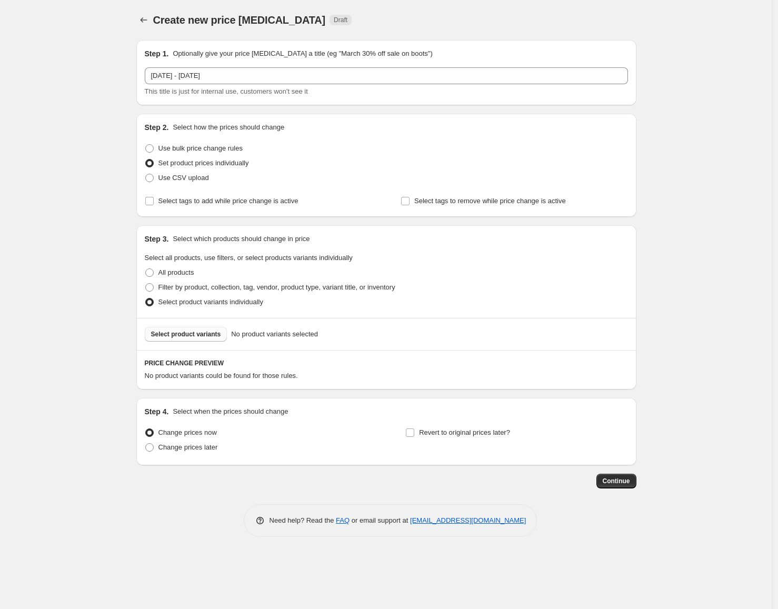
click at [194, 334] on span "Select product variants" at bounding box center [186, 334] width 70 height 8
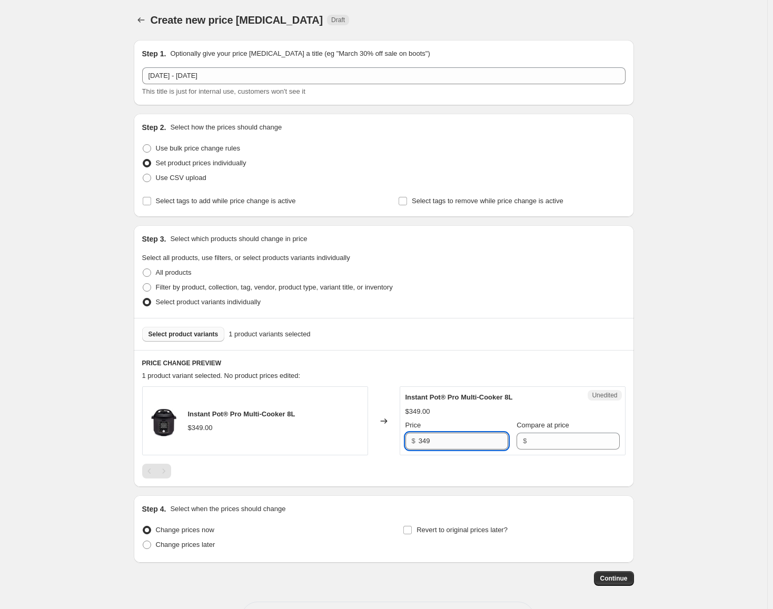
click at [476, 448] on input "349" at bounding box center [462, 441] width 89 height 17
click at [553, 438] on input "Compare at price" at bounding box center [573, 441] width 89 height 17
paste input "349"
type input "349"
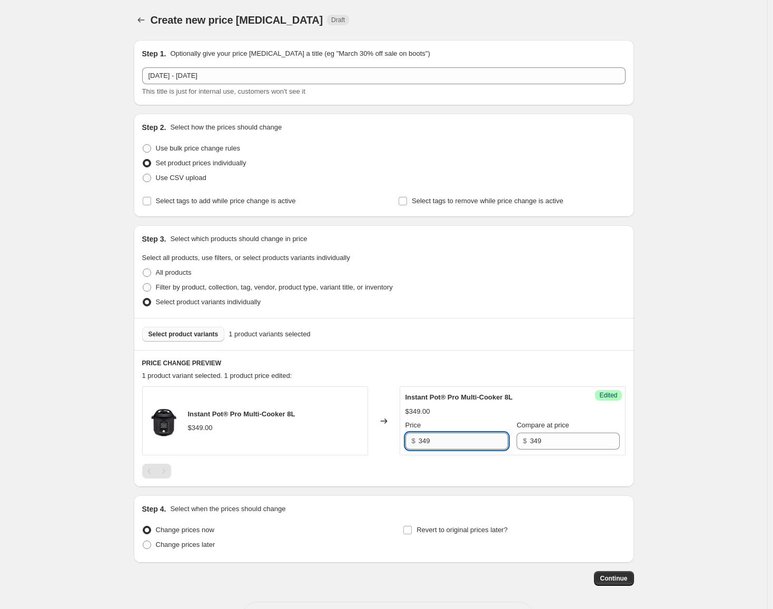
click at [455, 445] on input "349" at bounding box center [462, 441] width 89 height 17
type input "279"
click at [192, 548] on span "Change prices later" at bounding box center [185, 545] width 59 height 8
click at [143, 541] on input "Change prices later" at bounding box center [143, 541] width 1 height 1
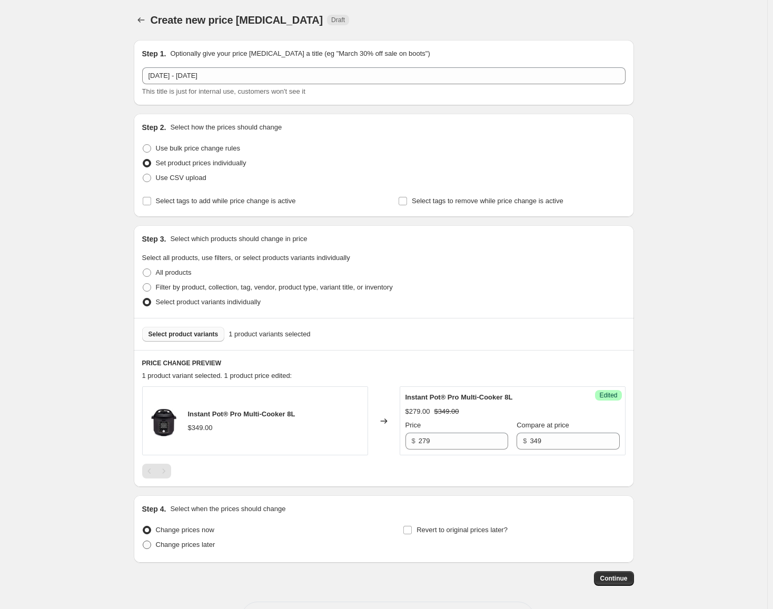
radio input "true"
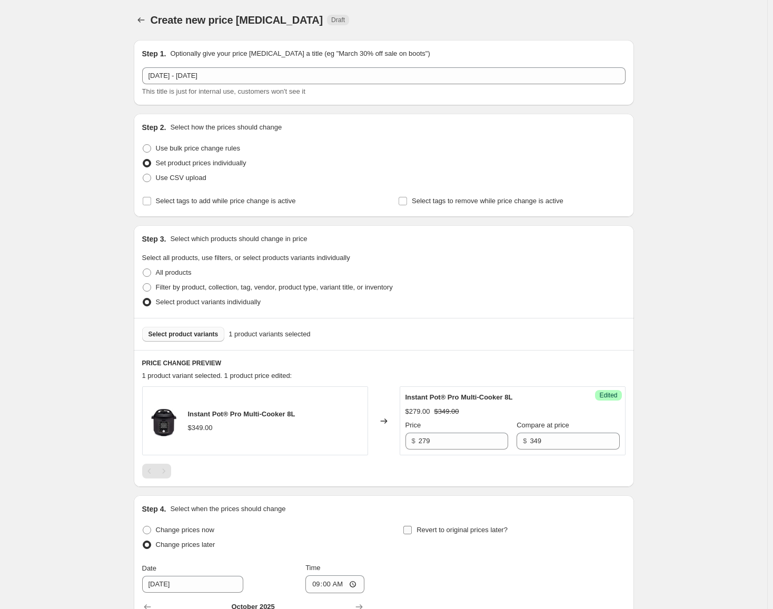
click at [501, 533] on span "Revert to original prices later?" at bounding box center [461, 530] width 91 height 8
click at [412, 533] on input "Revert to original prices later?" at bounding box center [407, 530] width 8 height 8
checkbox input "true"
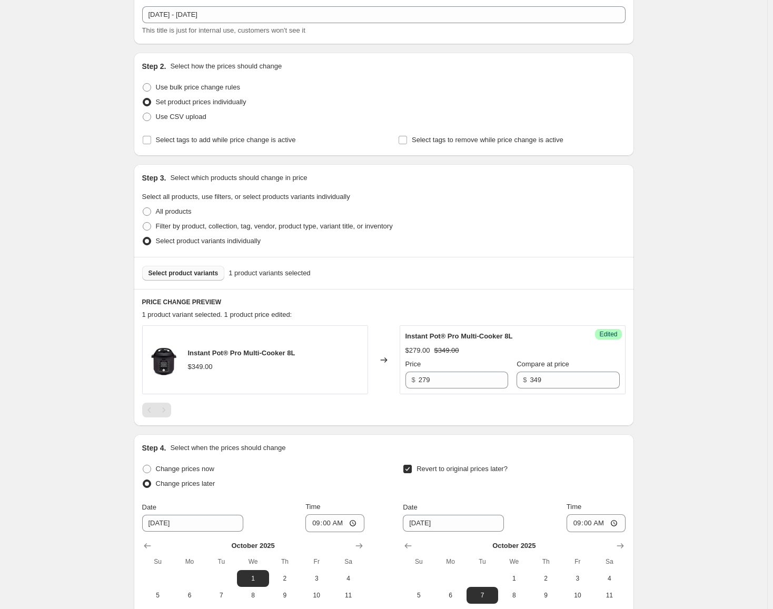
scroll to position [221, 0]
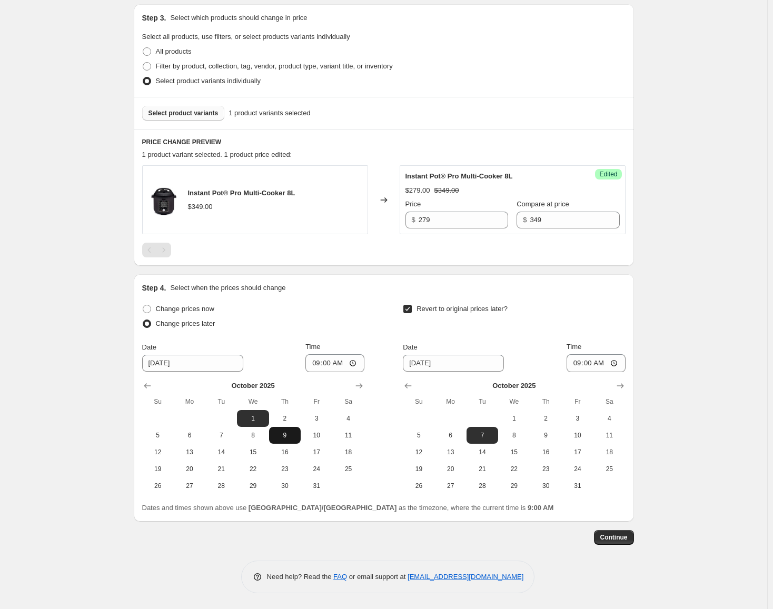
click at [287, 435] on span "9" at bounding box center [284, 435] width 23 height 8
type input "[DATE]"
click at [624, 392] on button "Show next month, November 2025" at bounding box center [620, 385] width 15 height 15
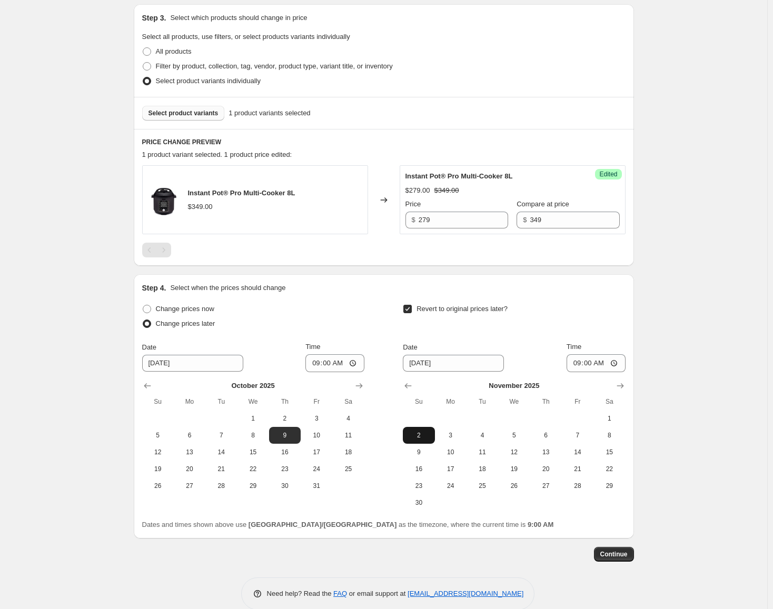
click at [424, 434] on span "2" at bounding box center [418, 435] width 23 height 8
type input "[DATE]"
click at [313, 365] on input "09:00" at bounding box center [334, 363] width 59 height 18
type input "00:00"
click at [579, 364] on input "09:00" at bounding box center [595, 363] width 59 height 18
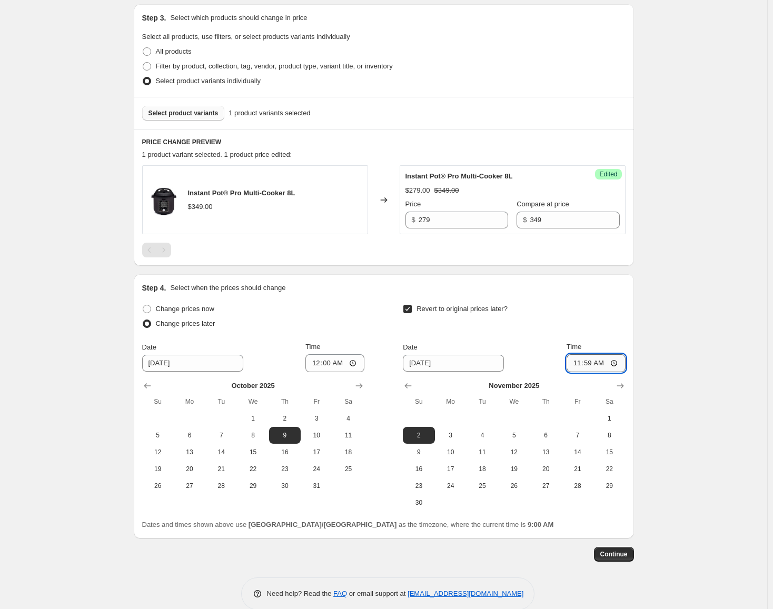
type input "23:59"
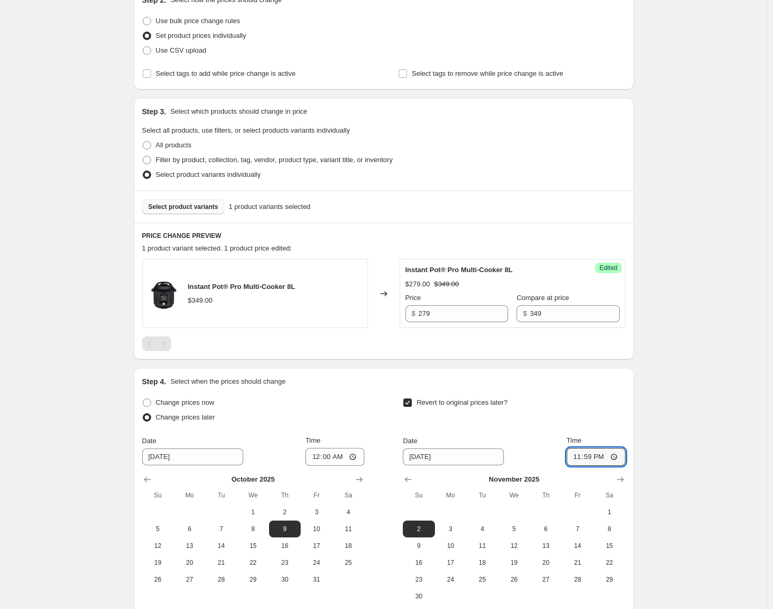
scroll to position [238, 0]
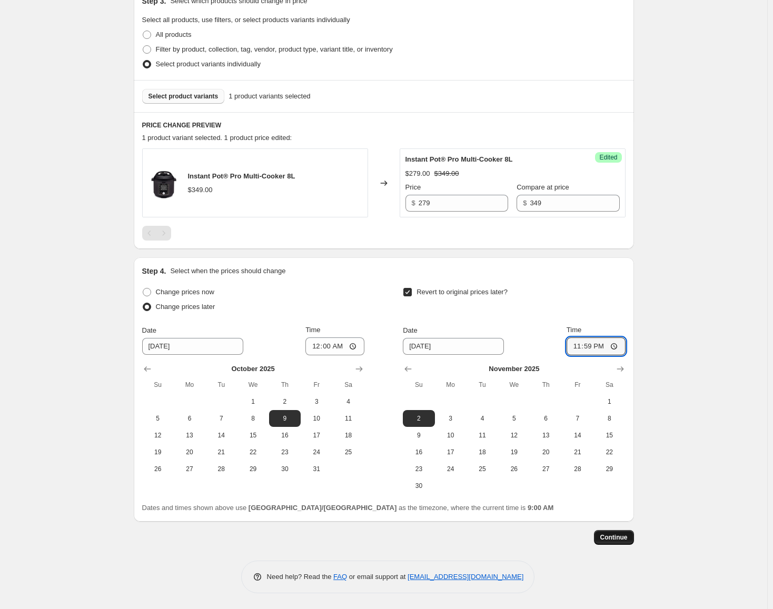
click at [615, 537] on span "Continue" at bounding box center [613, 537] width 27 height 8
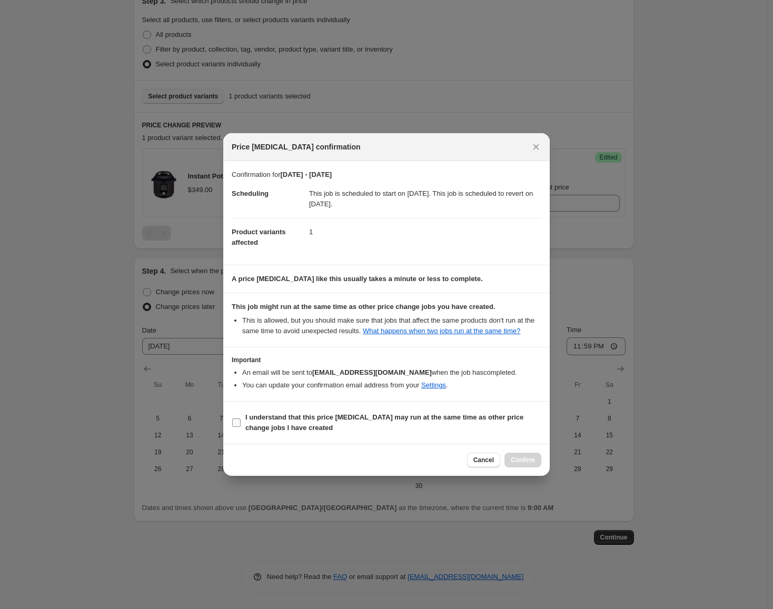
click at [474, 427] on span "I understand that this price [MEDICAL_DATA] may run at the same time as other p…" at bounding box center [393, 422] width 296 height 21
click at [241, 427] on input "I understand that this price [MEDICAL_DATA] may run at the same time as other p…" at bounding box center [236, 422] width 8 height 8
checkbox input "true"
click at [522, 456] on button "Confirm" at bounding box center [522, 460] width 37 height 15
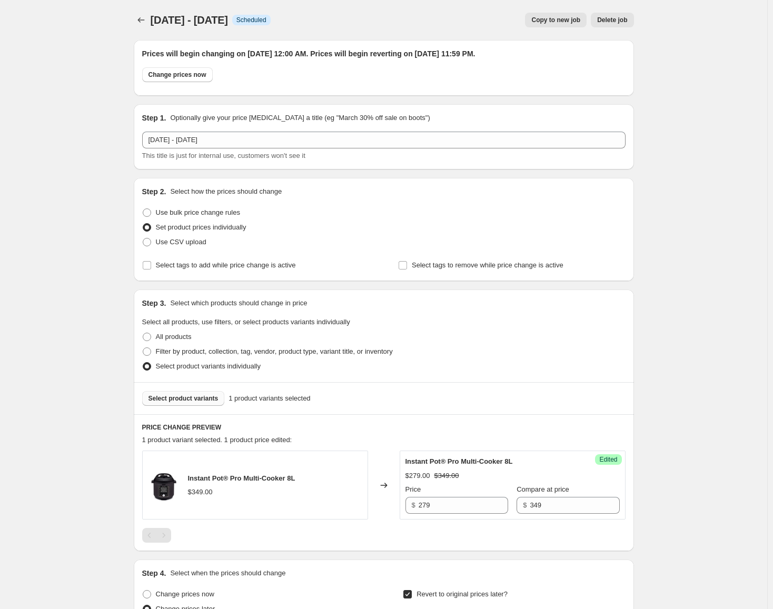
click at [132, 31] on div "[DATE] - [DATE] This page is ready [DATE] - [DATE] Info Scheduled Copy to new j…" at bounding box center [383, 455] width 525 height 911
click at [145, 25] on icon "Price change jobs" at bounding box center [141, 20] width 11 height 11
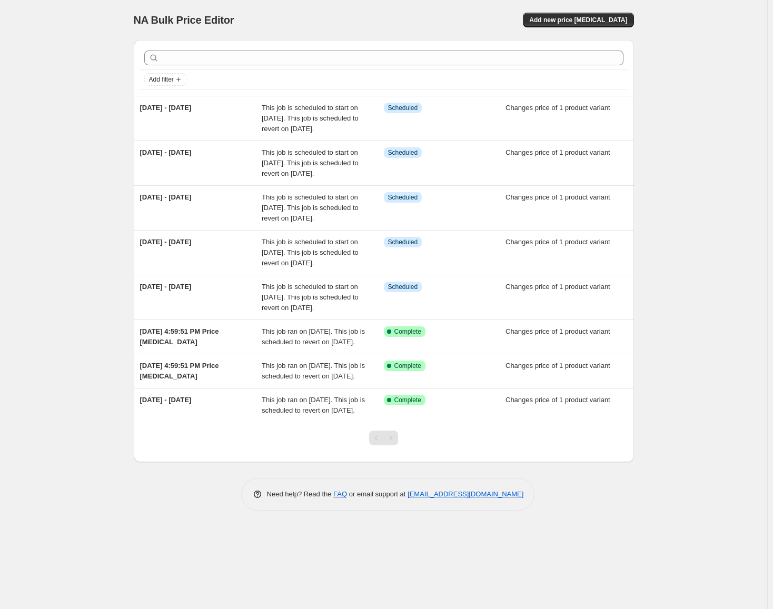
click at [573, 7] on div "NA Bulk Price Editor. This page is ready NA Bulk Price Editor Add new price [ME…" at bounding box center [384, 20] width 500 height 40
click at [575, 17] on span "Add new price [MEDICAL_DATA]" at bounding box center [578, 20] width 98 height 8
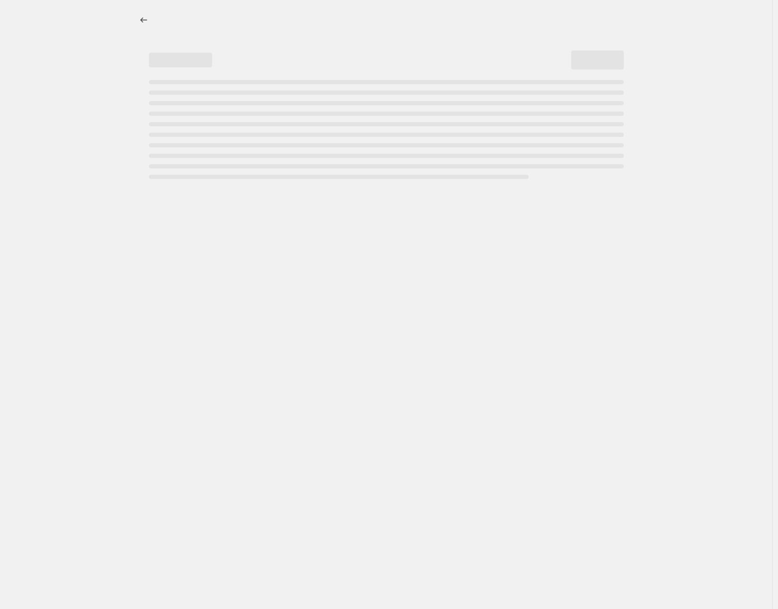
select select "percentage"
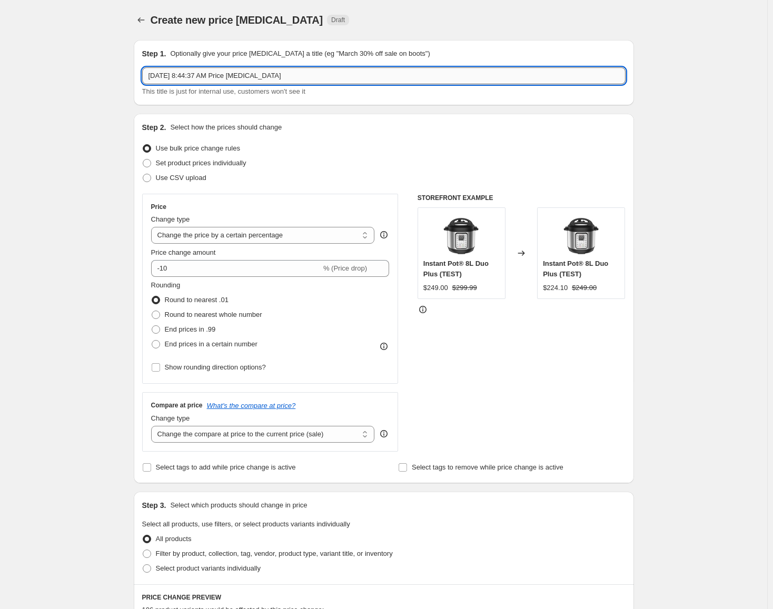
click at [329, 68] on input "[DATE] 8:44:37 AM Price [MEDICAL_DATA]" at bounding box center [383, 75] width 483 height 17
type input "[DATE] -[DATE]"
click at [213, 165] on span "Set product prices individually" at bounding box center [201, 163] width 91 height 8
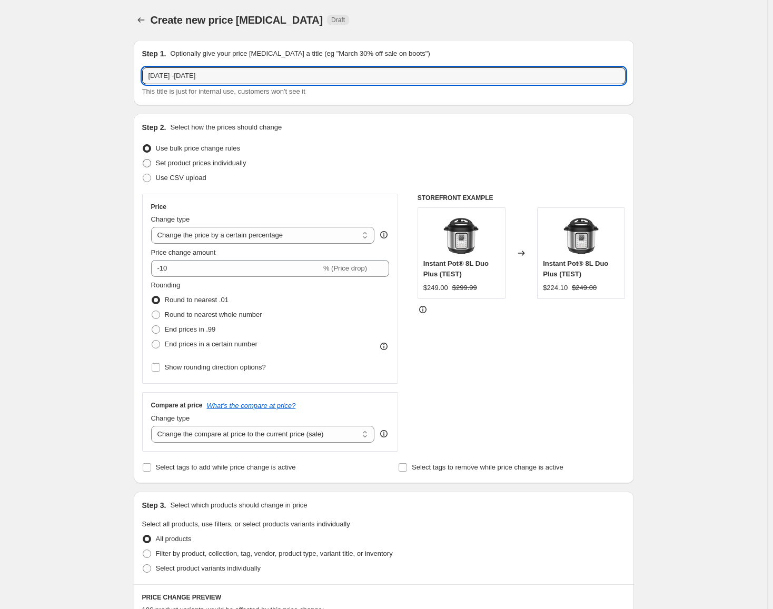
click at [143, 159] on input "Set product prices individually" at bounding box center [143, 159] width 1 height 1
radio input "true"
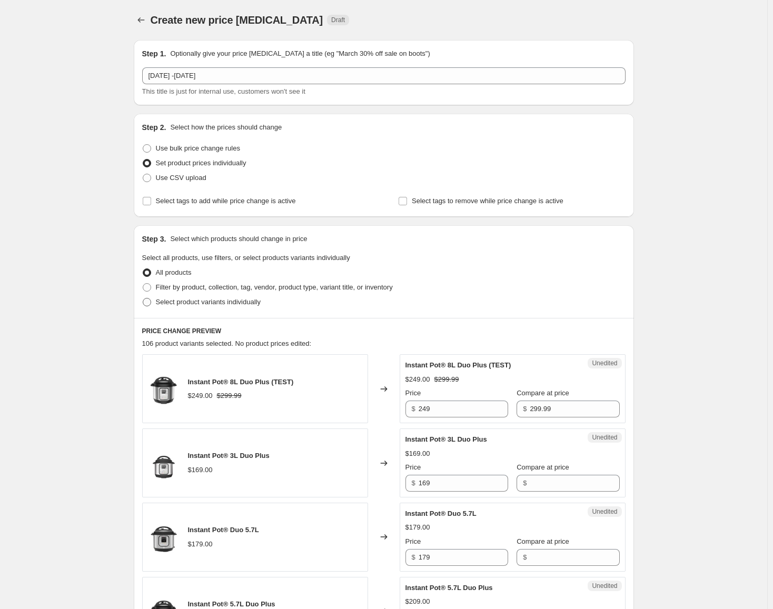
click at [204, 304] on span "Select product variants individually" at bounding box center [208, 302] width 105 height 8
click at [143, 298] on input "Select product variants individually" at bounding box center [143, 298] width 1 height 1
radio input "true"
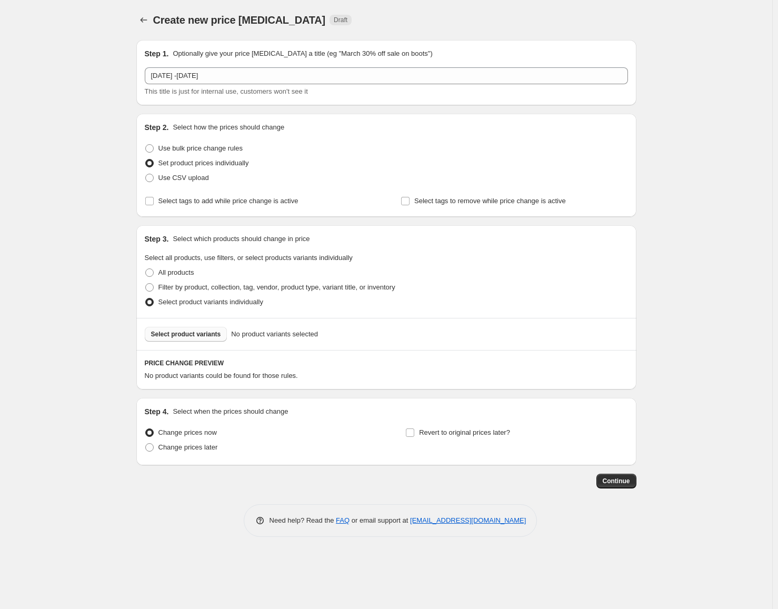
click at [218, 332] on button "Select product variants" at bounding box center [186, 334] width 83 height 15
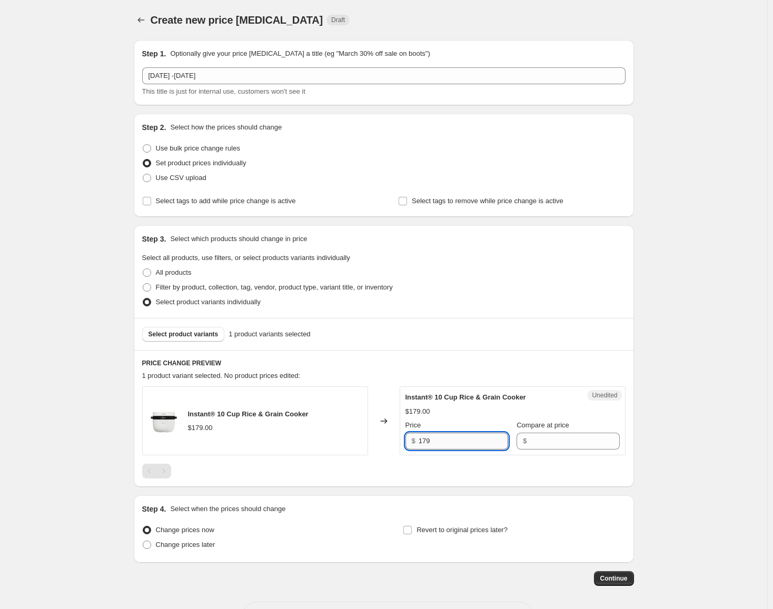
click at [466, 445] on input "179" at bounding box center [462, 441] width 89 height 17
click at [571, 439] on input "Compare at price" at bounding box center [573, 441] width 89 height 17
paste input "179"
type input "179"
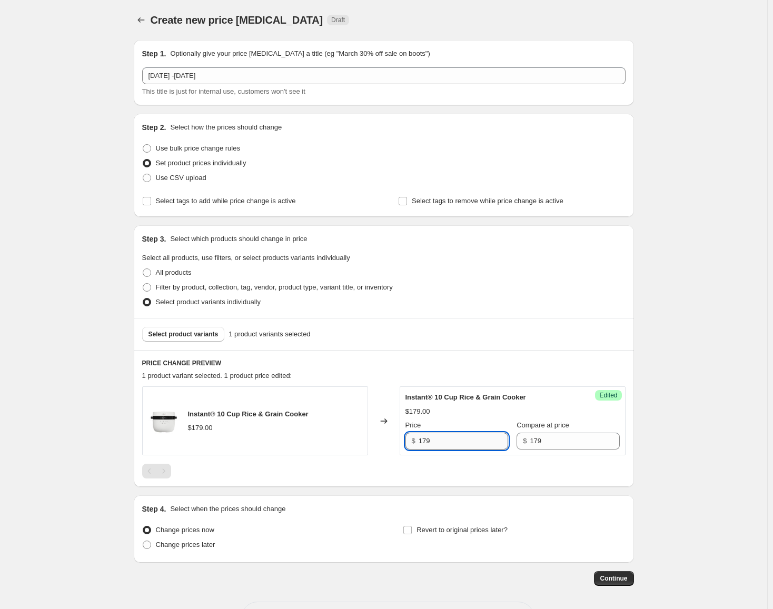
click at [446, 443] on input "179" at bounding box center [462, 441] width 89 height 17
type input "129"
click at [213, 545] on span "Change prices later" at bounding box center [185, 545] width 59 height 8
click at [143, 541] on input "Change prices later" at bounding box center [143, 541] width 1 height 1
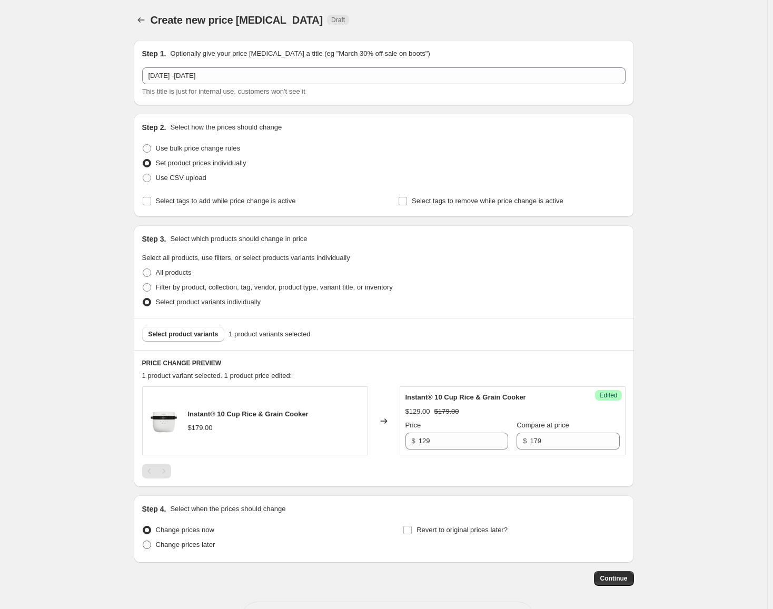
radio input "true"
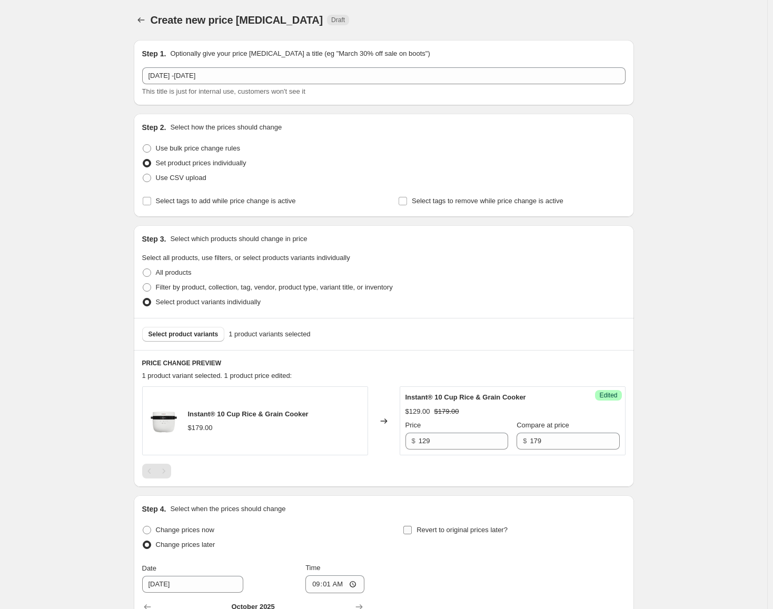
click at [470, 532] on span "Revert to original prices later?" at bounding box center [461, 530] width 91 height 8
click at [412, 532] on input "Revert to original prices later?" at bounding box center [407, 530] width 8 height 8
checkbox input "true"
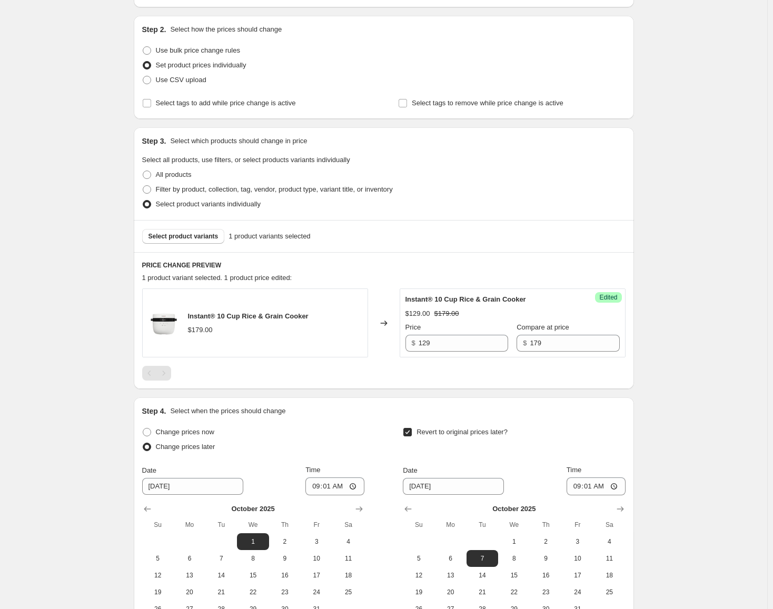
scroll to position [211, 0]
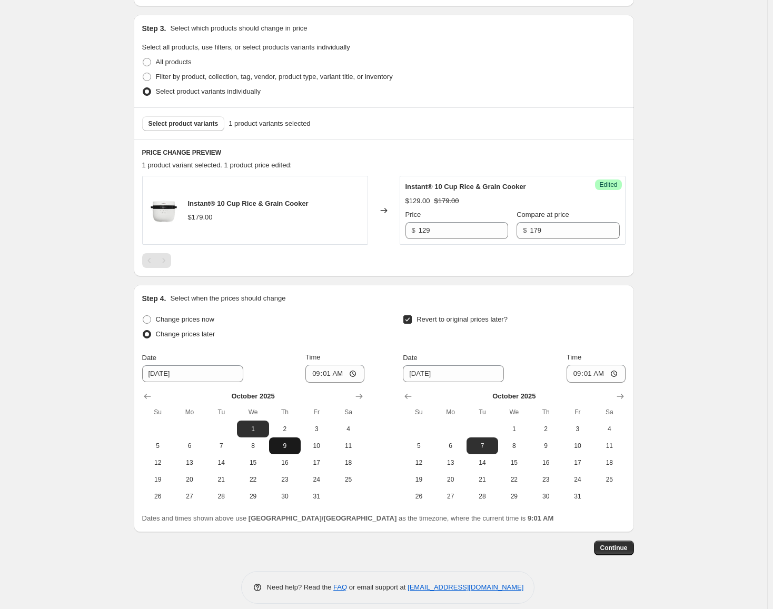
click at [287, 449] on span "9" at bounding box center [284, 446] width 23 height 8
type input "[DATE]"
click at [314, 369] on input "09:01" at bounding box center [334, 374] width 59 height 18
type input "00:00"
click at [507, 479] on span "22" at bounding box center [513, 479] width 23 height 8
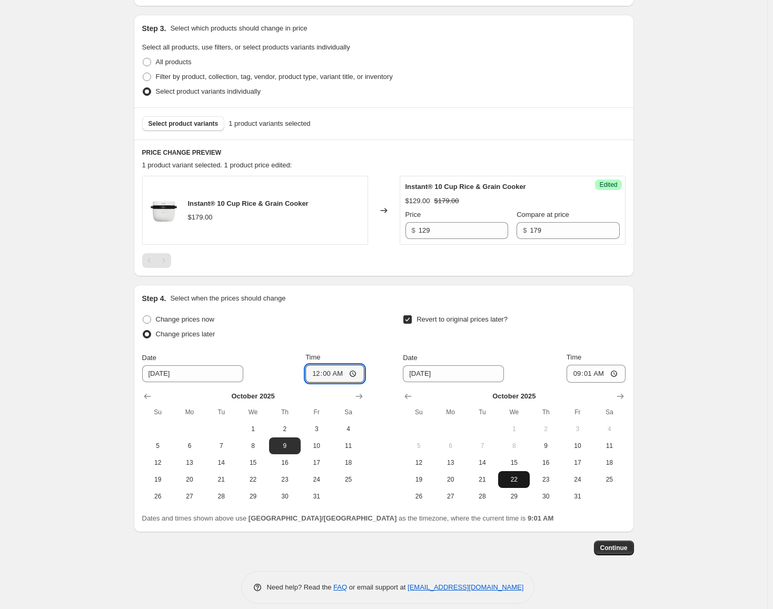
type input "[DATE]"
click at [578, 369] on input "09:01" at bounding box center [595, 374] width 59 height 18
type input "23:59"
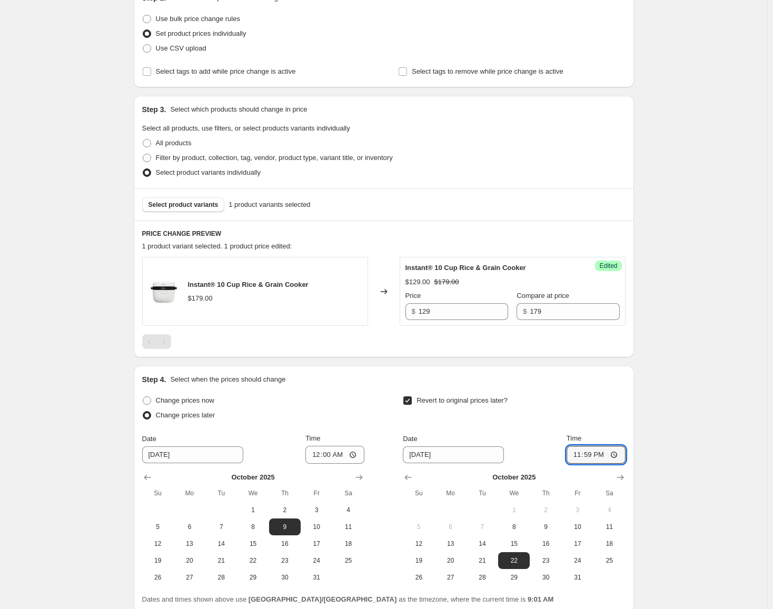
scroll to position [221, 0]
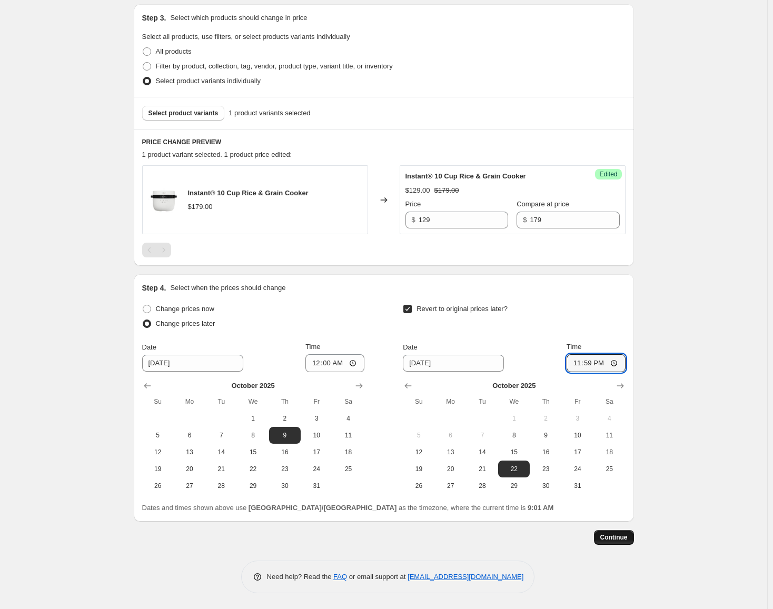
click at [622, 533] on button "Continue" at bounding box center [614, 537] width 40 height 15
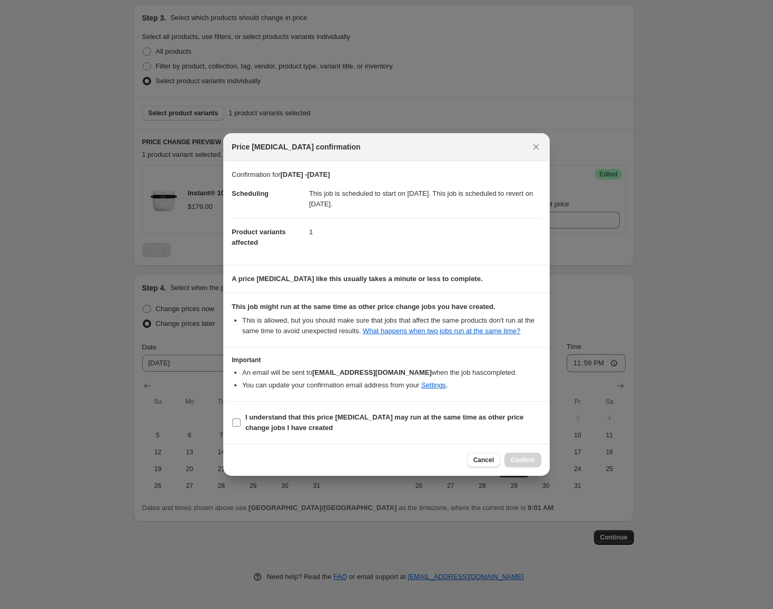
click at [473, 418] on b "I understand that this price [MEDICAL_DATA] may run at the same time as other p…" at bounding box center [384, 422] width 278 height 18
click at [241, 418] on input "I understand that this price [MEDICAL_DATA] may run at the same time as other p…" at bounding box center [236, 422] width 8 height 8
checkbox input "true"
click at [512, 465] on button "Confirm" at bounding box center [522, 460] width 37 height 15
type input "[DATE] -[DATE]"
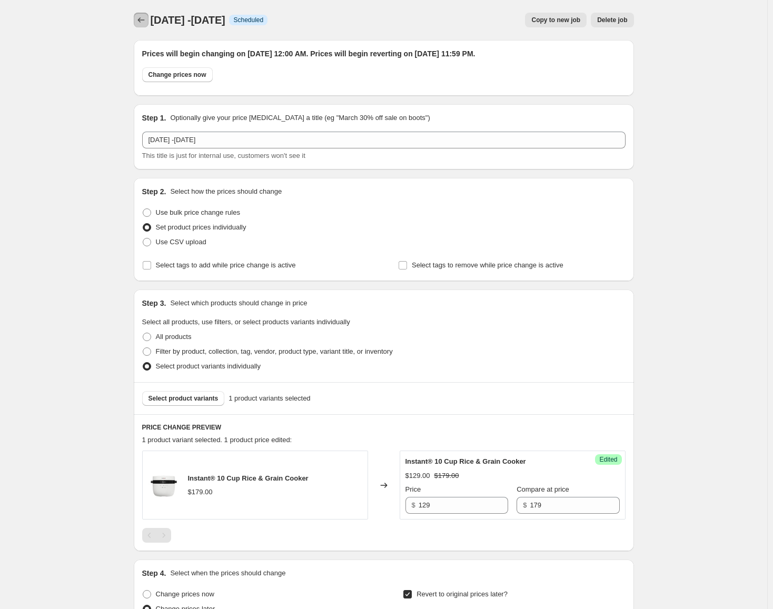
click at [146, 19] on icon "Price change jobs" at bounding box center [141, 20] width 11 height 11
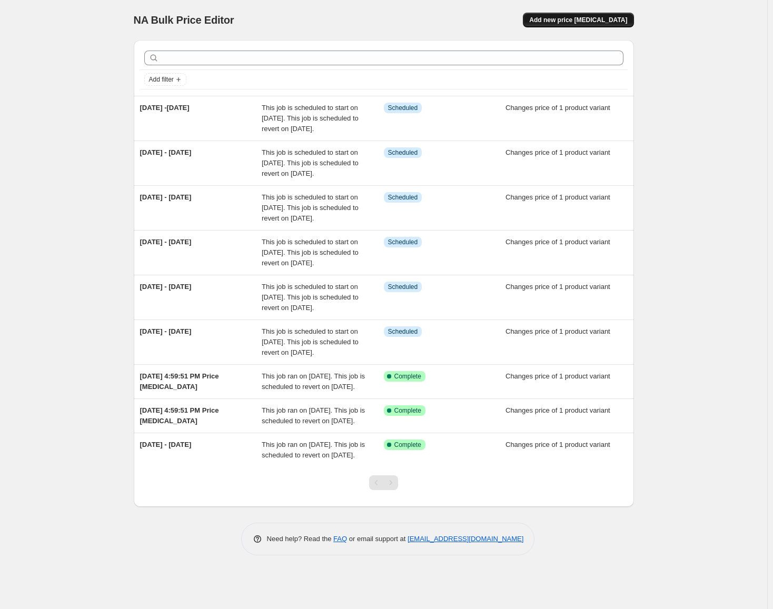
click at [592, 20] on span "Add new price [MEDICAL_DATA]" at bounding box center [578, 20] width 98 height 8
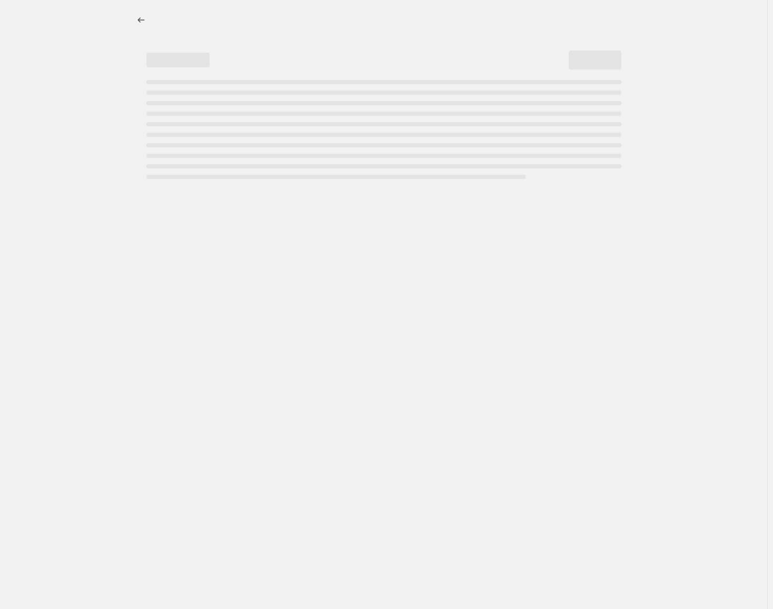
select select "percentage"
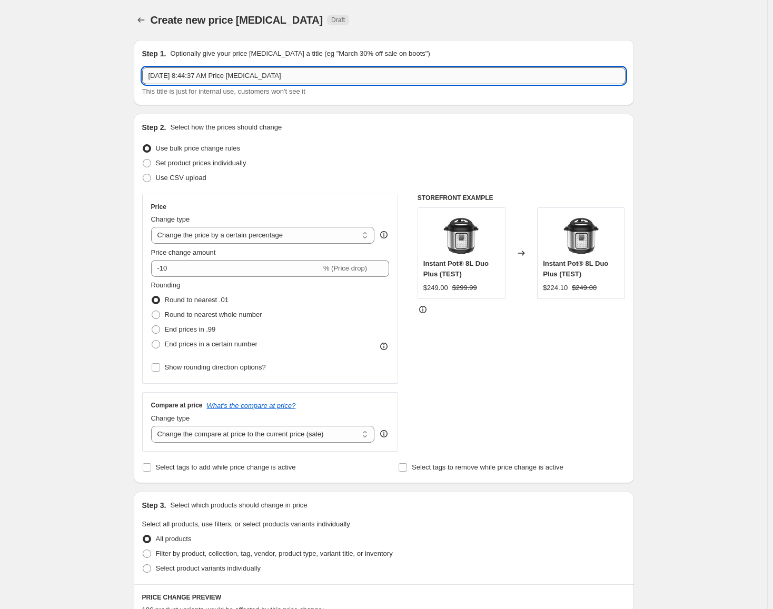
click at [312, 76] on input "[DATE] 8:44:37 AM Price [MEDICAL_DATA]" at bounding box center [383, 75] width 483 height 17
type input "[DATE] - [DATE]"
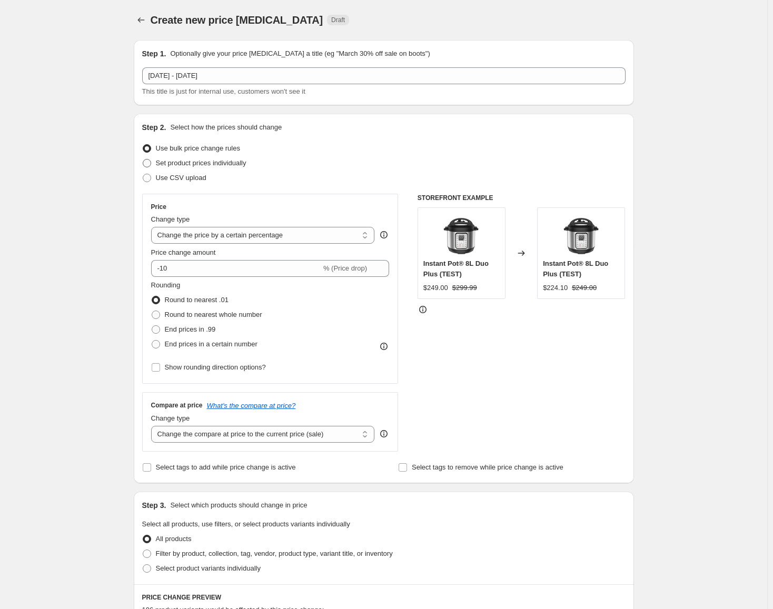
click at [224, 164] on span "Set product prices individually" at bounding box center [201, 163] width 91 height 8
click at [143, 159] on input "Set product prices individually" at bounding box center [143, 159] width 1 height 1
radio input "true"
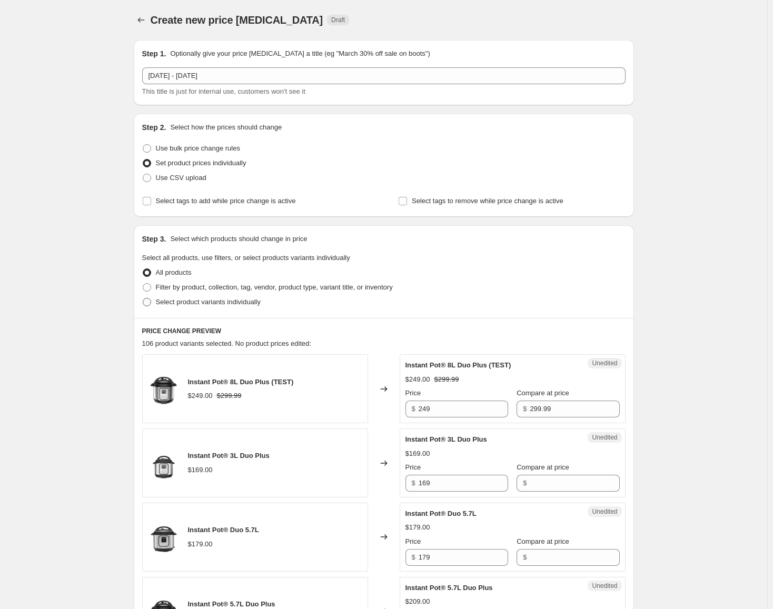
click at [231, 309] on label "Select product variants individually" at bounding box center [201, 302] width 118 height 15
click at [143, 298] on input "Select product variants individually" at bounding box center [143, 298] width 1 height 1
radio input "true"
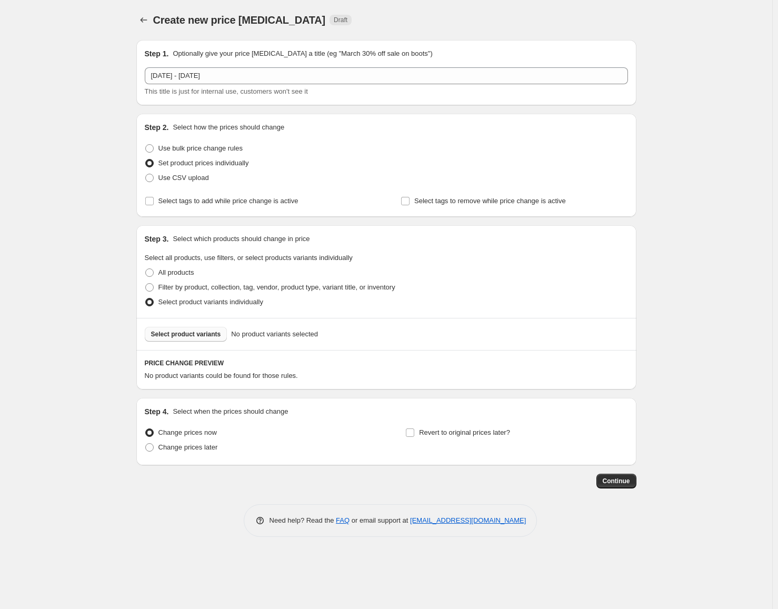
click at [193, 328] on button "Select product variants" at bounding box center [186, 334] width 83 height 15
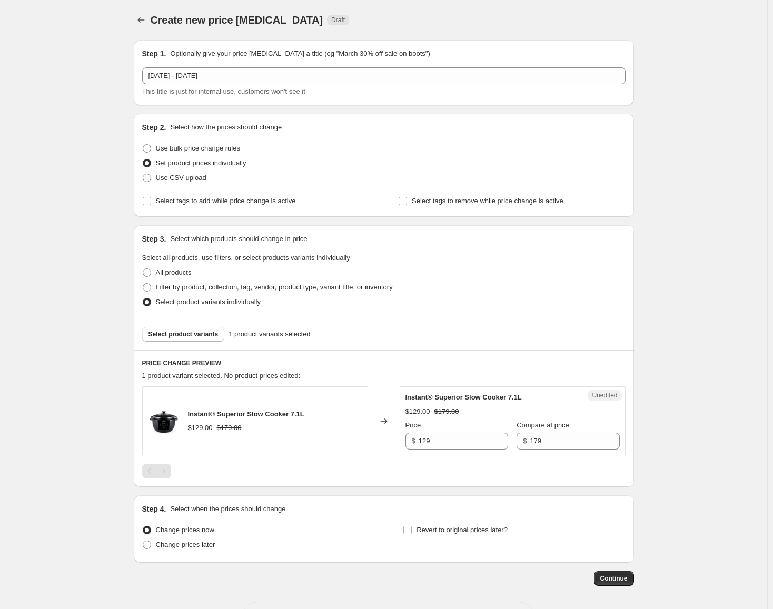
scroll to position [41, 0]
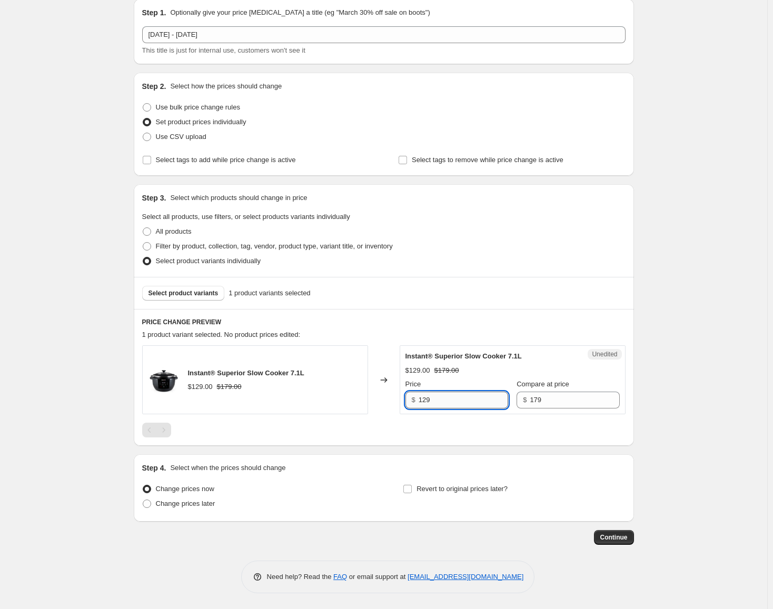
click at [449, 399] on input "129" at bounding box center [462, 400] width 89 height 17
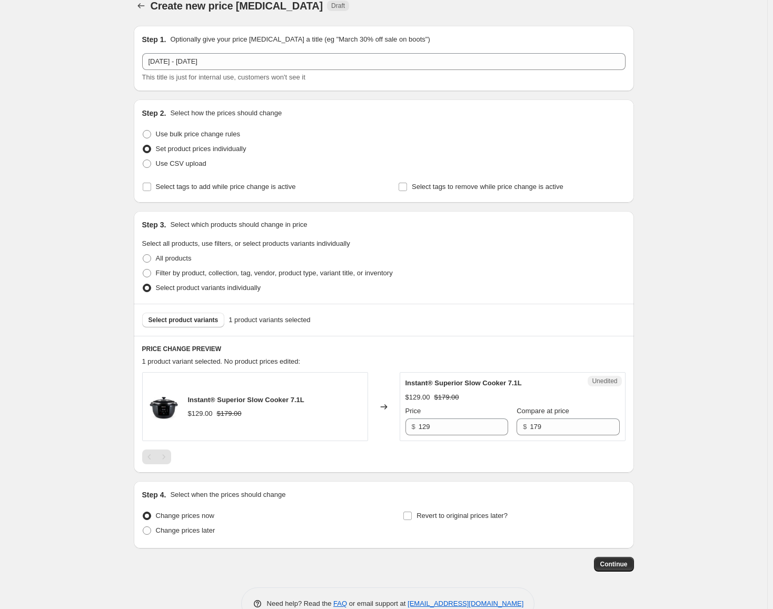
scroll to position [0, 0]
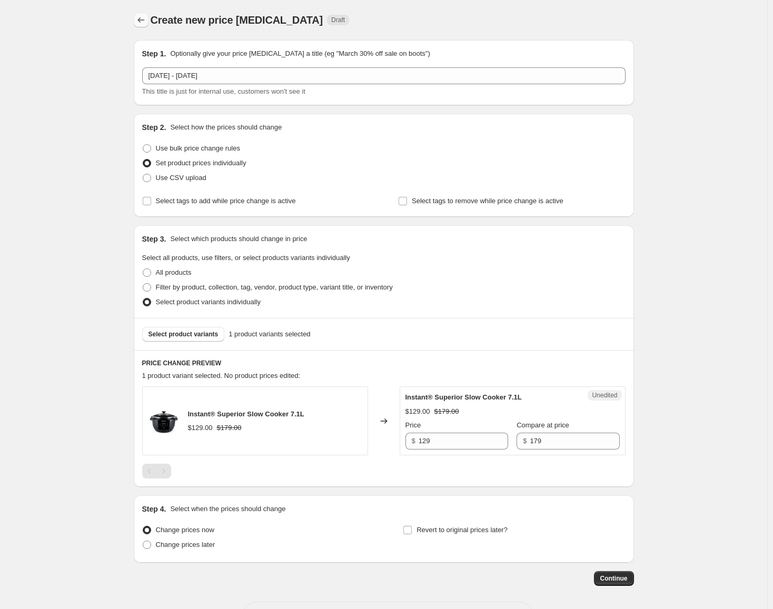
click at [146, 22] on icon "Price change jobs" at bounding box center [141, 20] width 11 height 11
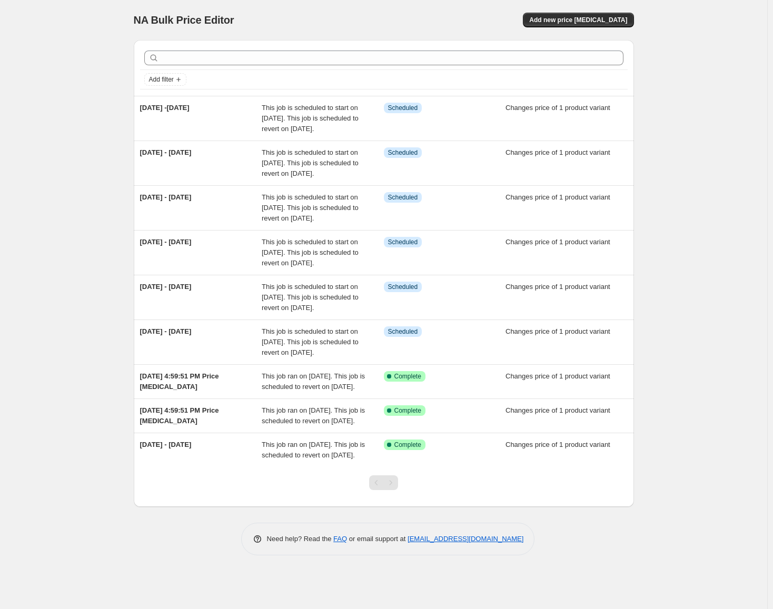
click at [687, 142] on div "NA Bulk Price Editor. This page is ready NA Bulk Price Editor Add new price [ME…" at bounding box center [383, 304] width 767 height 609
